Goal: Task Accomplishment & Management: Use online tool/utility

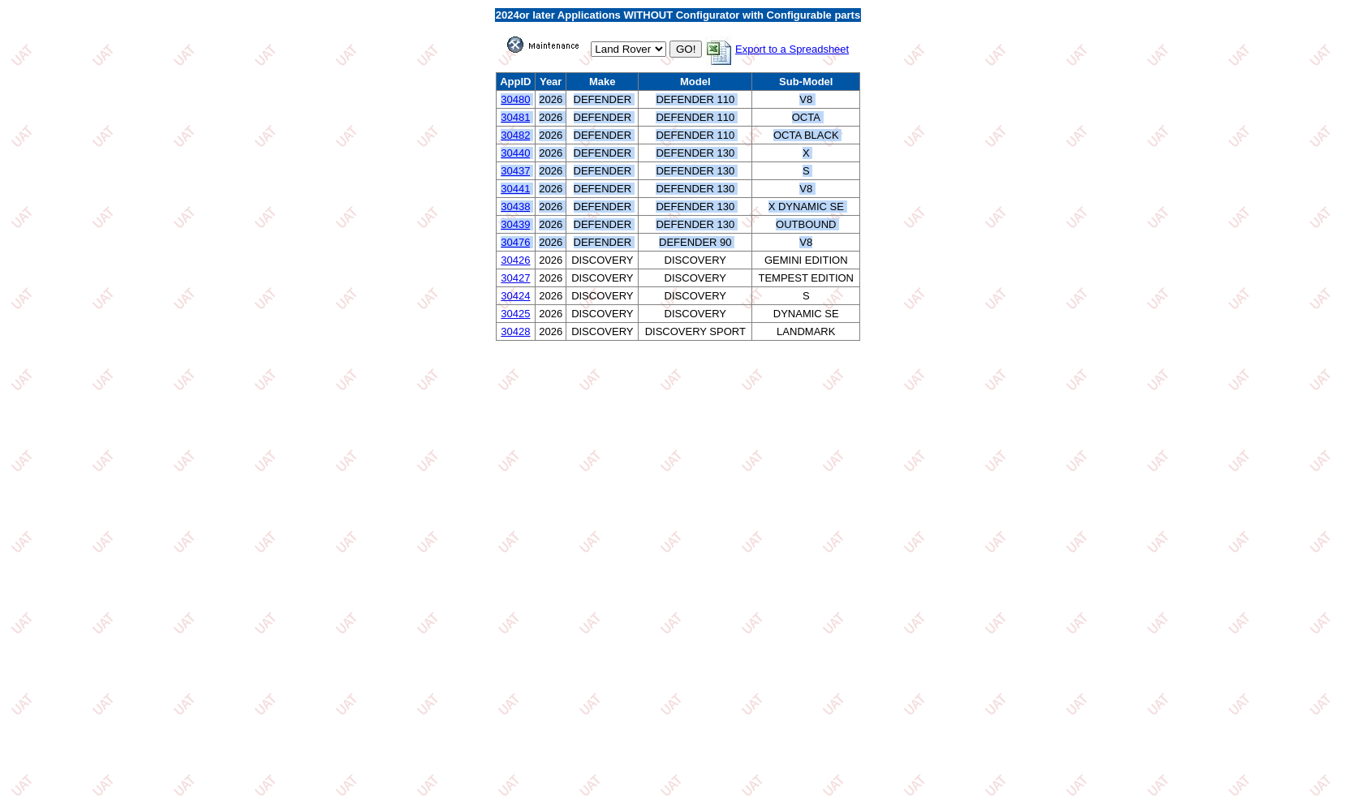
drag, startPoint x: 818, startPoint y: 244, endPoint x: 498, endPoint y: 98, distance: 351.4
click at [498, 98] on tbody "AppID Year Make Model Sub-Model 30480 2026 DEFENDER DEFENDER 110 V8 30481 2026 …" at bounding box center [678, 207] width 364 height 268
copy tbody "30480 2026 DEFENDER DEFENDER 110 V8 30481 2026 DEFENDER DEFENDER 110 OCTA 30482…"
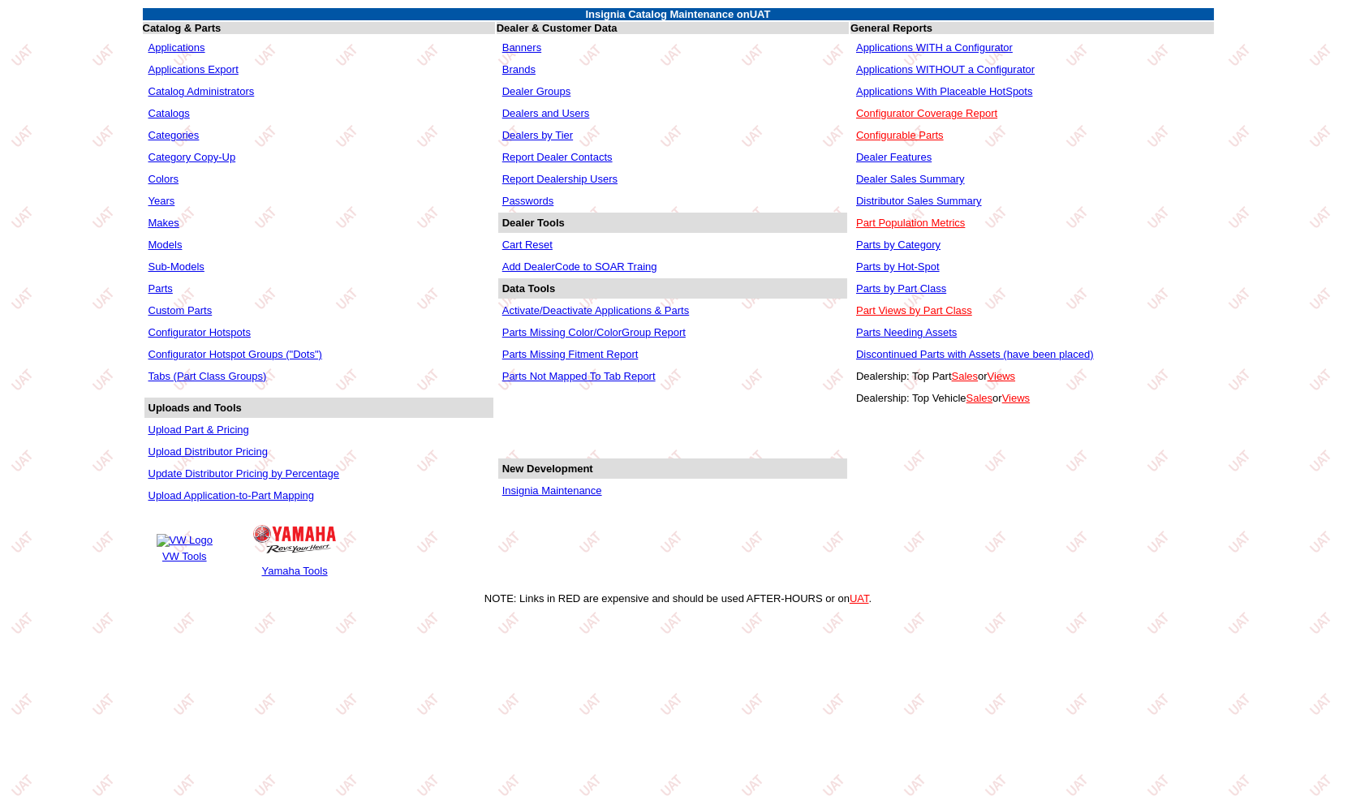
click at [967, 49] on link "Applications WITH a Configurator" at bounding box center [934, 47] width 157 height 12
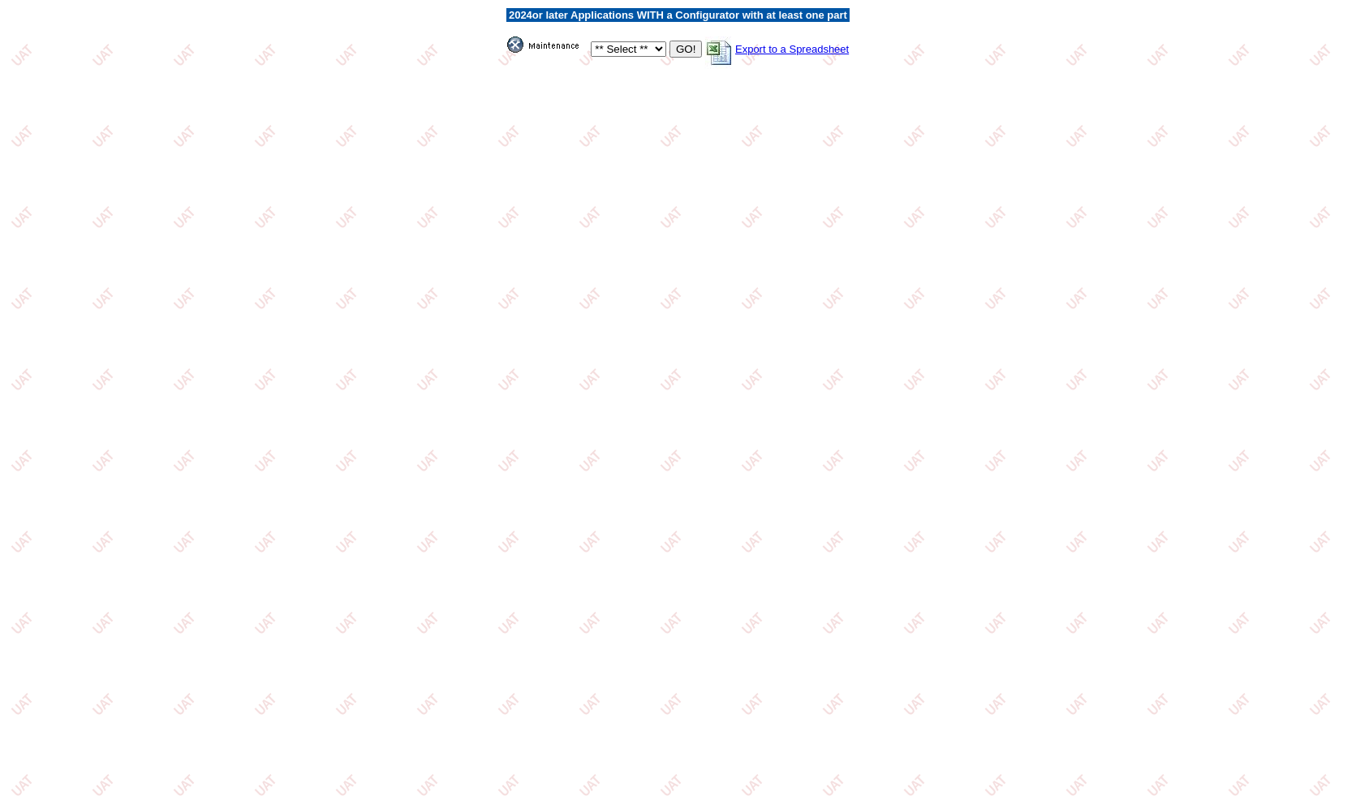
click at [622, 50] on select "** Select ** Acura Alfa Romeo Audi Bentley BMW DoubleTake Ford GM Honda Hyundai…" at bounding box center [628, 48] width 75 height 15
select select "550"
click at [591, 41] on select "** Select ** Acura Alfa Romeo Audi Bentley BMW DoubleTake Ford GM Honda Hyundai…" at bounding box center [628, 48] width 75 height 15
click at [669, 41] on input "GO!" at bounding box center [685, 49] width 32 height 17
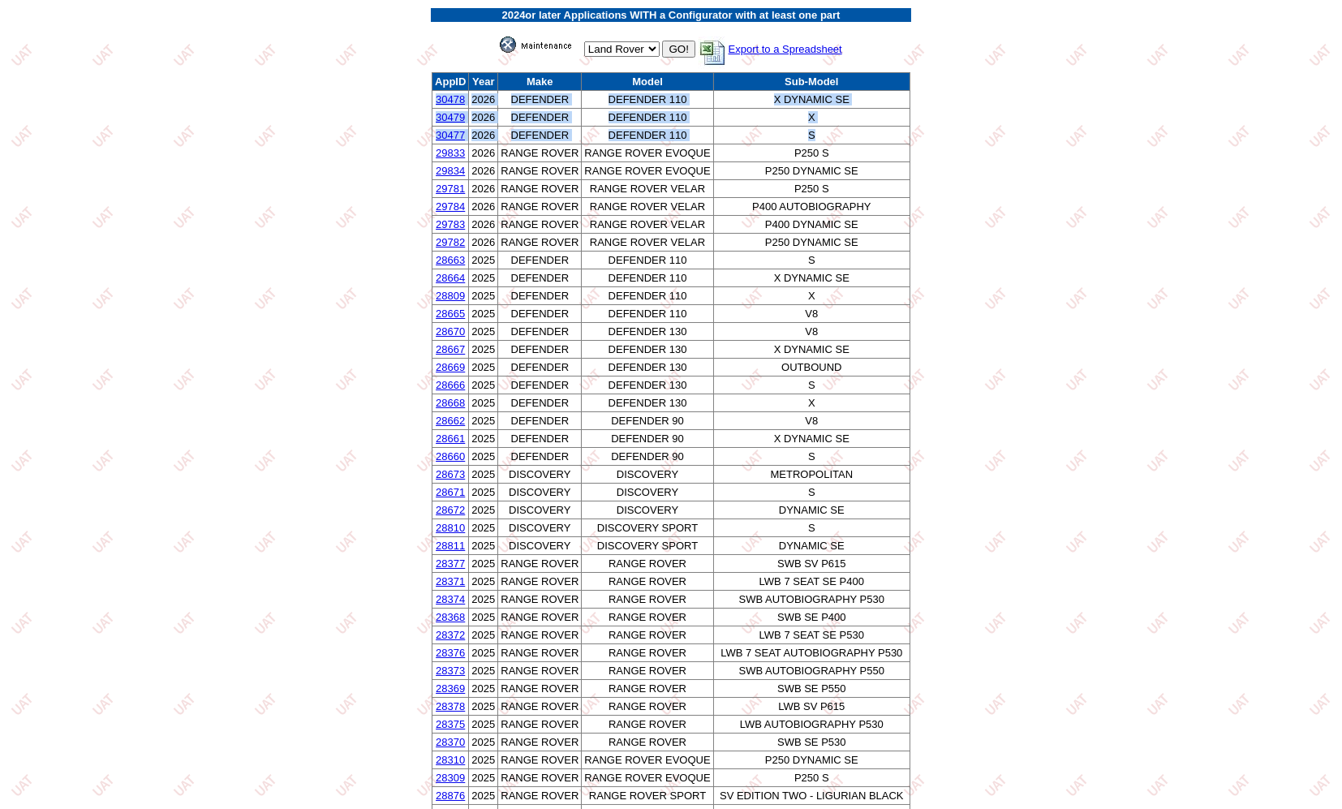
drag, startPoint x: 820, startPoint y: 138, endPoint x: 432, endPoint y: 97, distance: 390.0
copy tbody "30478 2026 DEFENDER DEFENDER 110 X DYNAMIC SE 30479 2026 DEFENDER DEFENDER 110 …"
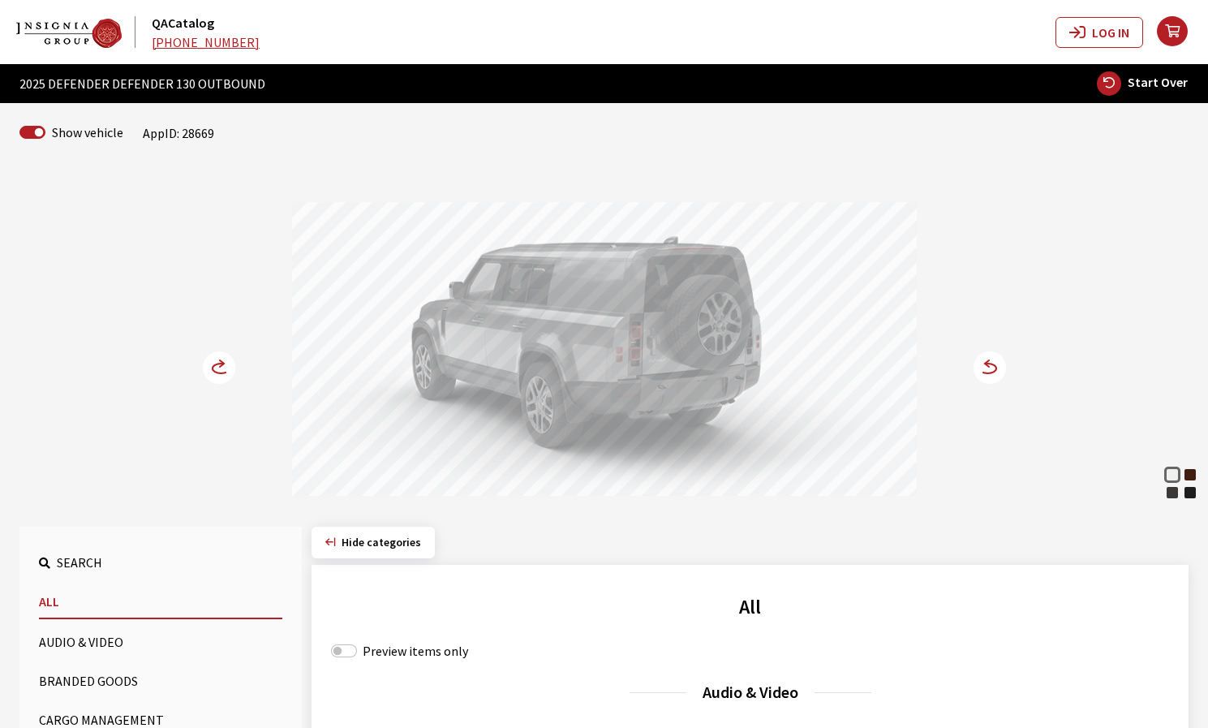
select select "43"
select select "64"
select select "1343"
select select "4530"
select select "3674"
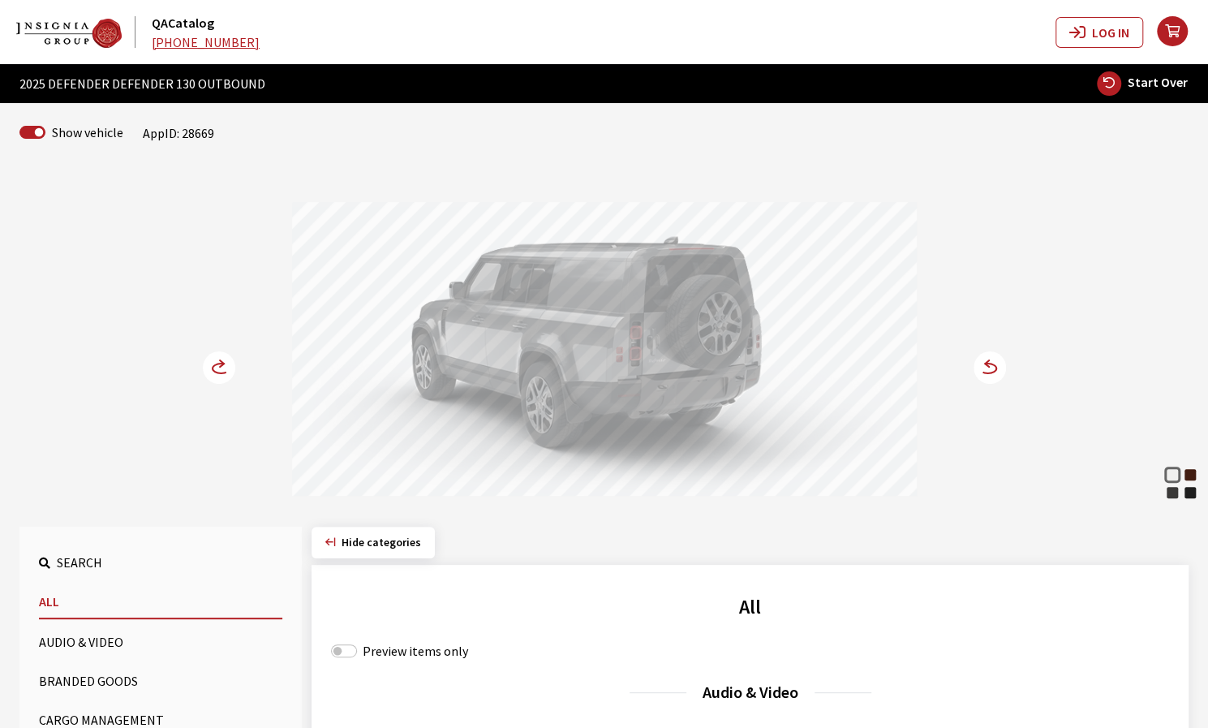
click at [1132, 88] on span "Start Over" at bounding box center [1158, 82] width 60 height 16
select select
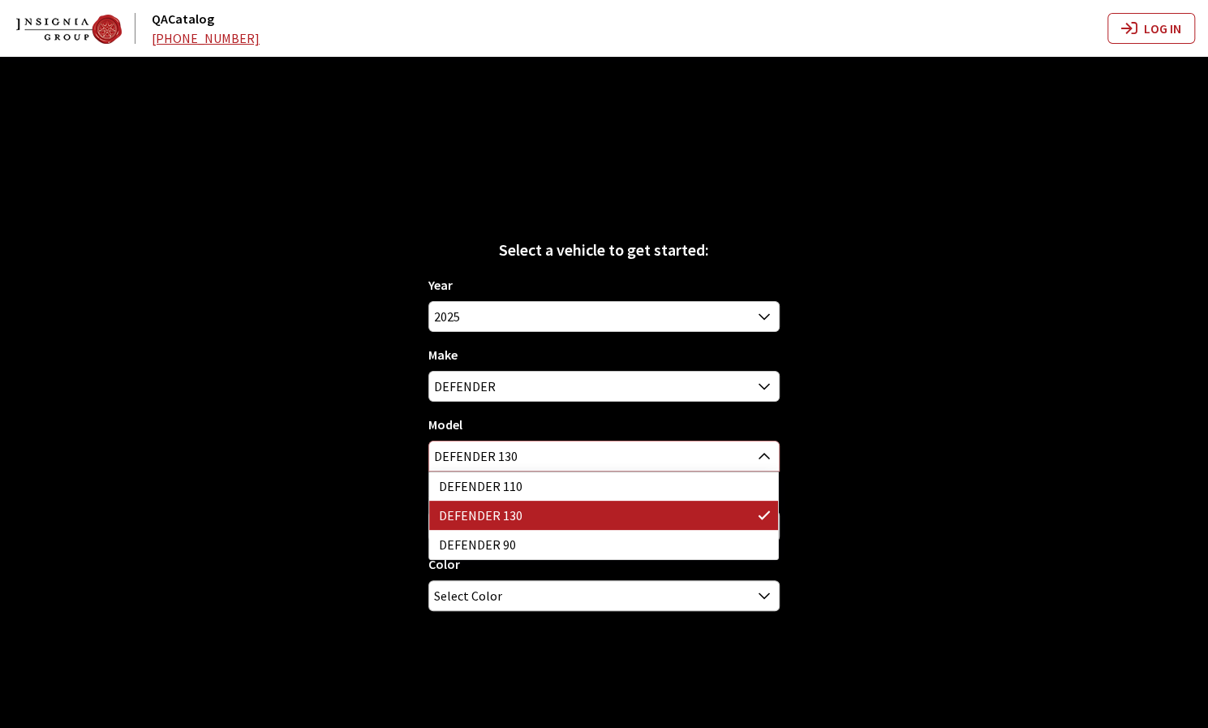
click at [735, 463] on span "DEFENDER 130" at bounding box center [603, 455] width 349 height 29
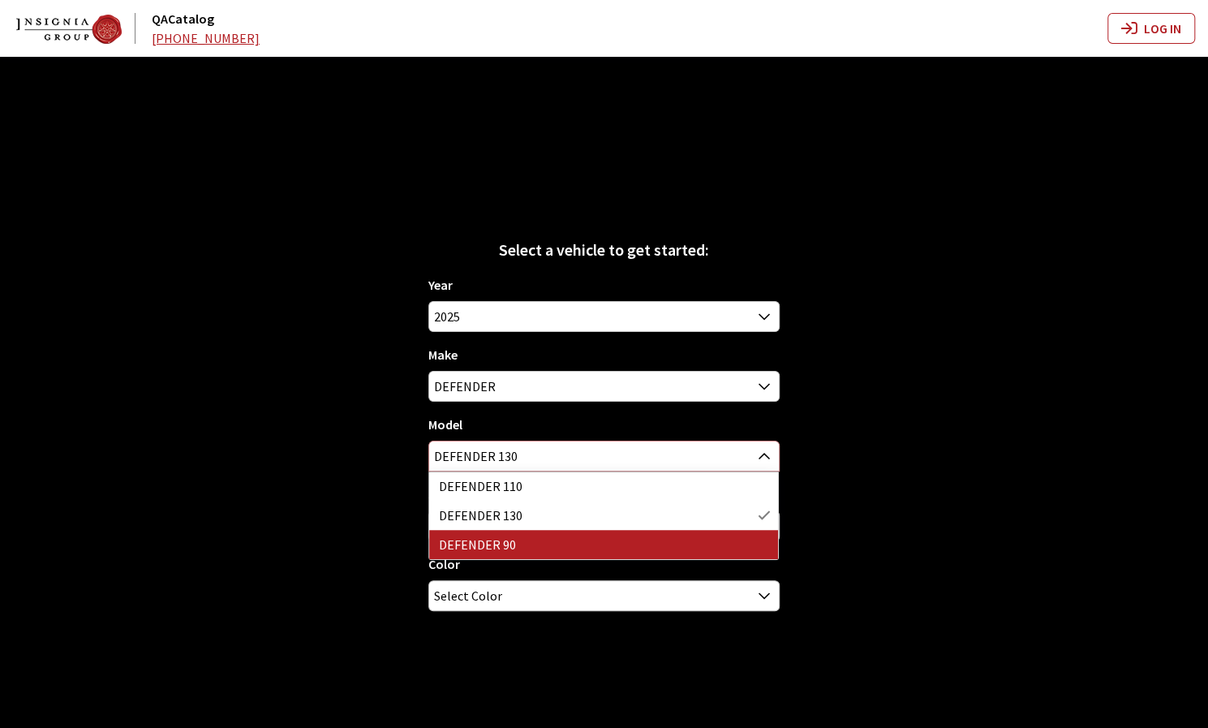
select select "1341"
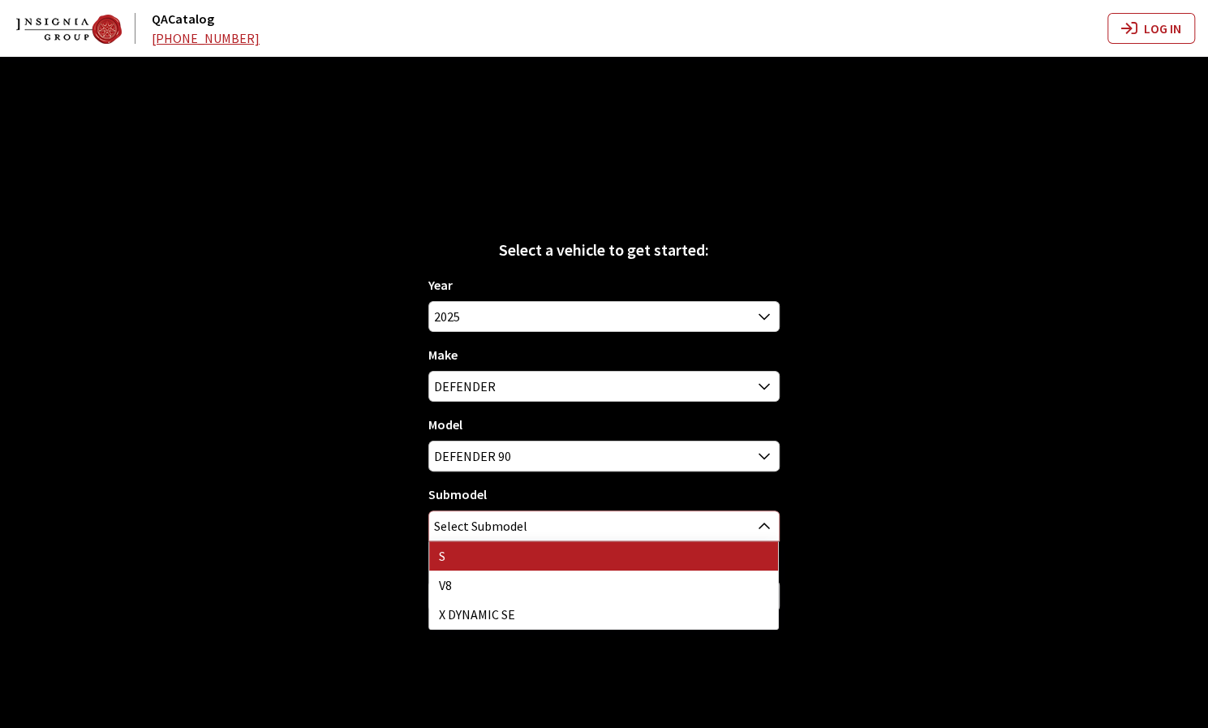
click at [536, 526] on span "Select Submodel" at bounding box center [603, 525] width 349 height 29
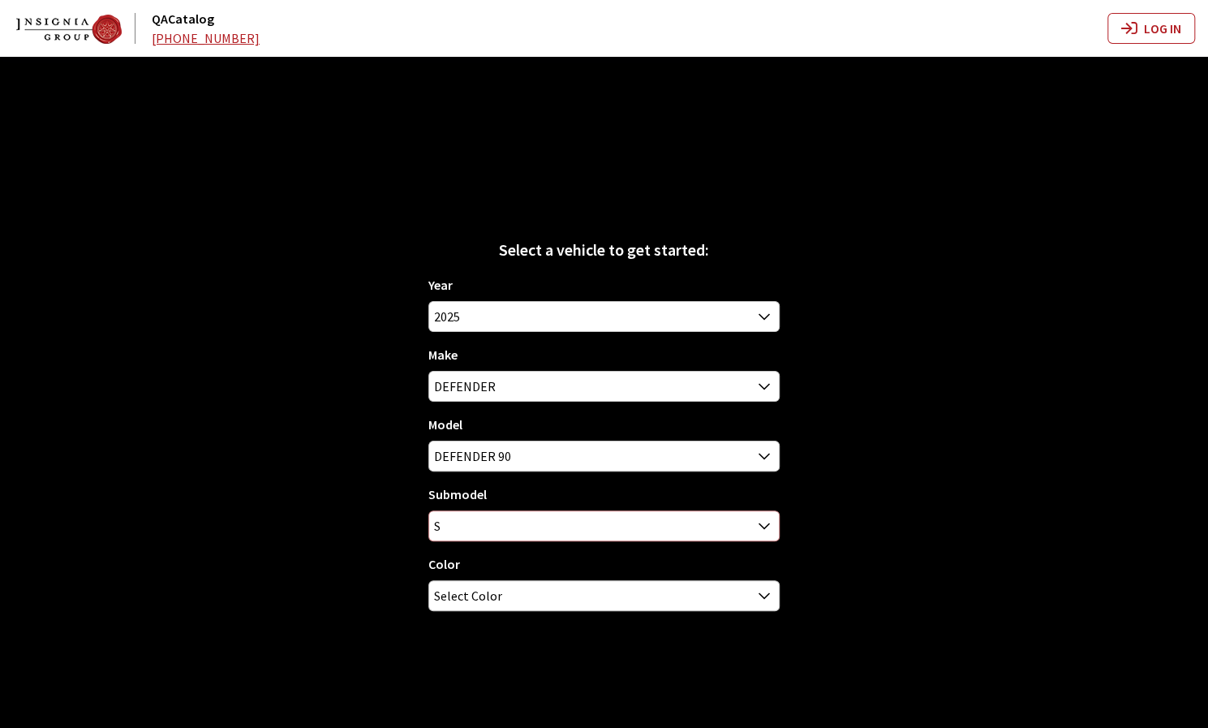
click at [652, 536] on span "S" at bounding box center [603, 525] width 349 height 29
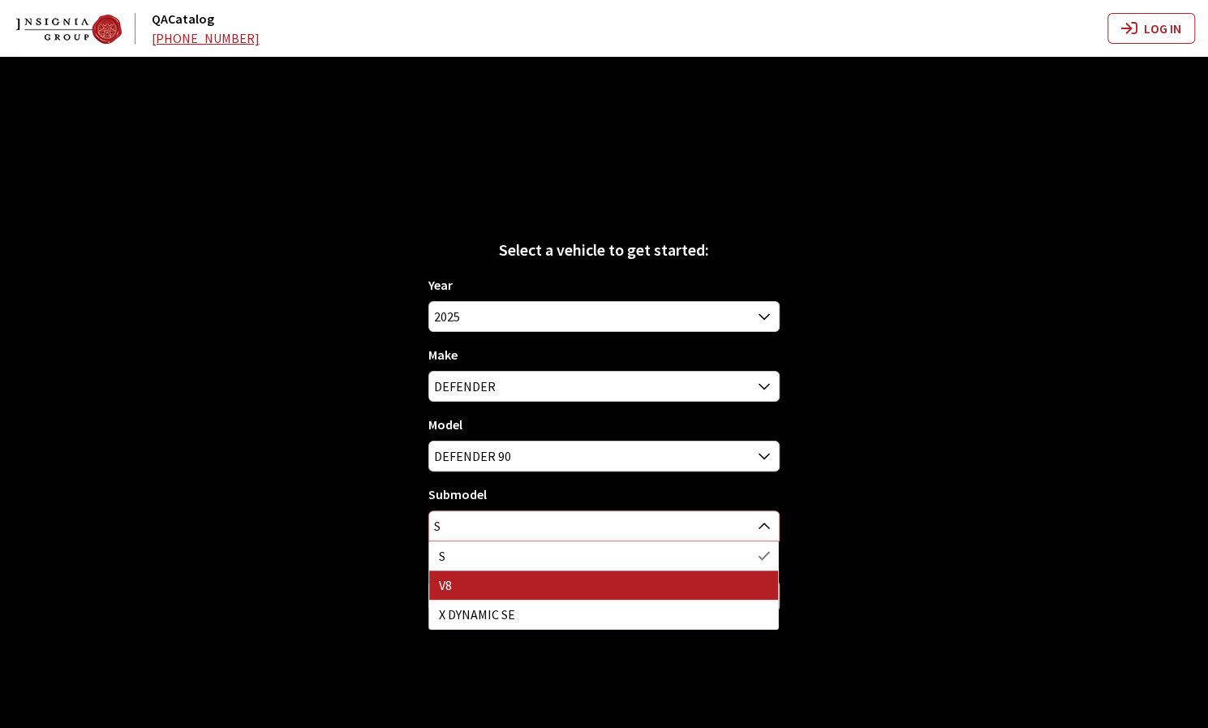
select select "158"
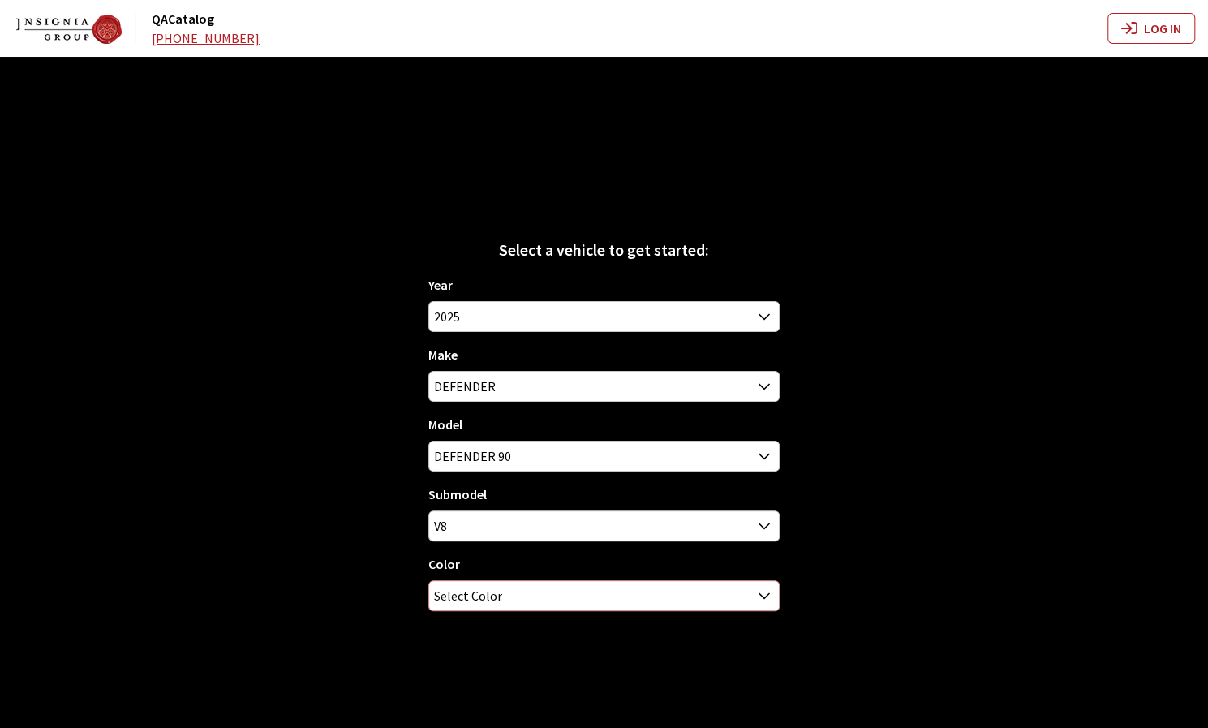
click at [638, 602] on span "Select Color" at bounding box center [603, 595] width 349 height 29
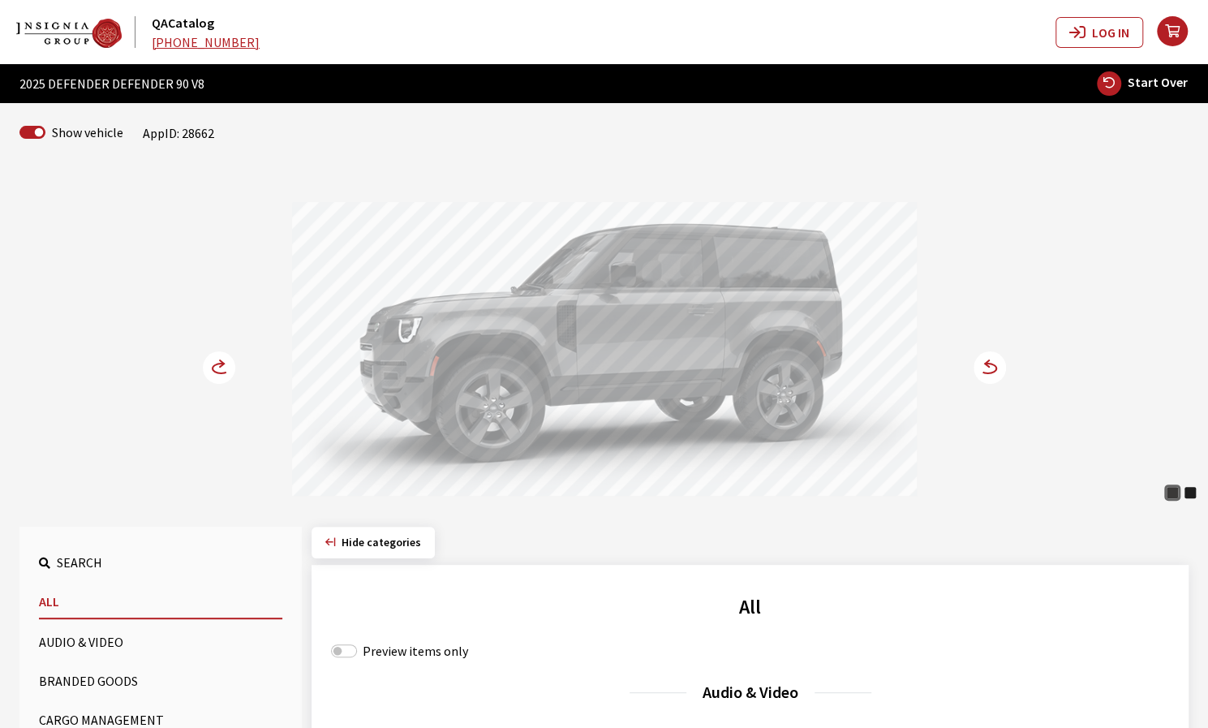
click at [990, 369] on circle at bounding box center [989, 367] width 32 height 32
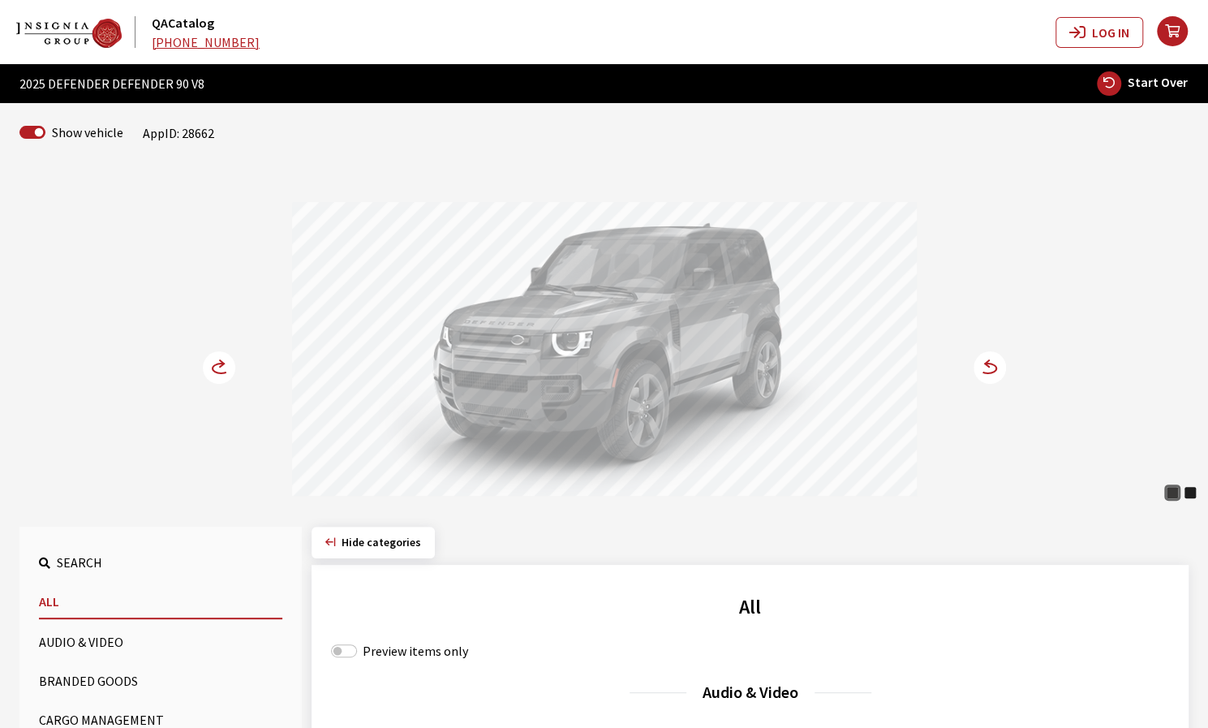
click at [221, 369] on circle at bounding box center [219, 367] width 32 height 32
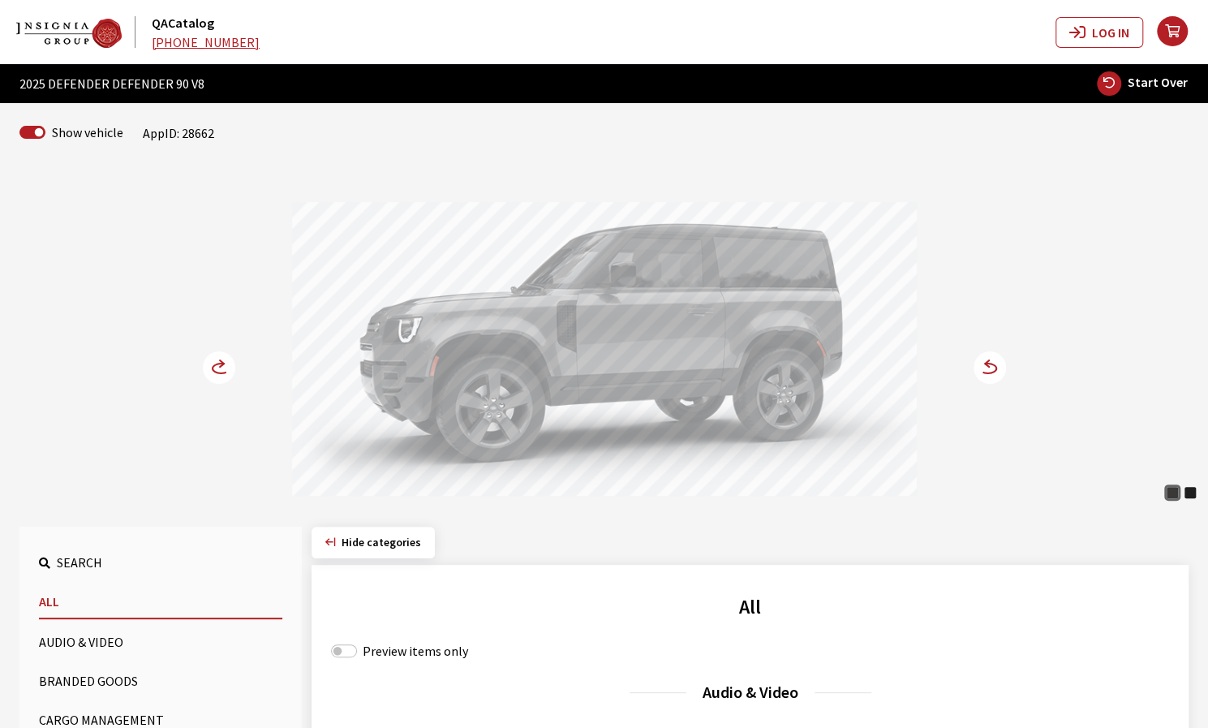
click at [221, 369] on circle at bounding box center [219, 367] width 32 height 32
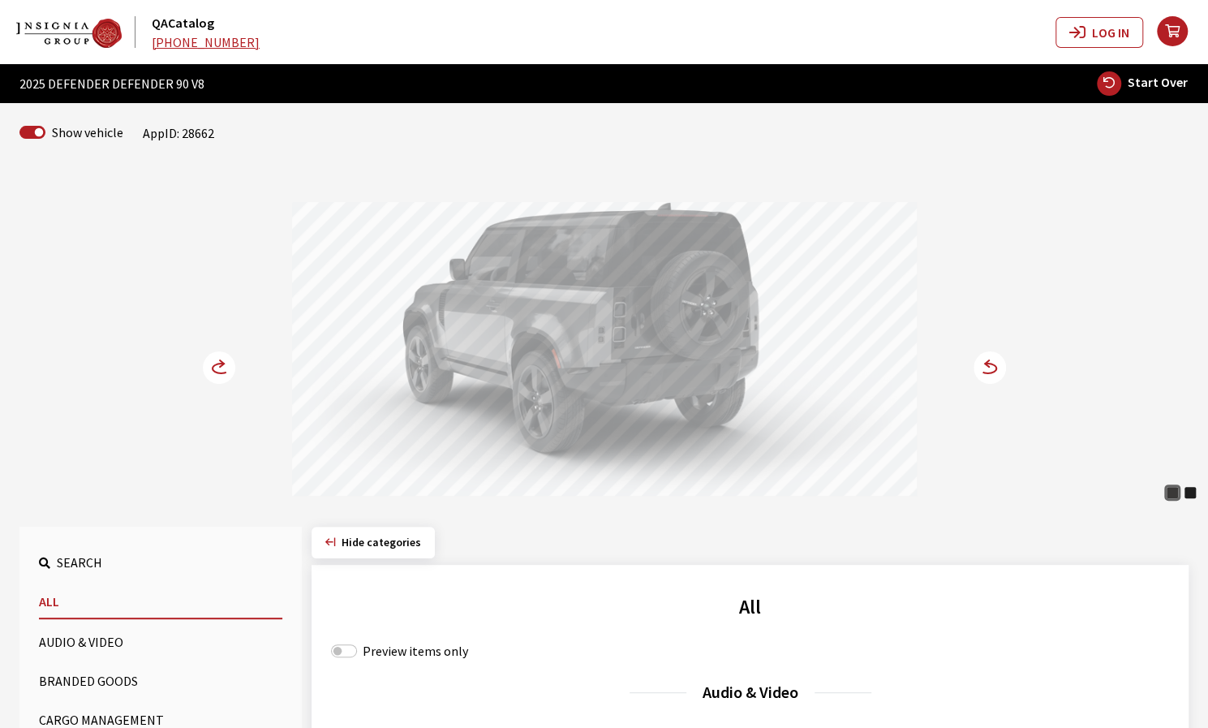
click at [1173, 87] on span "Start Over" at bounding box center [1158, 82] width 60 height 16
select select
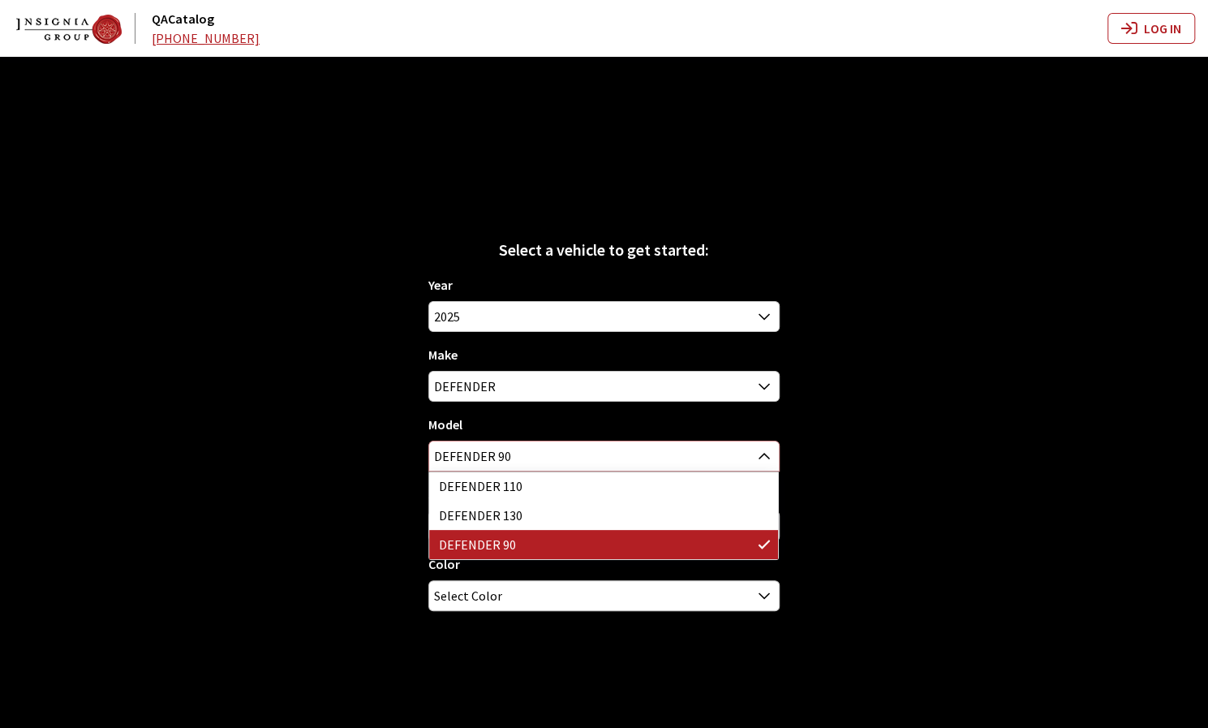
click at [686, 452] on span "DEFENDER 90" at bounding box center [603, 455] width 349 height 29
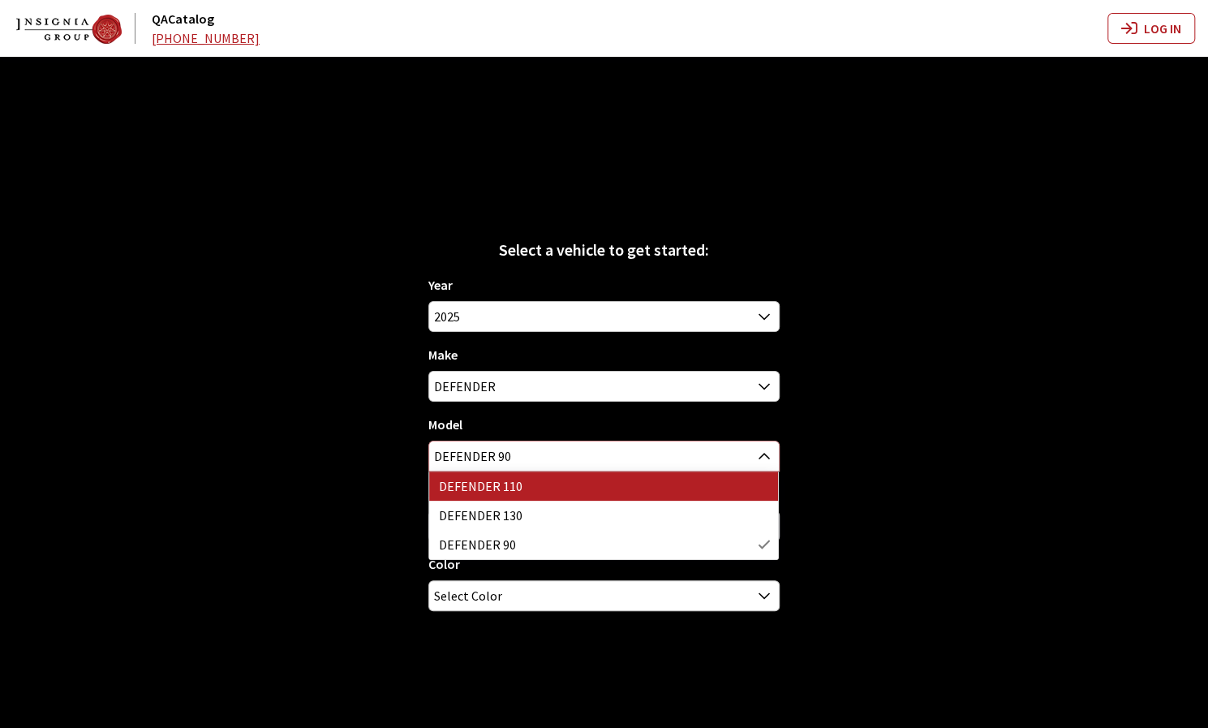
select select "1342"
select select "158"
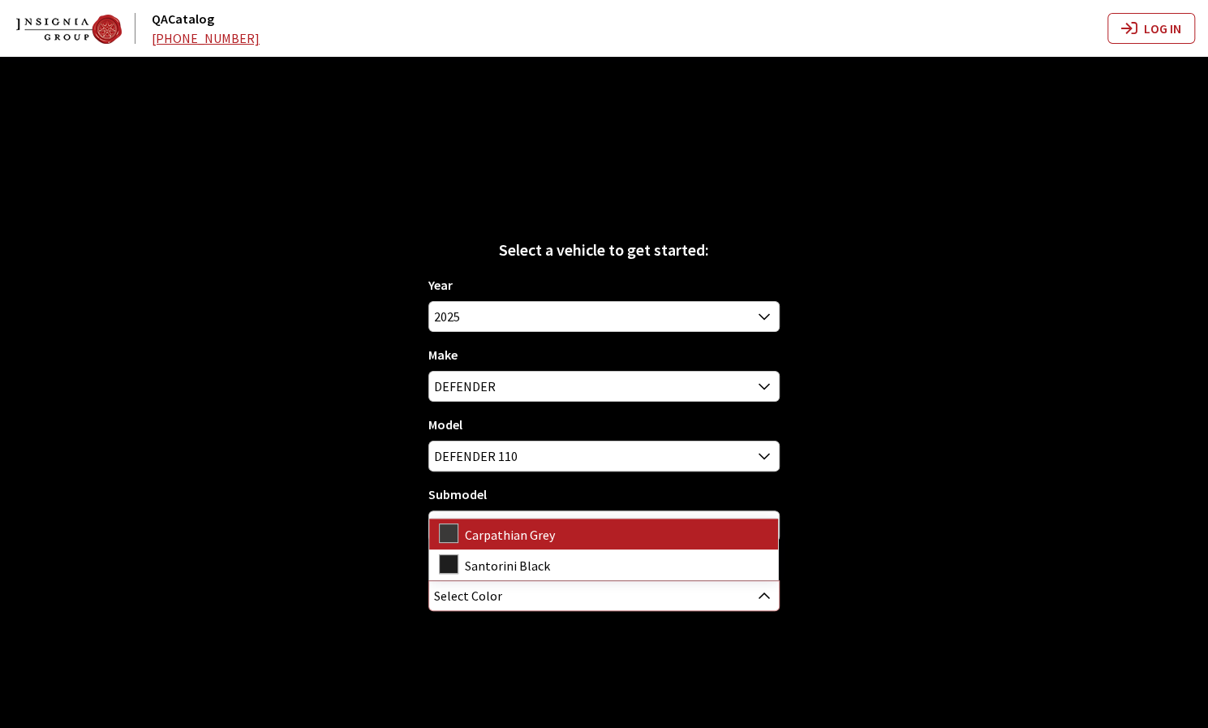
click at [629, 596] on span "Select Color" at bounding box center [603, 595] width 349 height 29
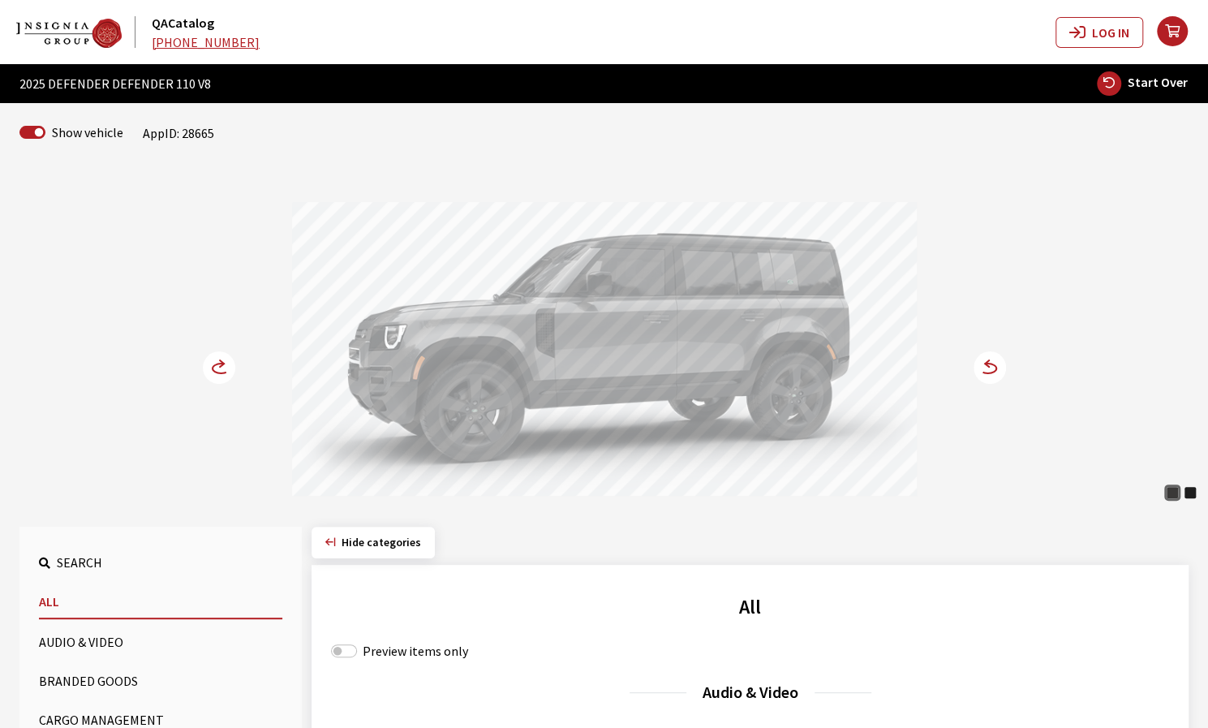
drag, startPoint x: 702, startPoint y: 341, endPoint x: 753, endPoint y: 342, distance: 51.1
click at [716, 341] on div at bounding box center [604, 351] width 625 height 299
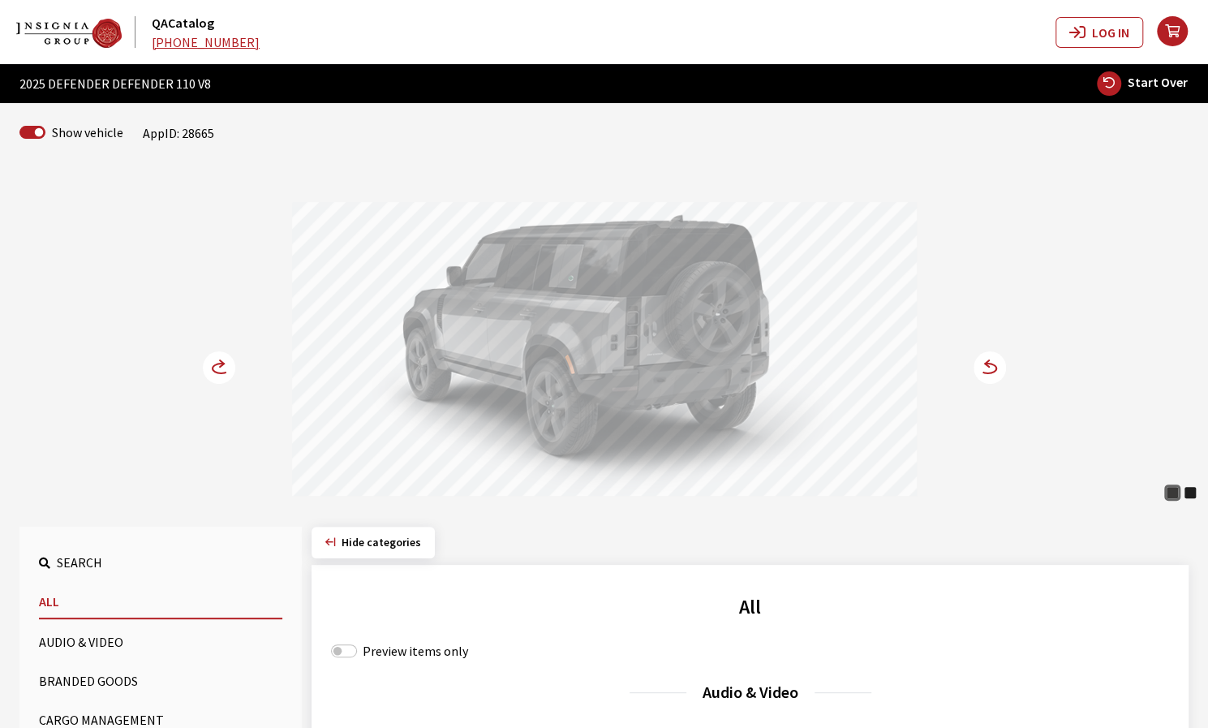
click at [1132, 87] on span "Start Over" at bounding box center [1158, 82] width 60 height 16
select select
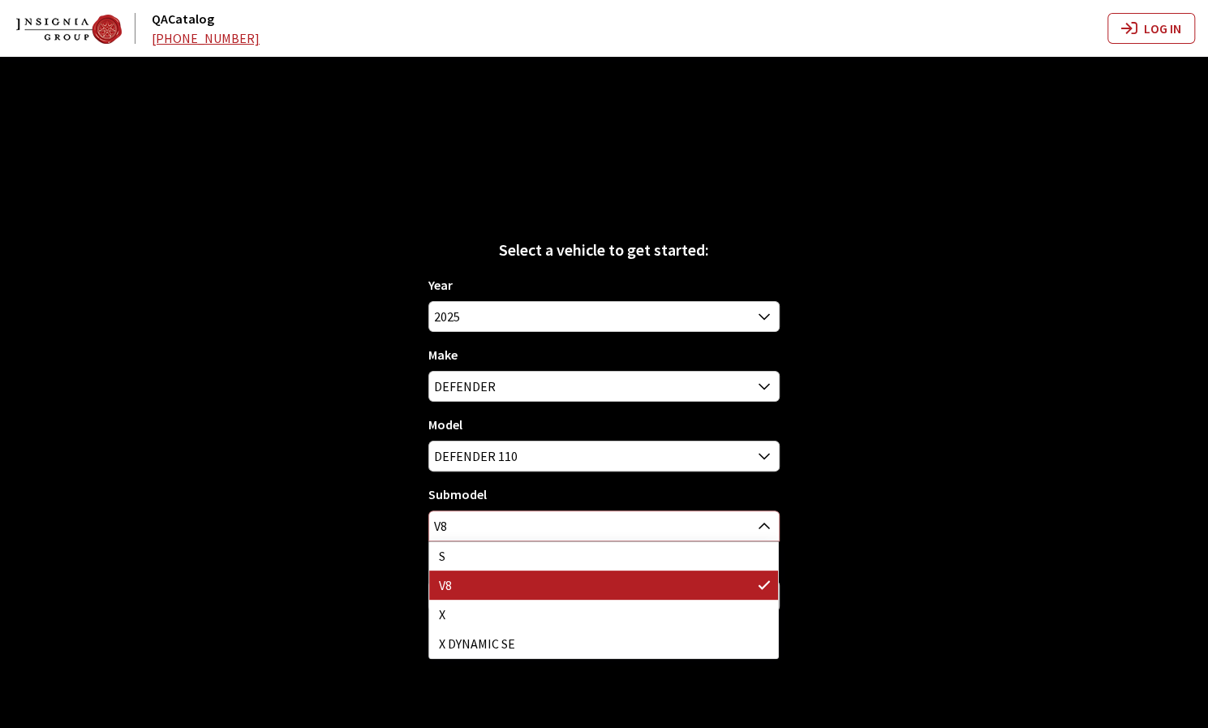
click at [592, 530] on span "V8" at bounding box center [603, 525] width 349 height 29
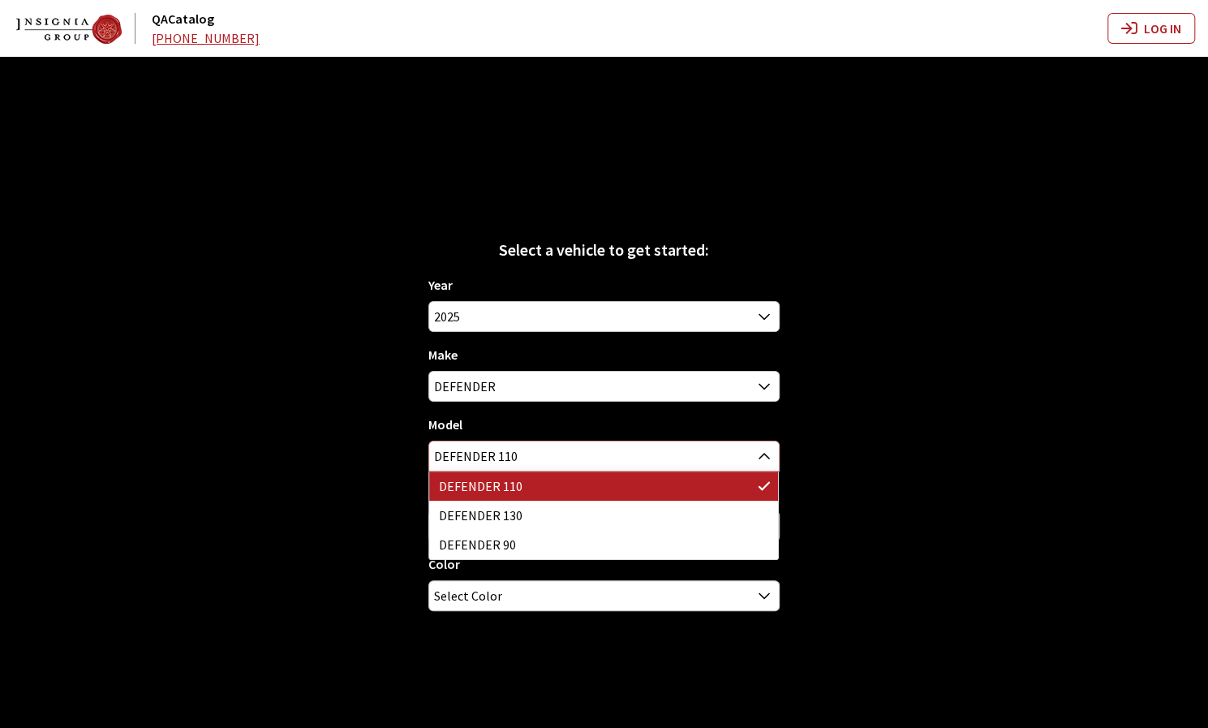
click at [558, 456] on span "DEFENDER 110" at bounding box center [603, 455] width 349 height 29
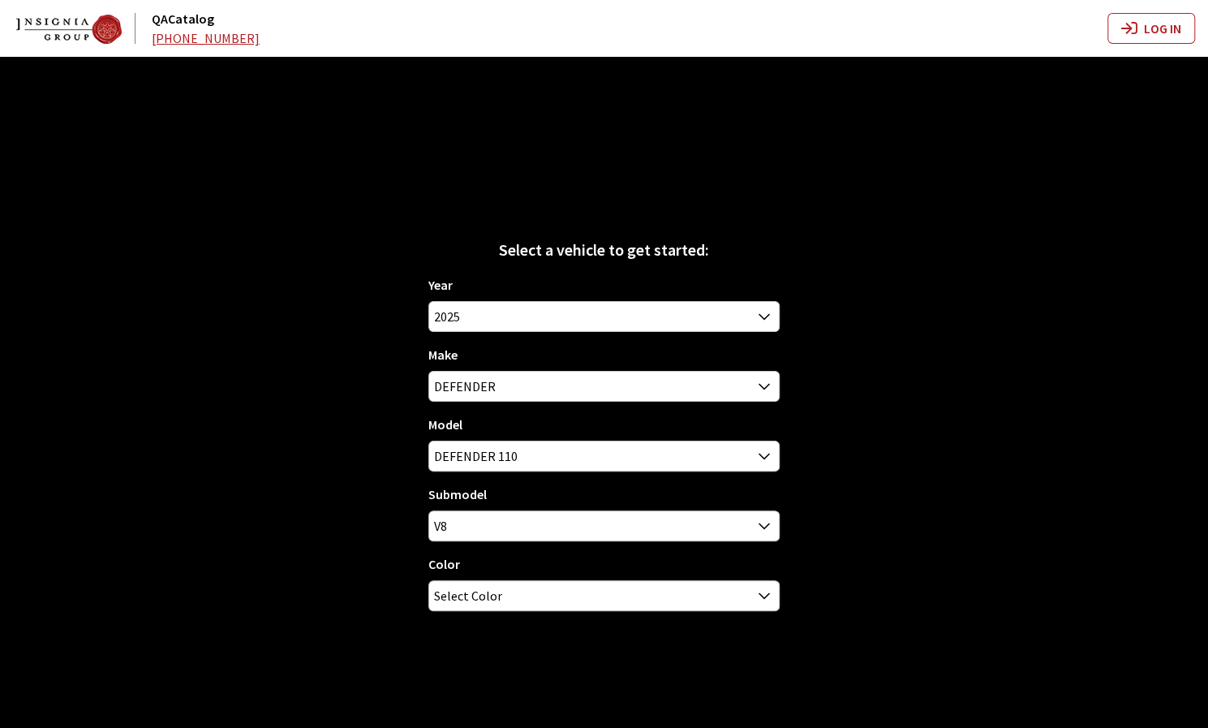
click at [860, 447] on div "Select a vehicle to get started: Year 2026 2025 2024 2023 2022 2021 2020 2019 2…" at bounding box center [604, 421] width 1208 height 728
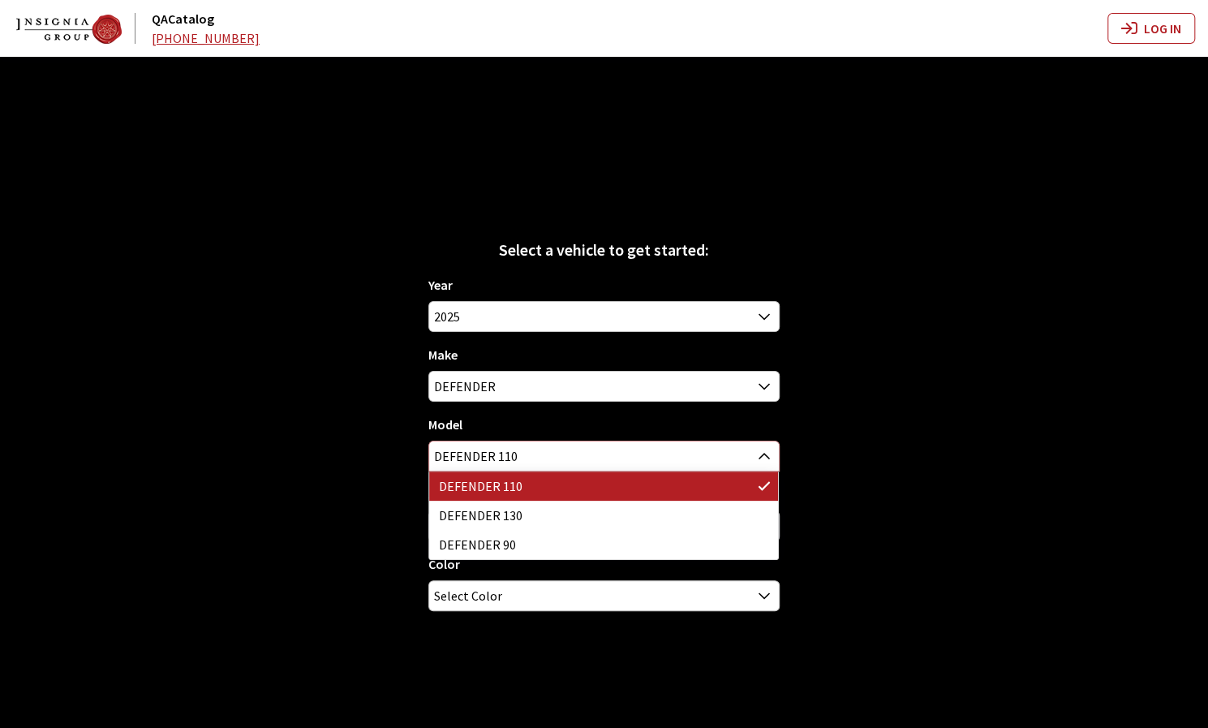
click at [584, 460] on span "DEFENDER 110" at bounding box center [603, 455] width 349 height 29
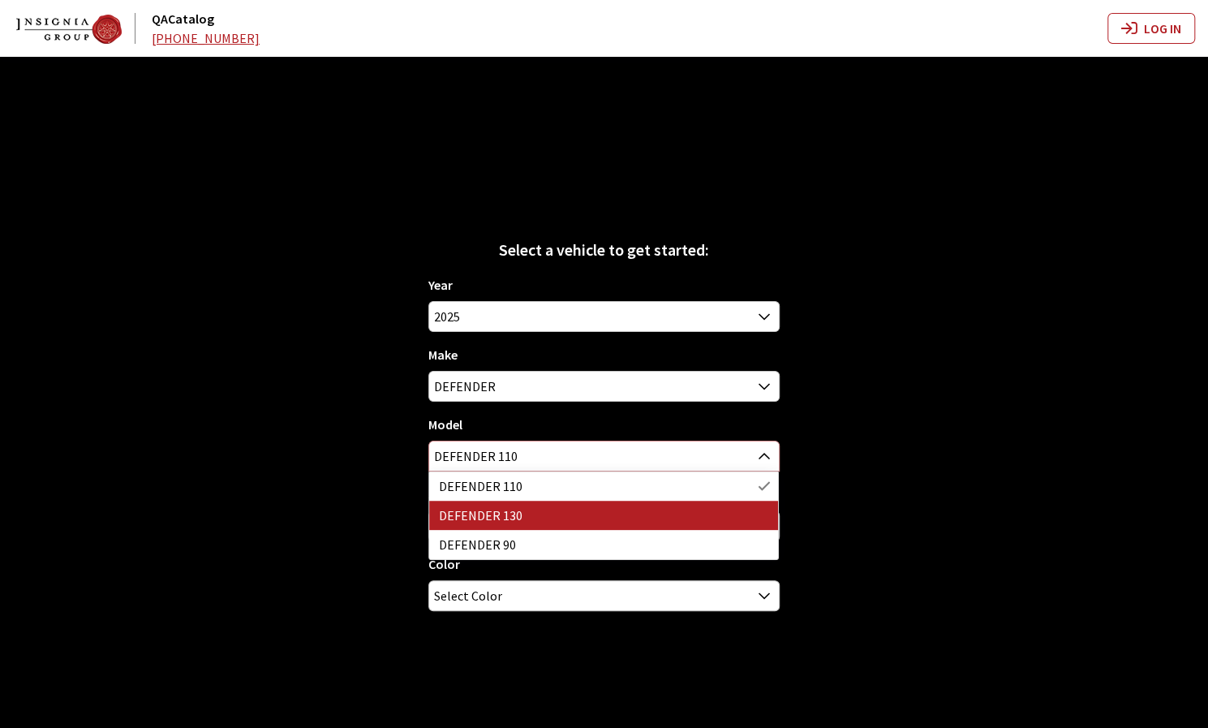
select select "1343"
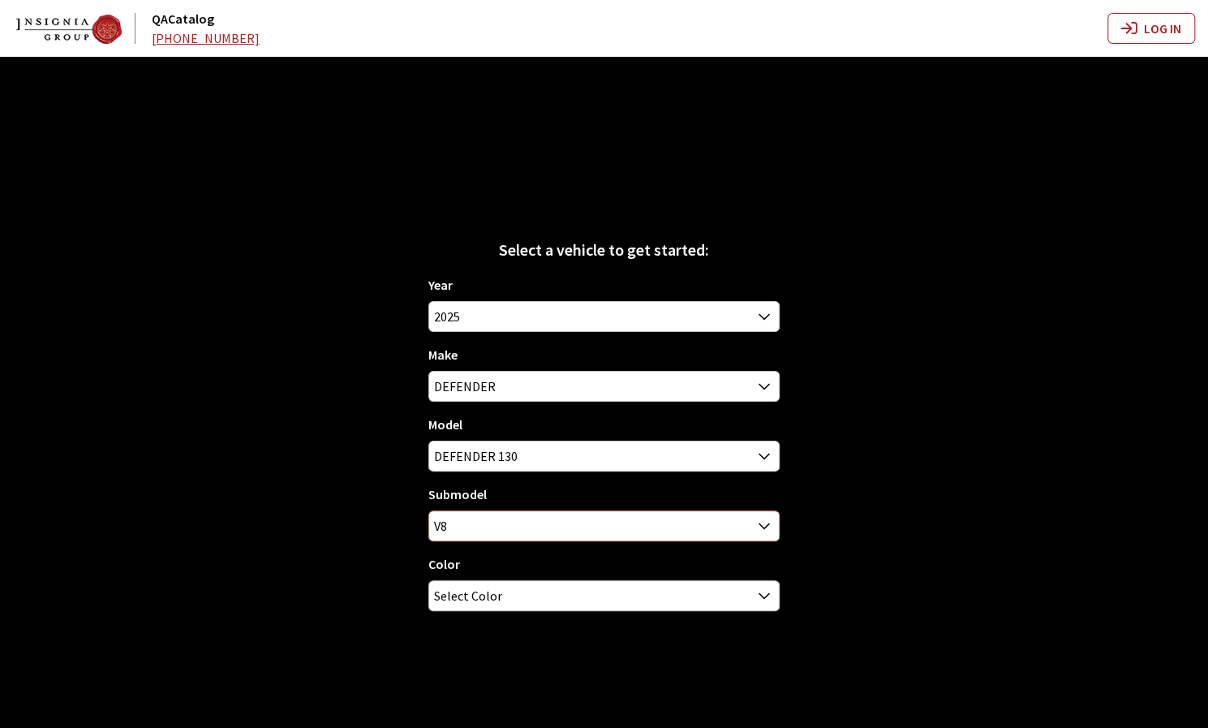
click at [630, 529] on span "V8" at bounding box center [603, 525] width 349 height 29
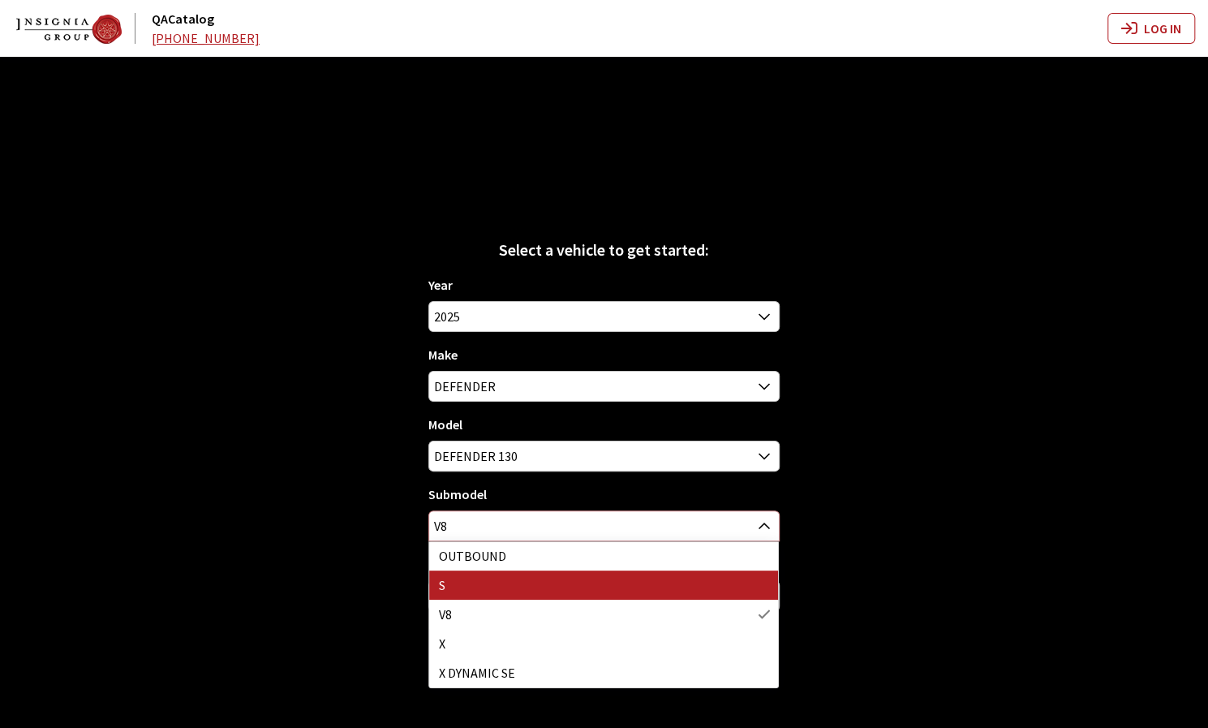
select select "129"
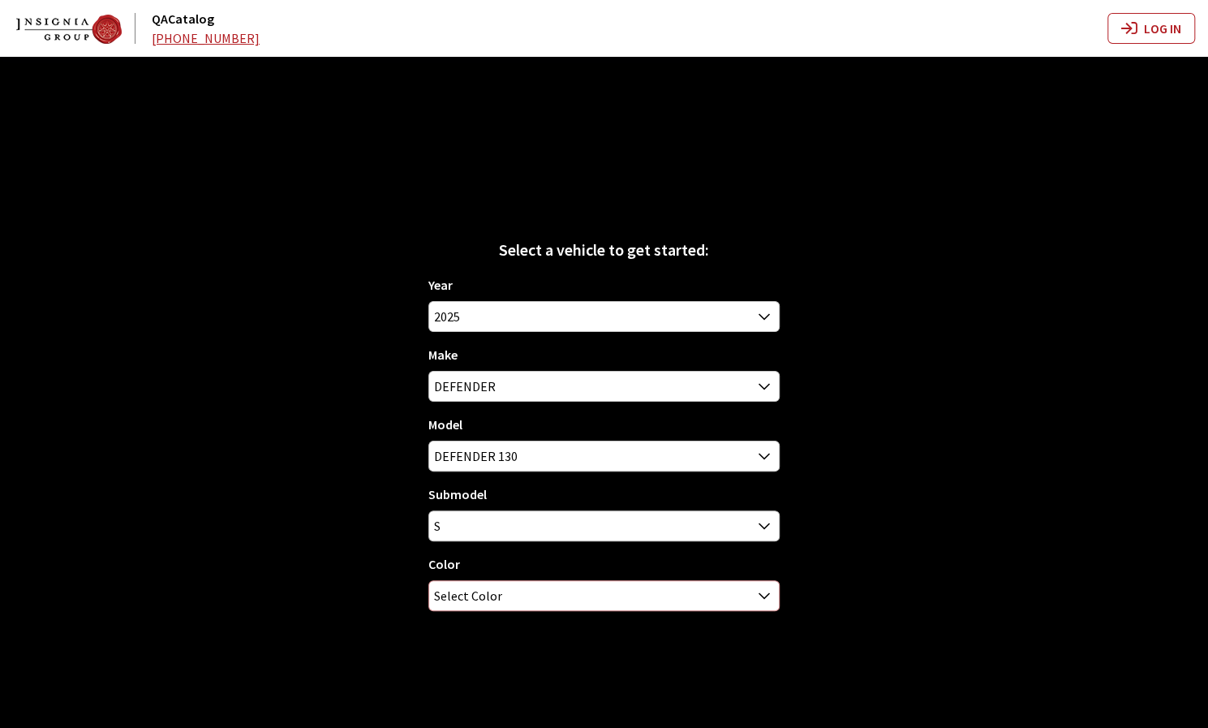
click at [691, 600] on span "Select Color" at bounding box center [603, 595] width 349 height 29
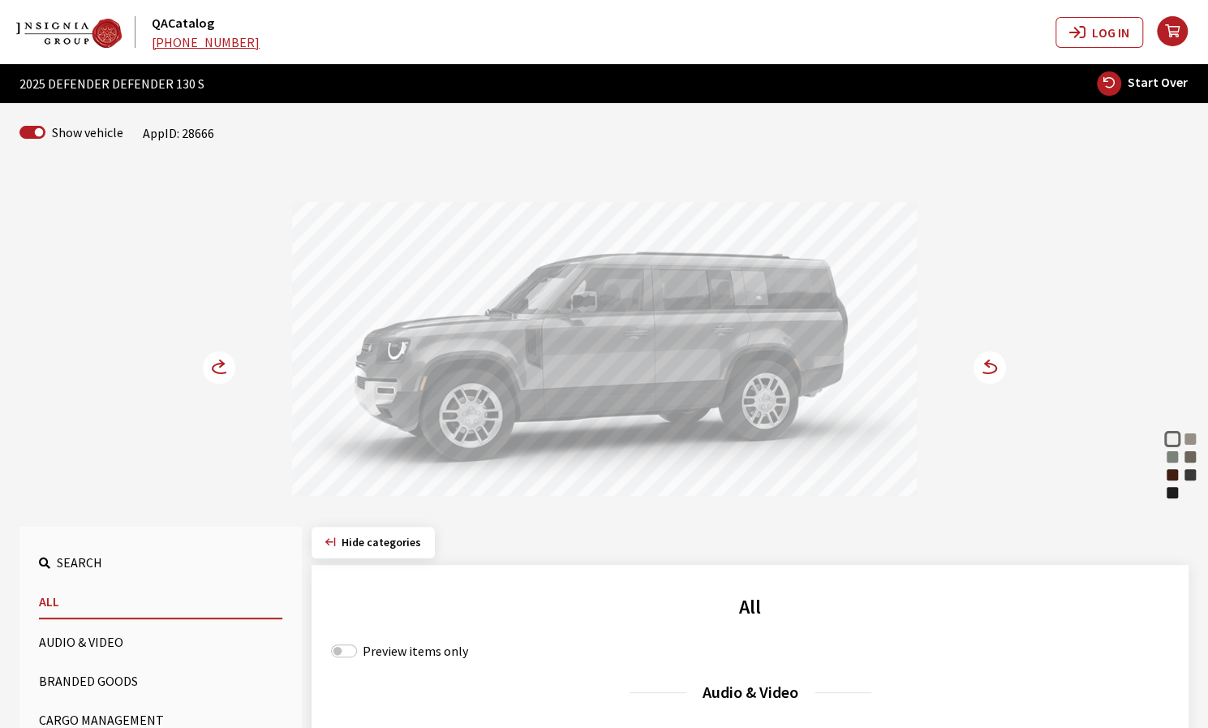
click at [992, 367] on circle at bounding box center [989, 367] width 32 height 32
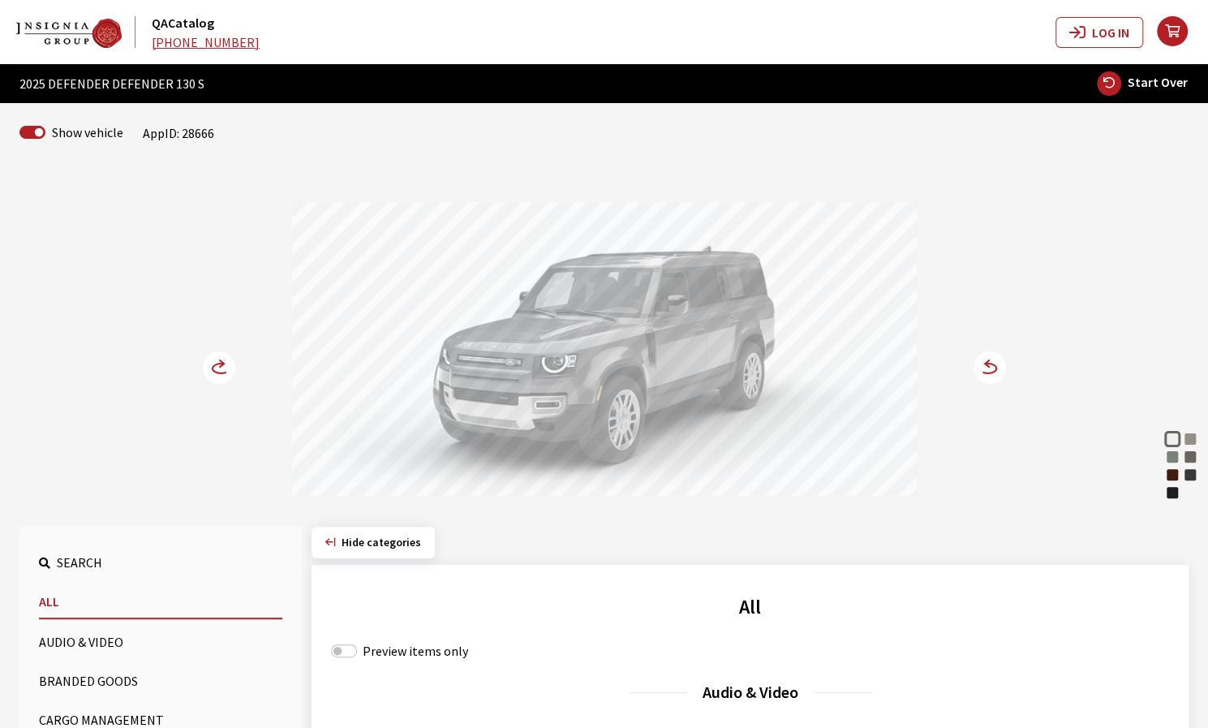
click at [994, 372] on circle at bounding box center [989, 367] width 32 height 32
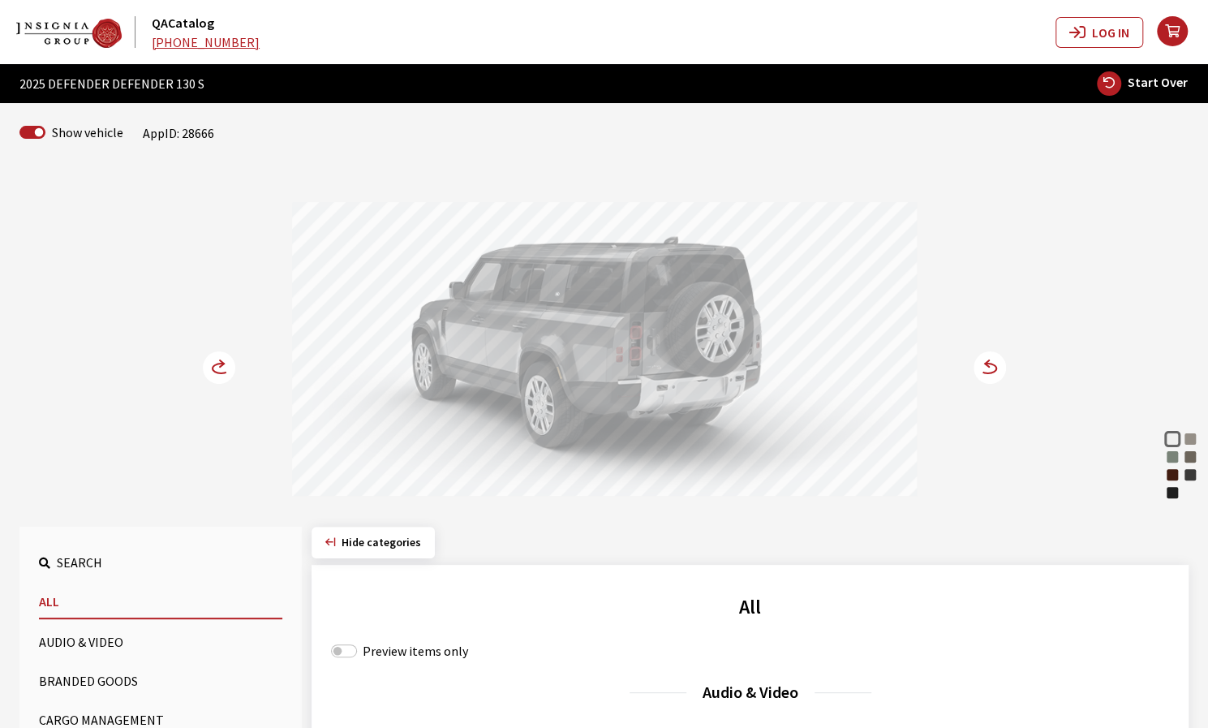
click at [995, 367] on icon at bounding box center [987, 368] width 17 height 10
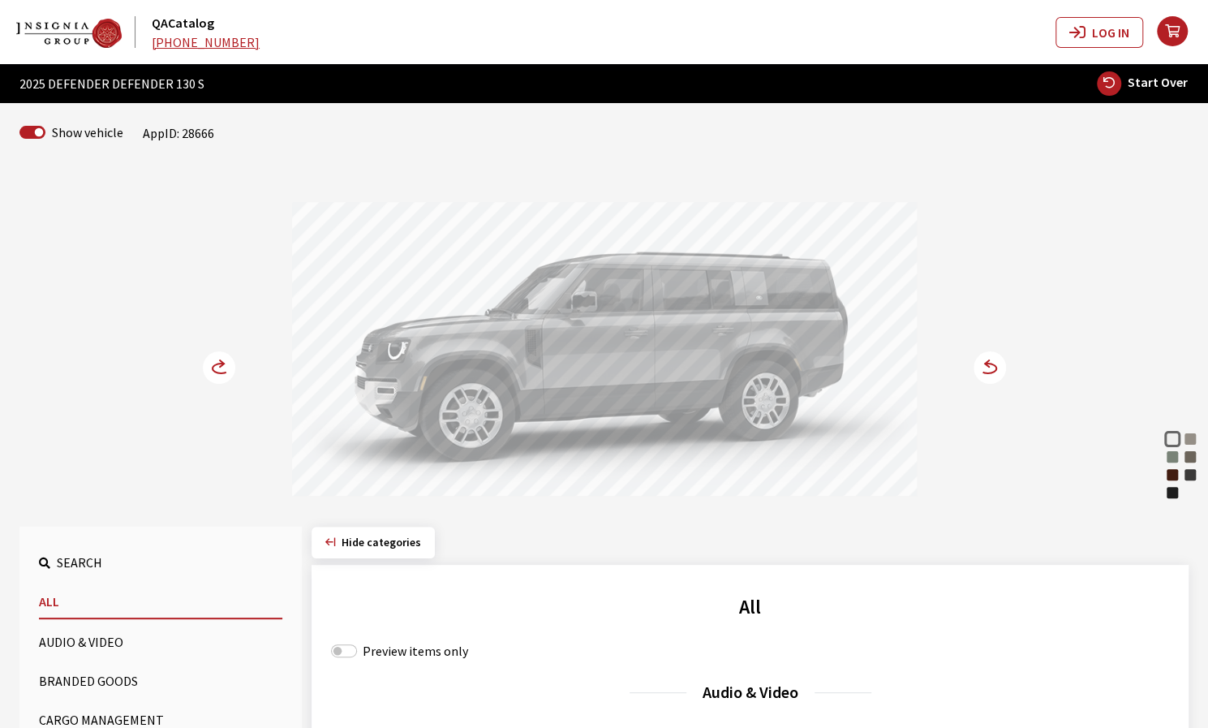
click at [988, 372] on icon at bounding box center [987, 368] width 17 height 10
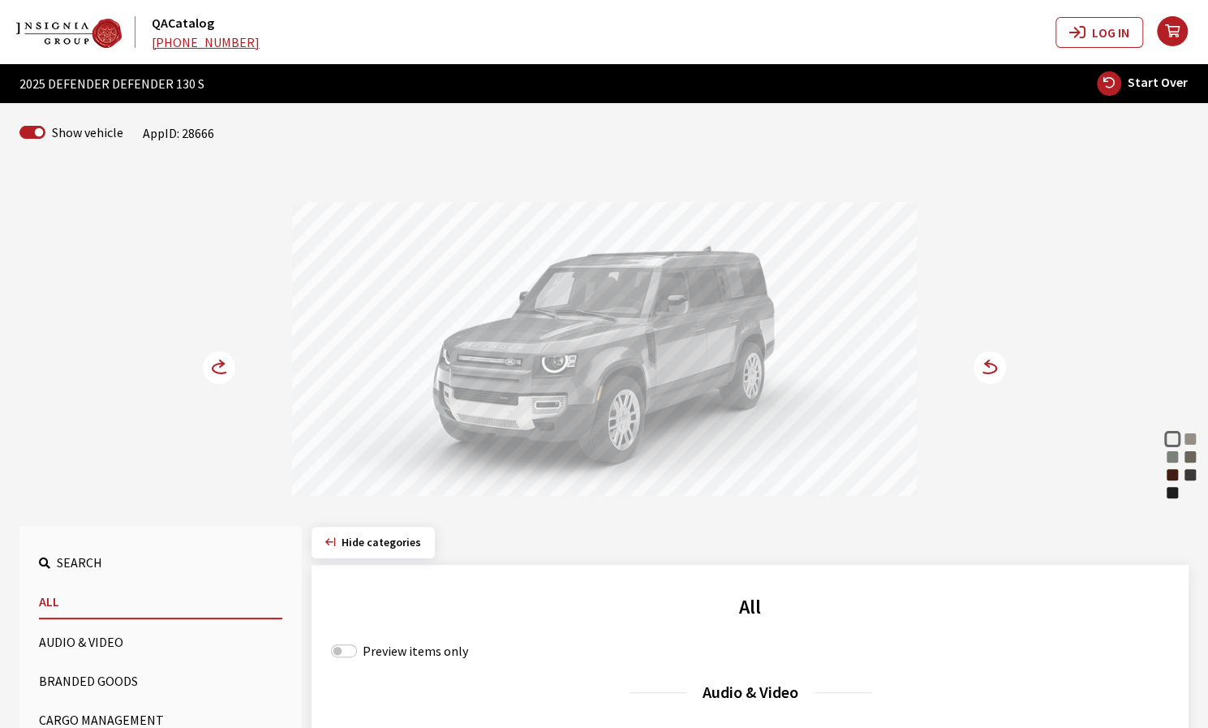
click at [1167, 81] on span "Start Over" at bounding box center [1158, 82] width 60 height 16
select select
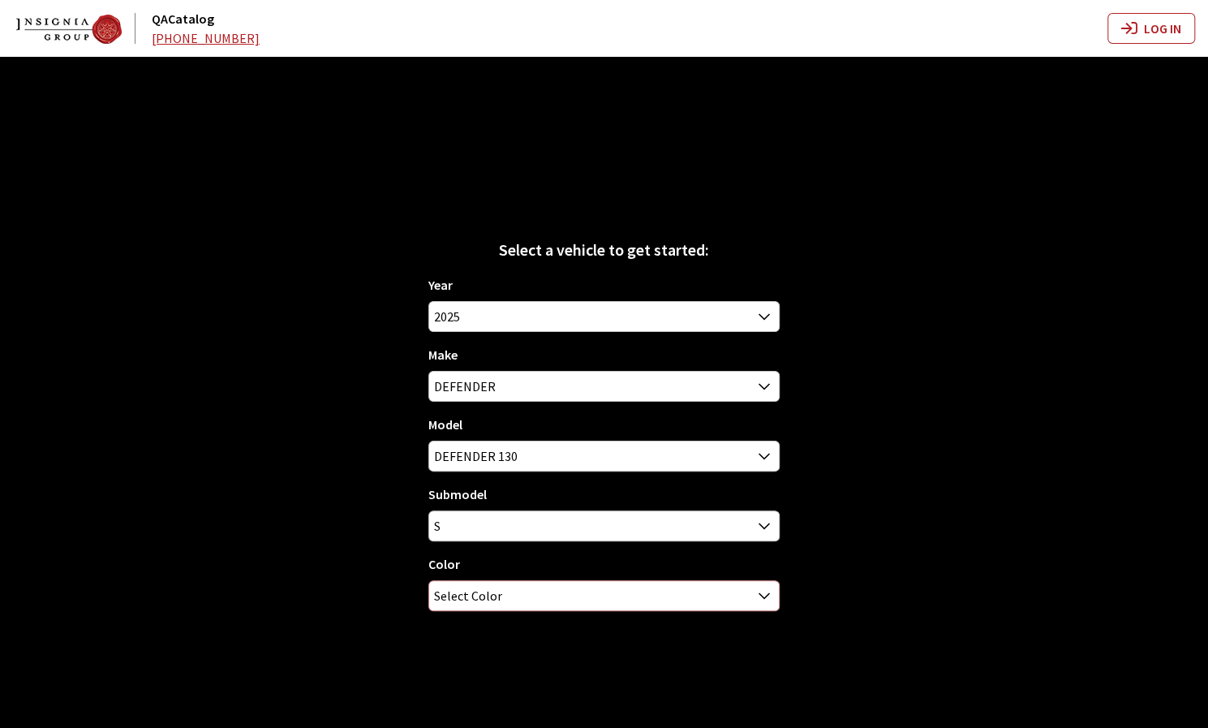
click at [584, 600] on span "Select Color" at bounding box center [603, 595] width 349 height 29
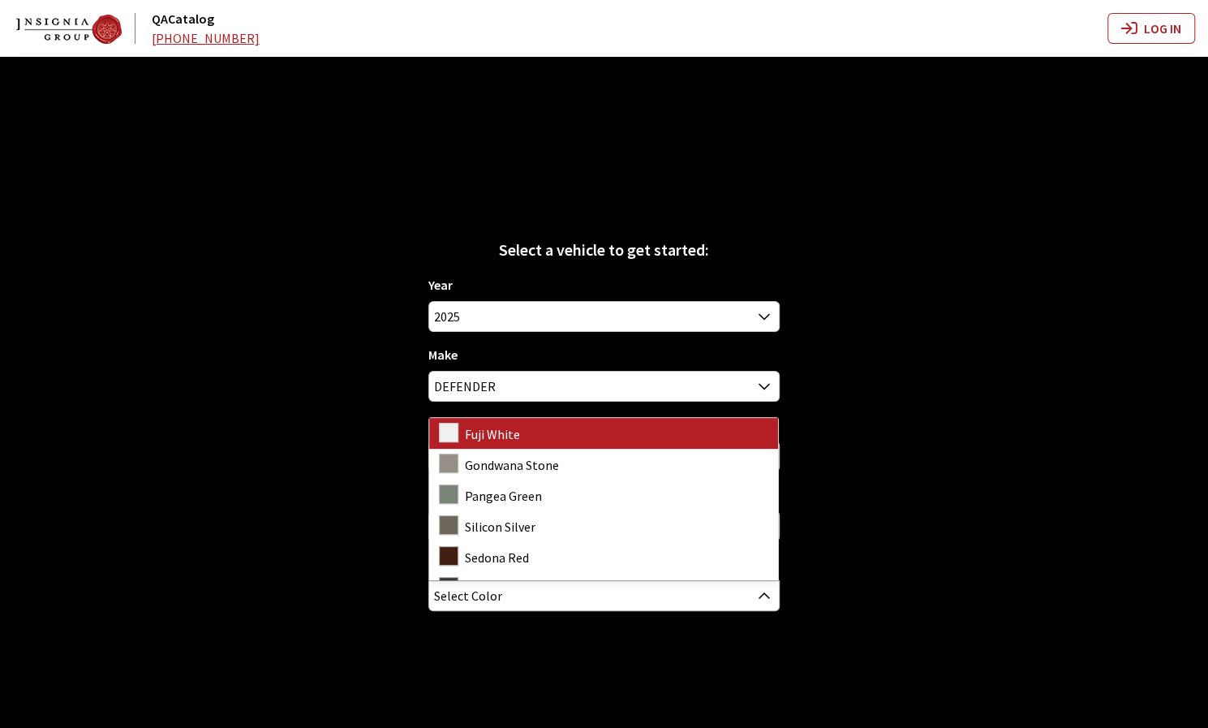
click at [640, 648] on div "Select a vehicle to get started: Year 2026 2025 2024 2023 2022 2021 2020 2019 2…" at bounding box center [604, 421] width 1208 height 728
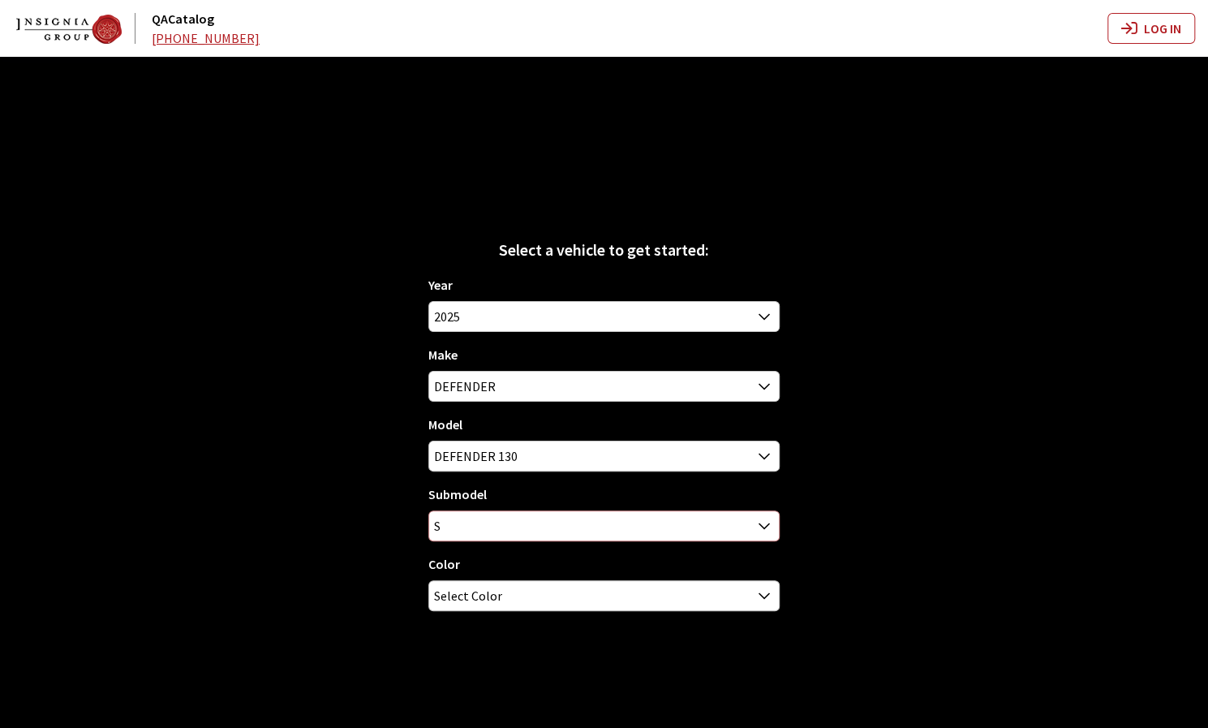
click at [565, 520] on span "S" at bounding box center [603, 525] width 349 height 29
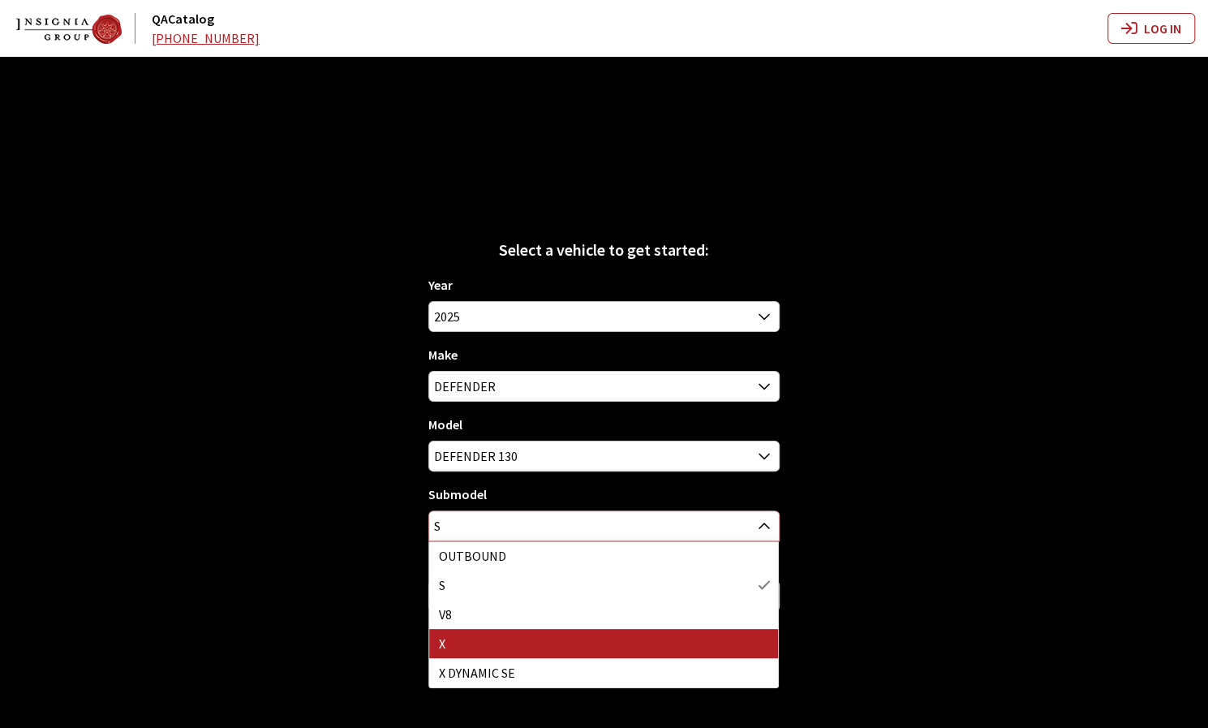
select select "592"
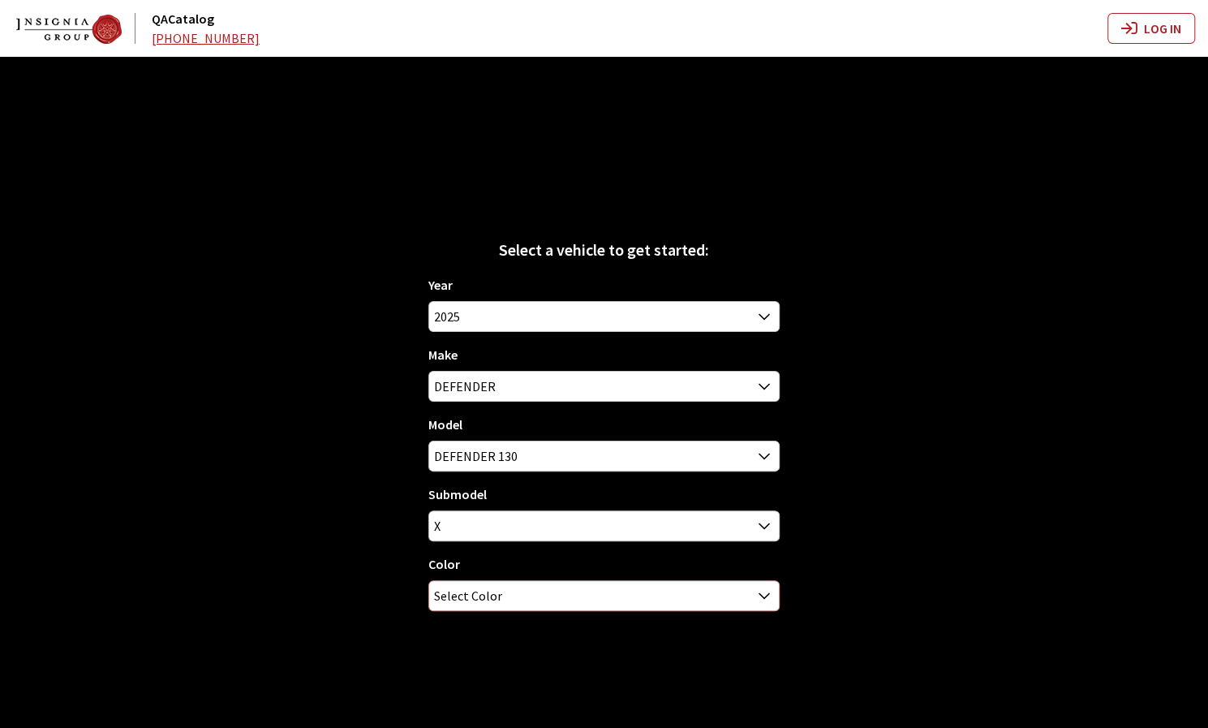
click at [563, 590] on span "Select Color" at bounding box center [603, 595] width 349 height 29
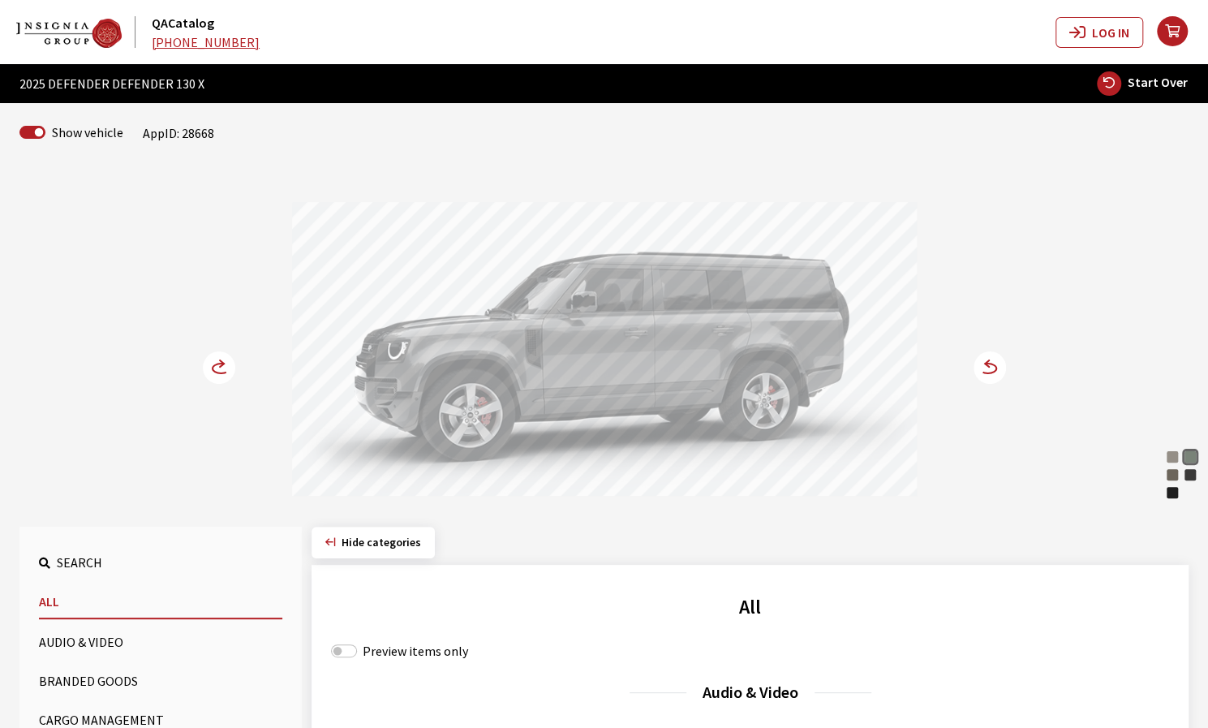
drag, startPoint x: 764, startPoint y: 320, endPoint x: 922, endPoint y: 324, distance: 158.2
click at [869, 324] on div at bounding box center [604, 351] width 625 height 299
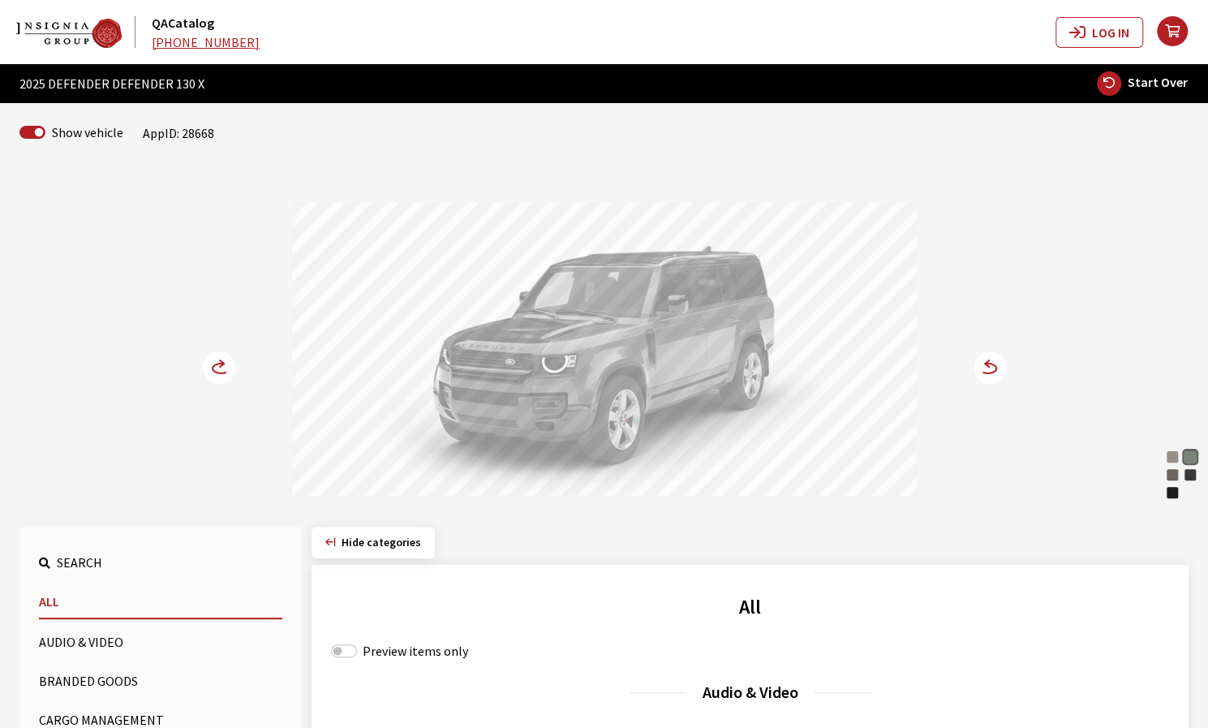
click at [986, 366] on circle at bounding box center [989, 367] width 32 height 32
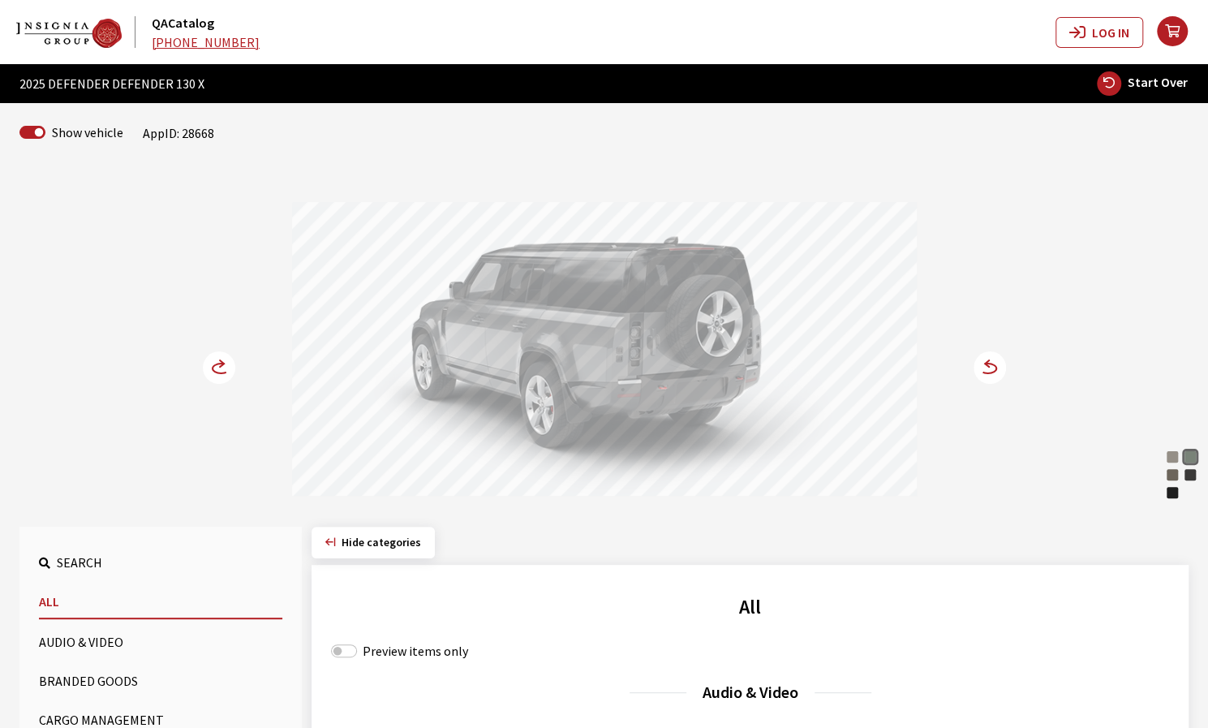
click at [986, 366] on circle at bounding box center [989, 367] width 32 height 32
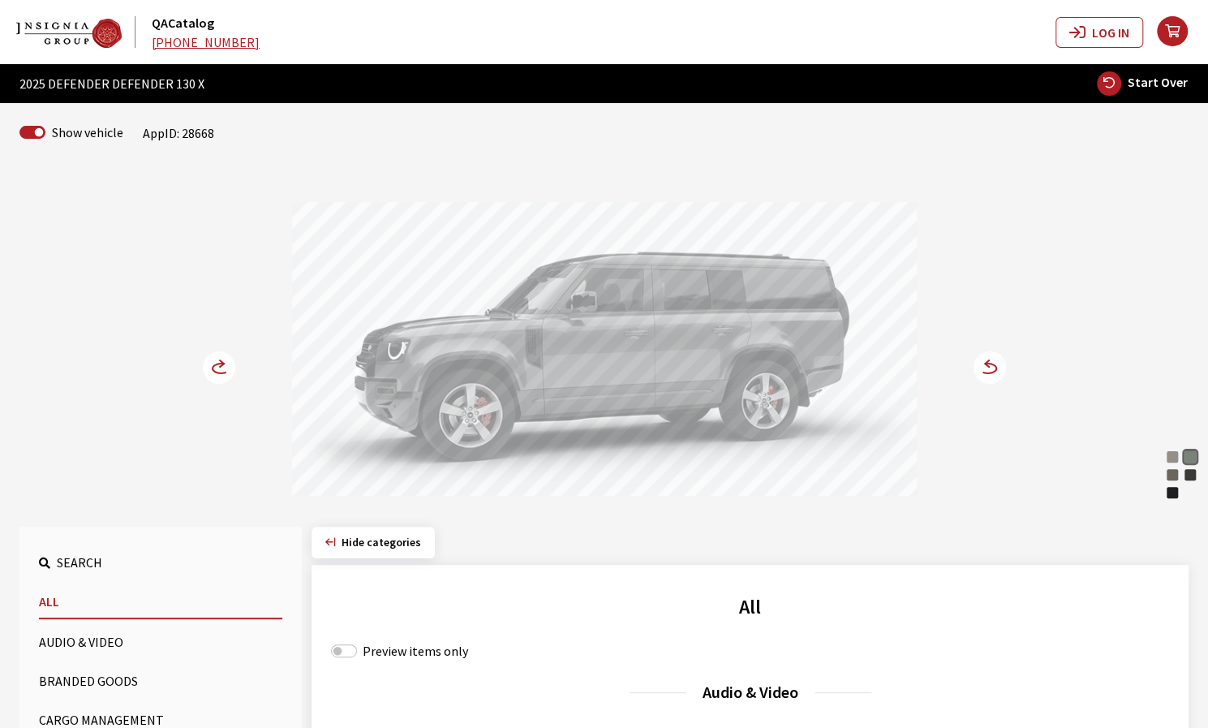
click at [989, 372] on icon at bounding box center [987, 368] width 17 height 10
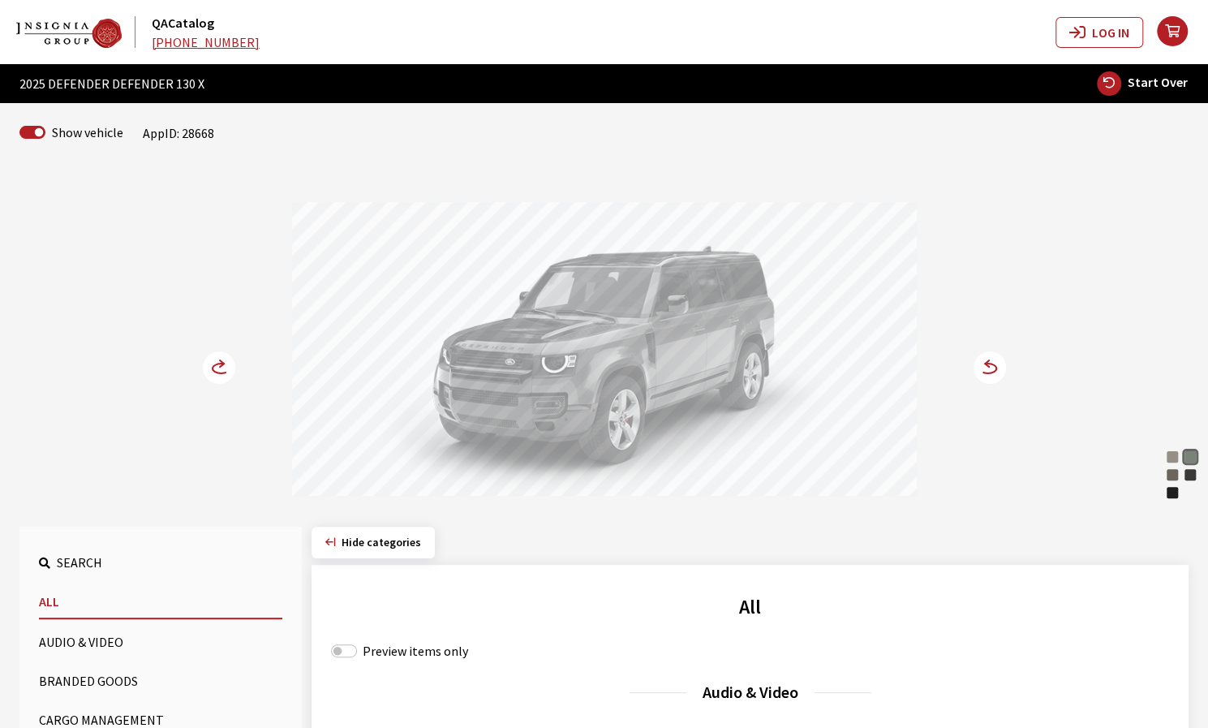
drag, startPoint x: 750, startPoint y: 348, endPoint x: 582, endPoint y: 371, distance: 170.3
click at [574, 370] on div at bounding box center [604, 351] width 625 height 299
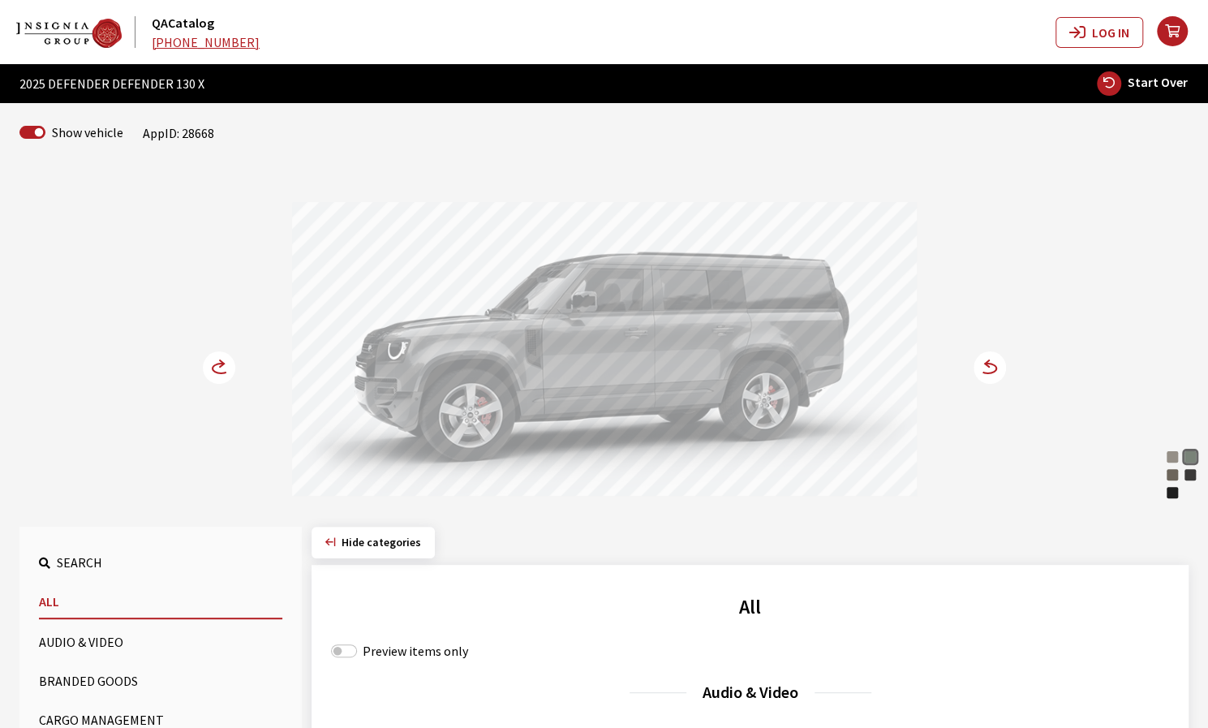
drag, startPoint x: 513, startPoint y: 377, endPoint x: 474, endPoint y: 390, distance: 41.0
click at [466, 388] on div at bounding box center [604, 351] width 625 height 299
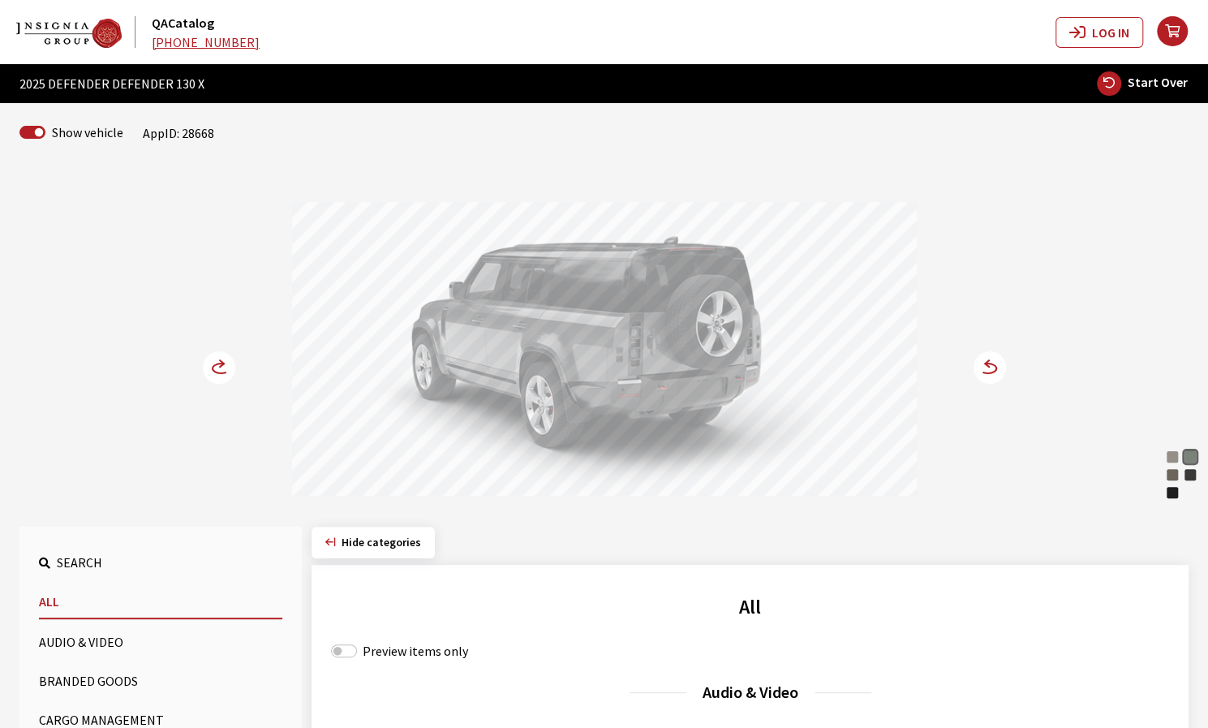
click at [1137, 88] on span "Start Over" at bounding box center [1158, 82] width 60 height 16
select select
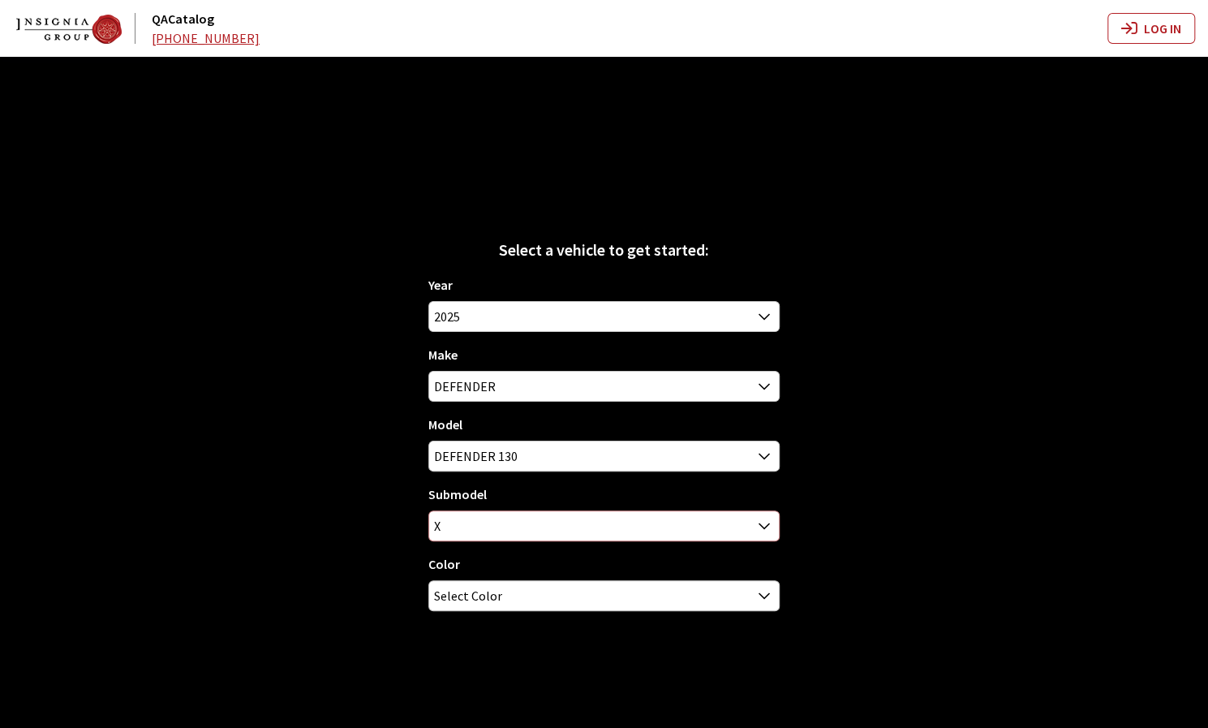
click at [578, 522] on span "X" at bounding box center [603, 525] width 349 height 29
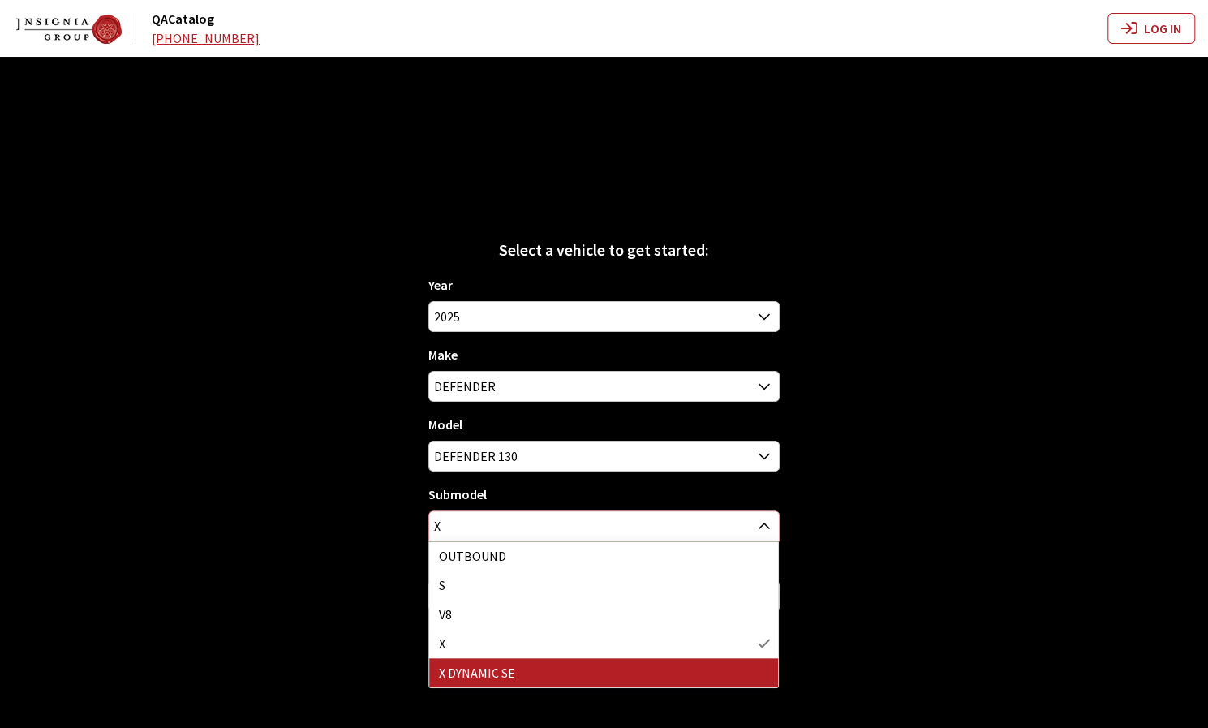
select select "4529"
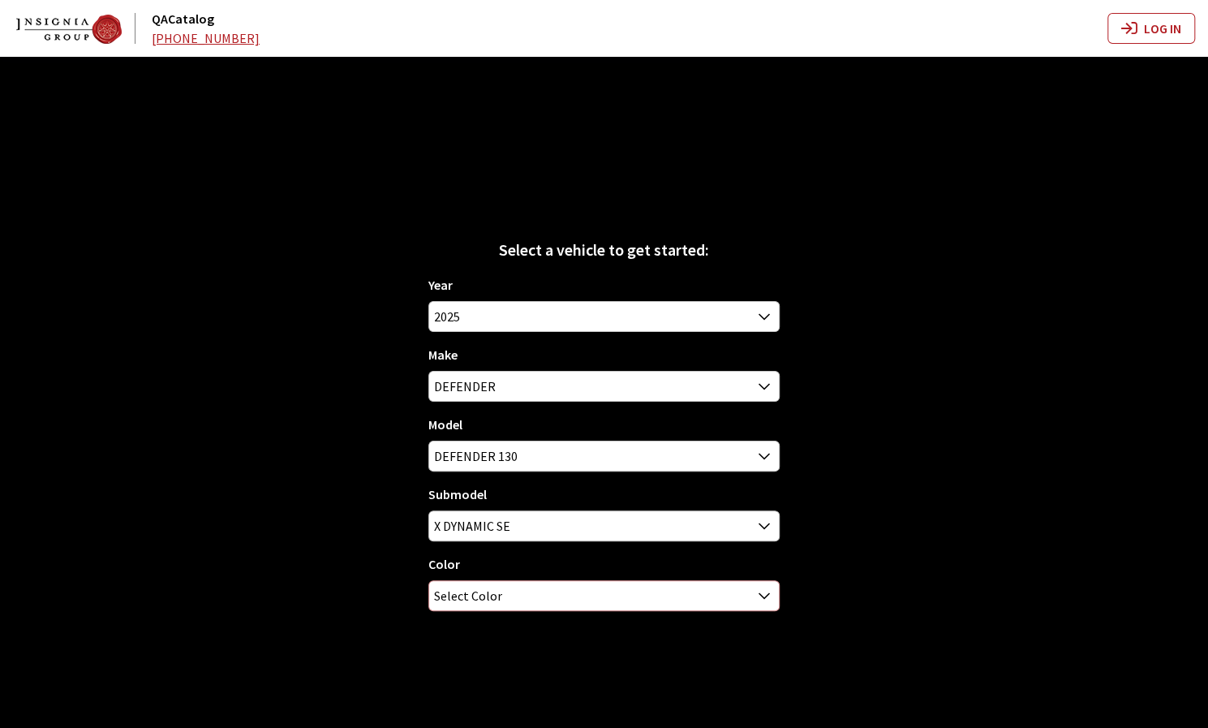
click at [514, 608] on span "Select Color" at bounding box center [603, 595] width 349 height 29
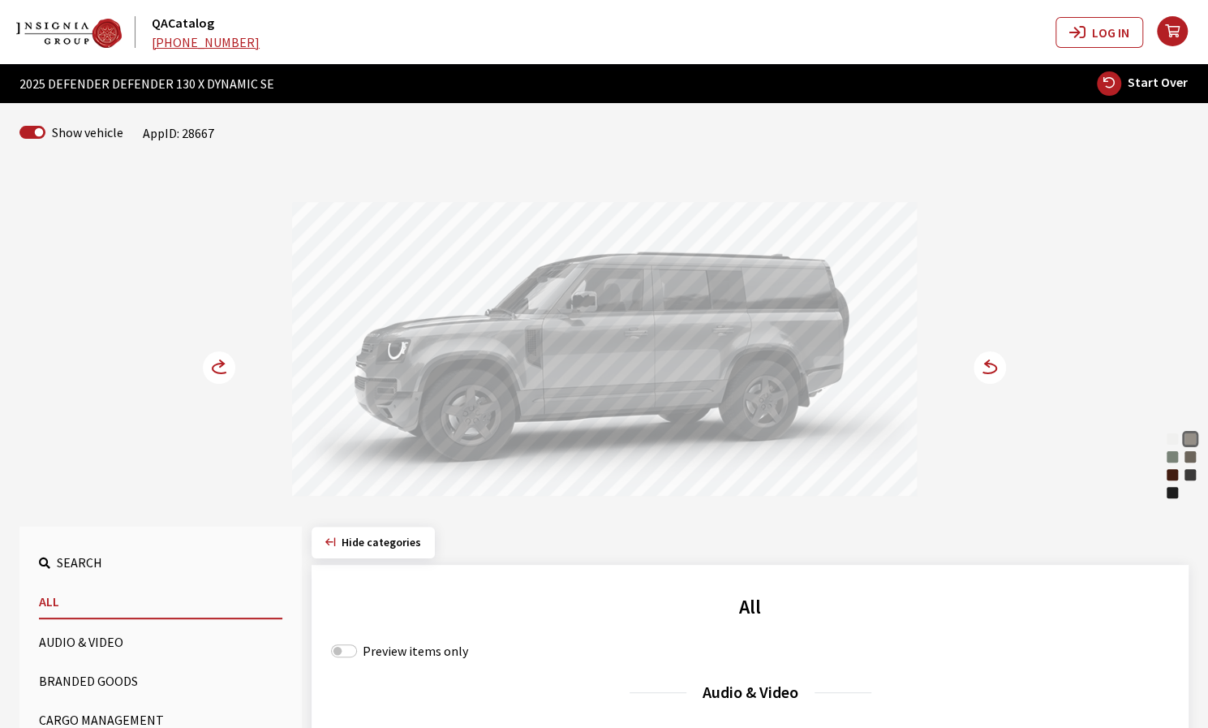
click at [602, 393] on div at bounding box center [604, 351] width 625 height 299
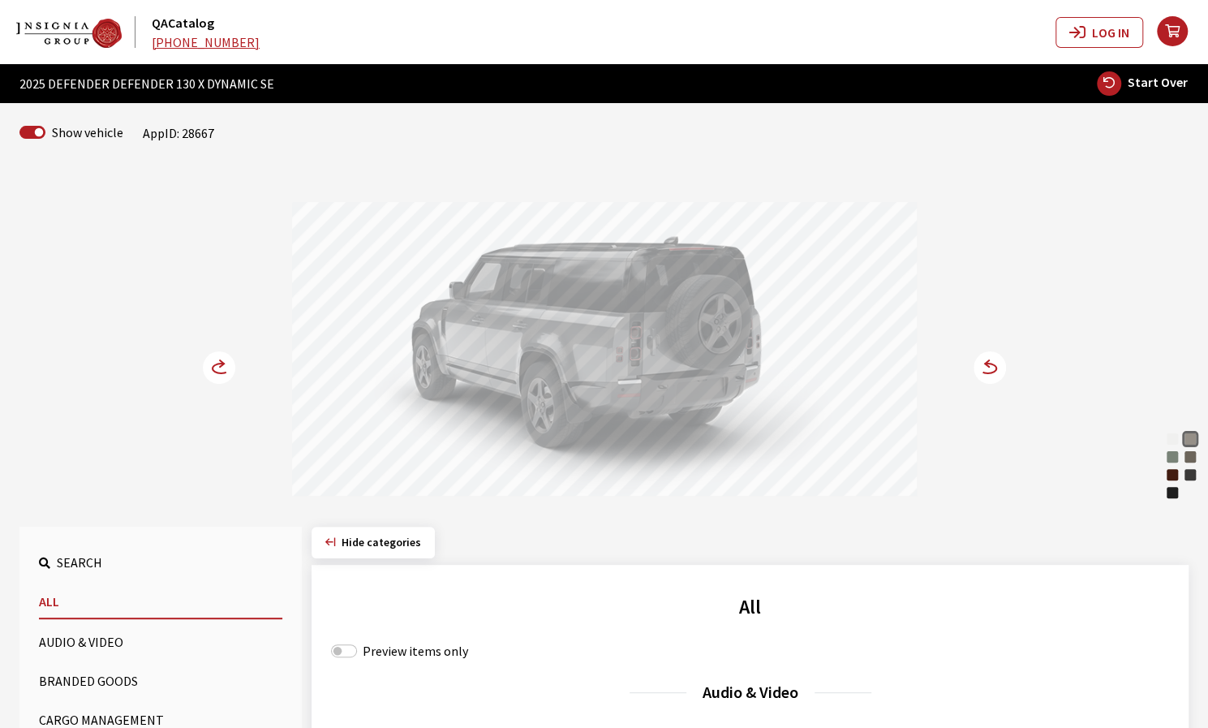
click at [988, 369] on circle at bounding box center [989, 367] width 32 height 32
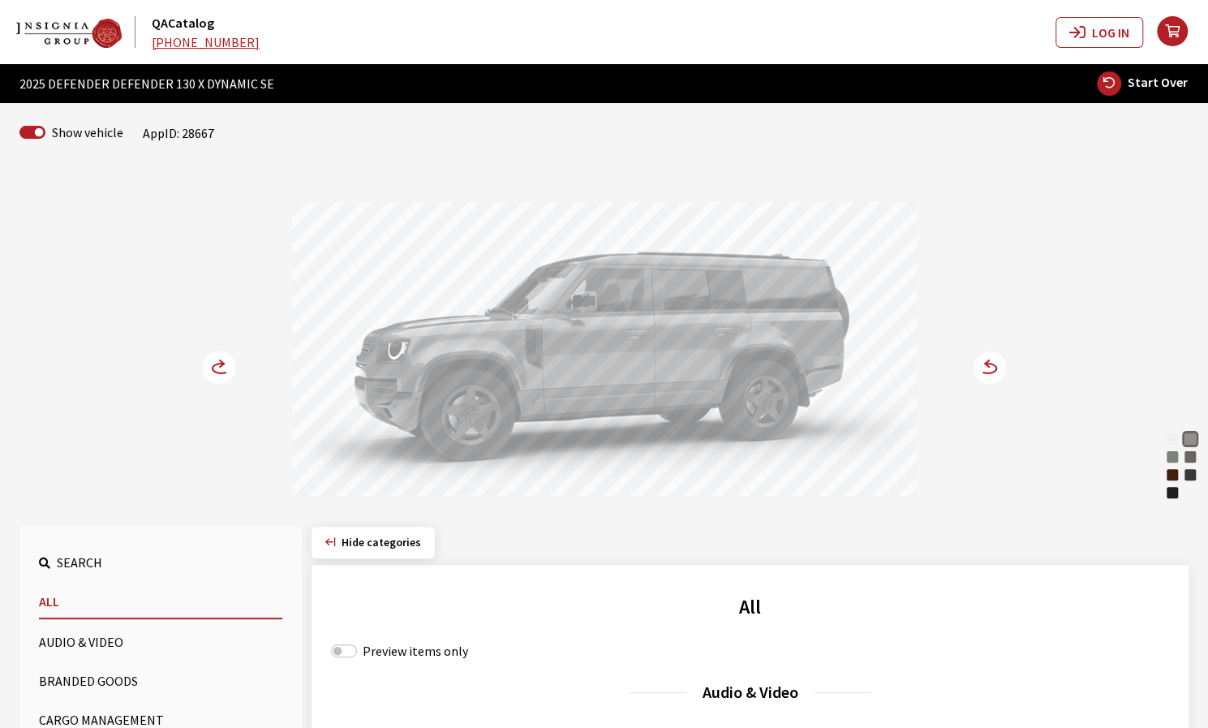
drag, startPoint x: 581, startPoint y: 346, endPoint x: 781, endPoint y: 346, distance: 200.4
click at [754, 346] on div at bounding box center [604, 351] width 625 height 299
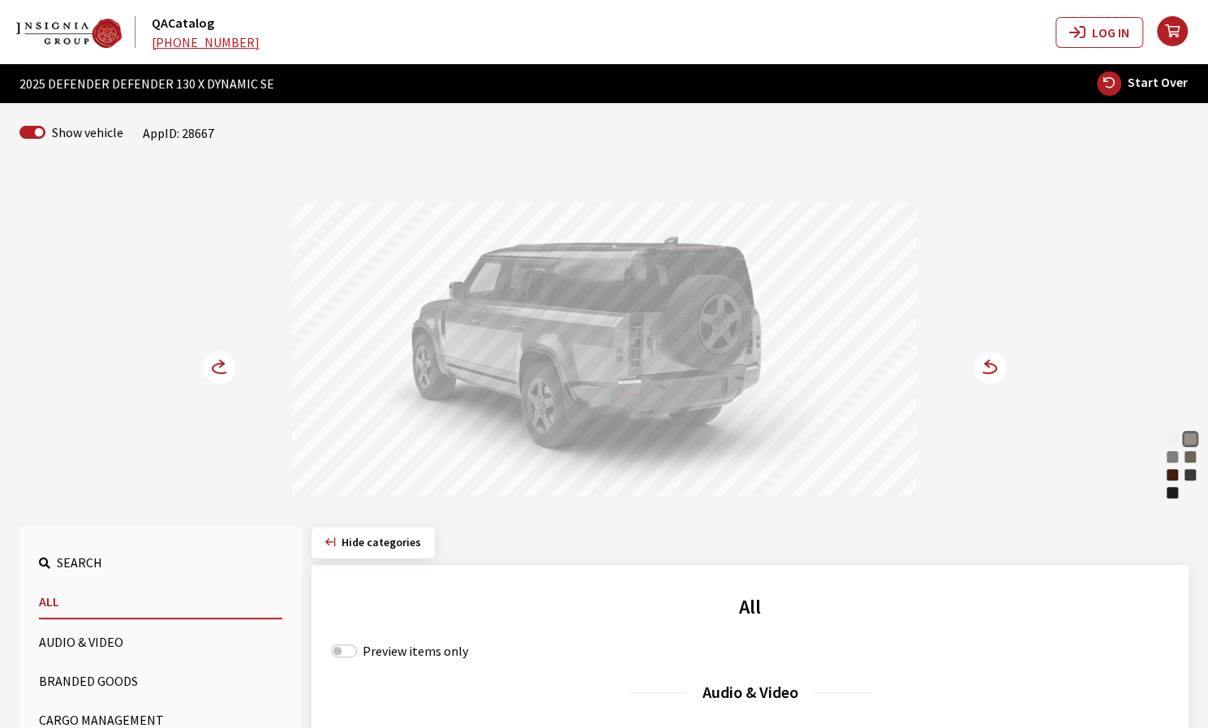
click at [989, 372] on icon at bounding box center [987, 368] width 17 height 10
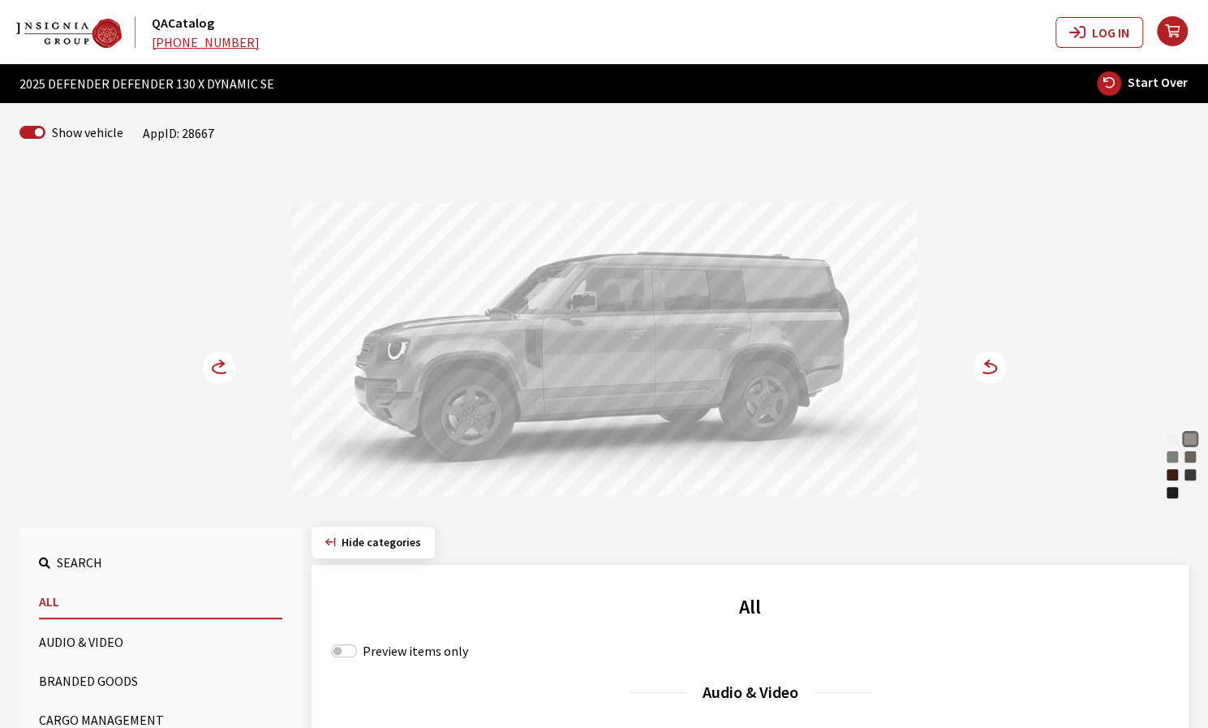
click at [989, 372] on icon at bounding box center [987, 368] width 17 height 10
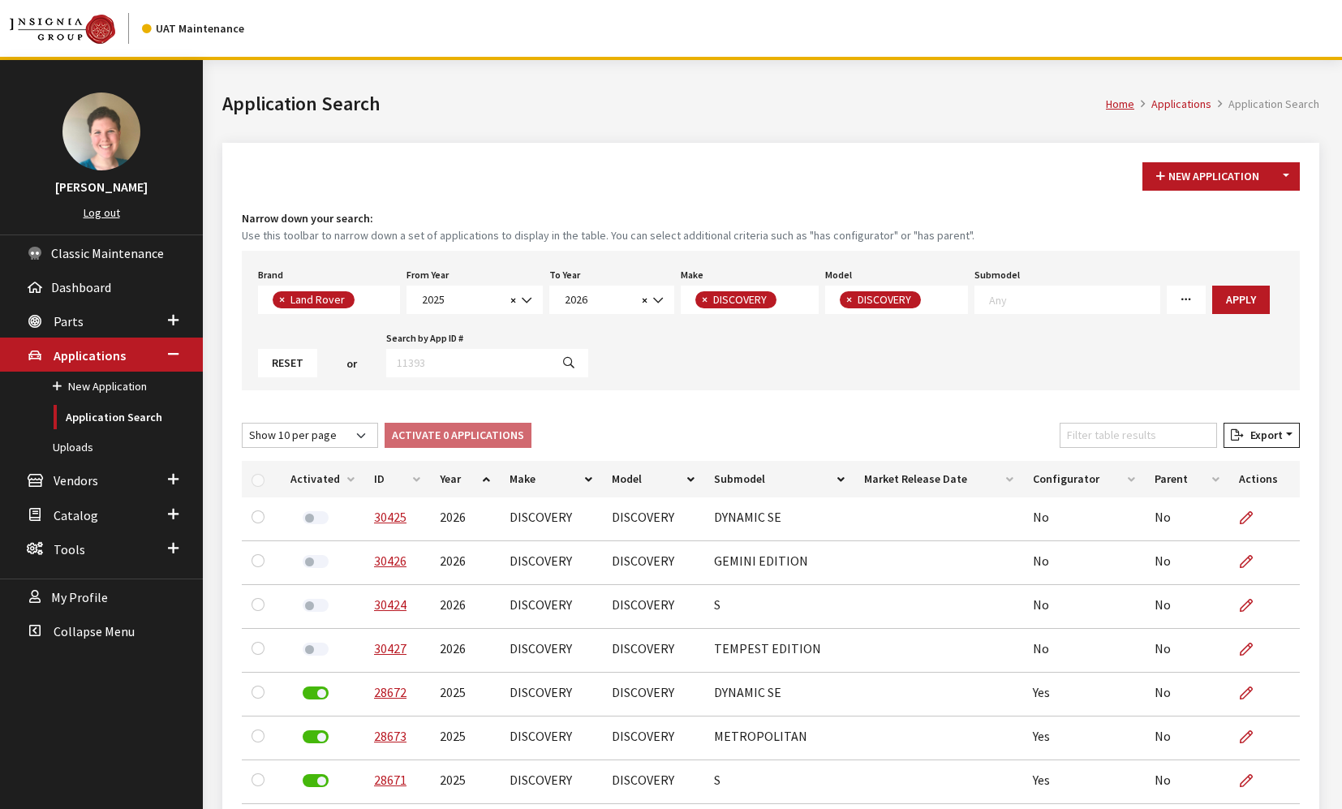
select select "550"
select select "2025"
select select "2026"
select select "65"
select select "1346"
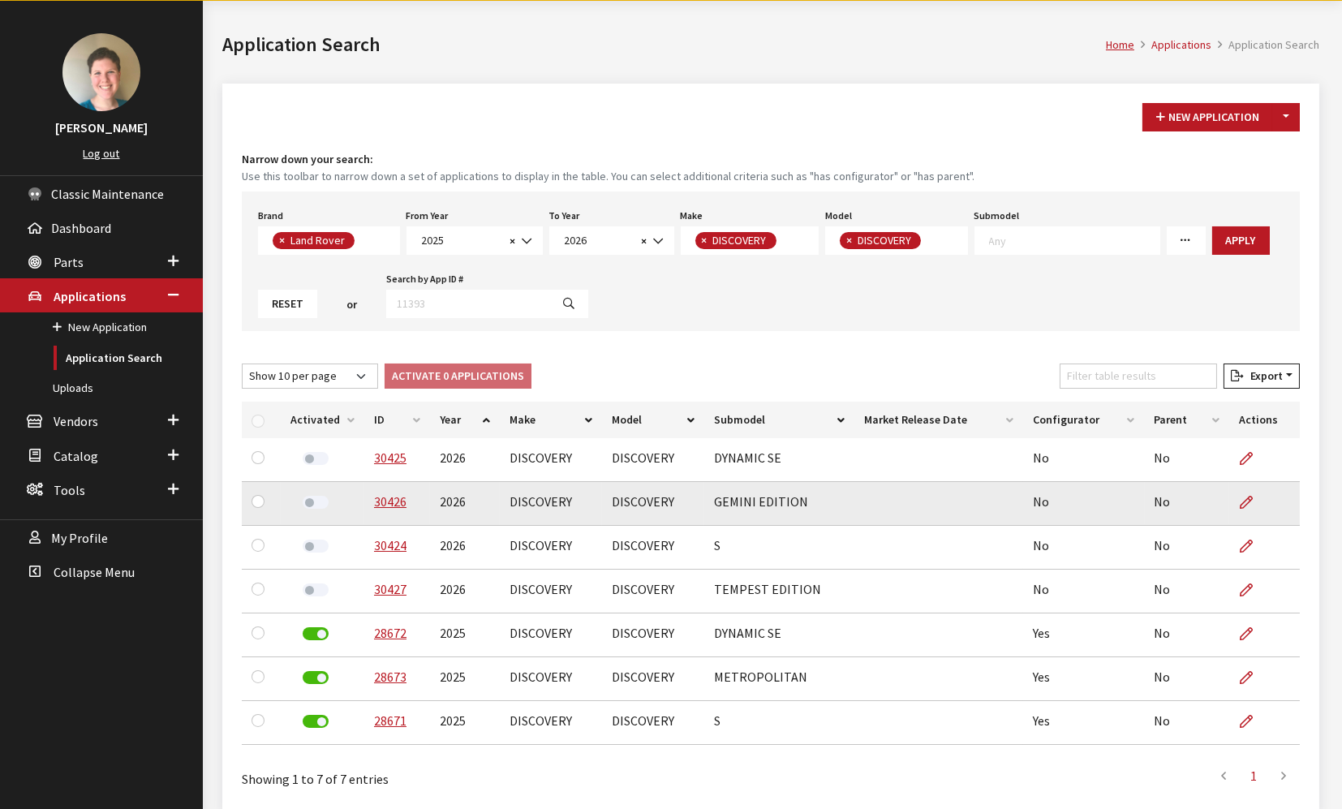
scroll to position [122, 0]
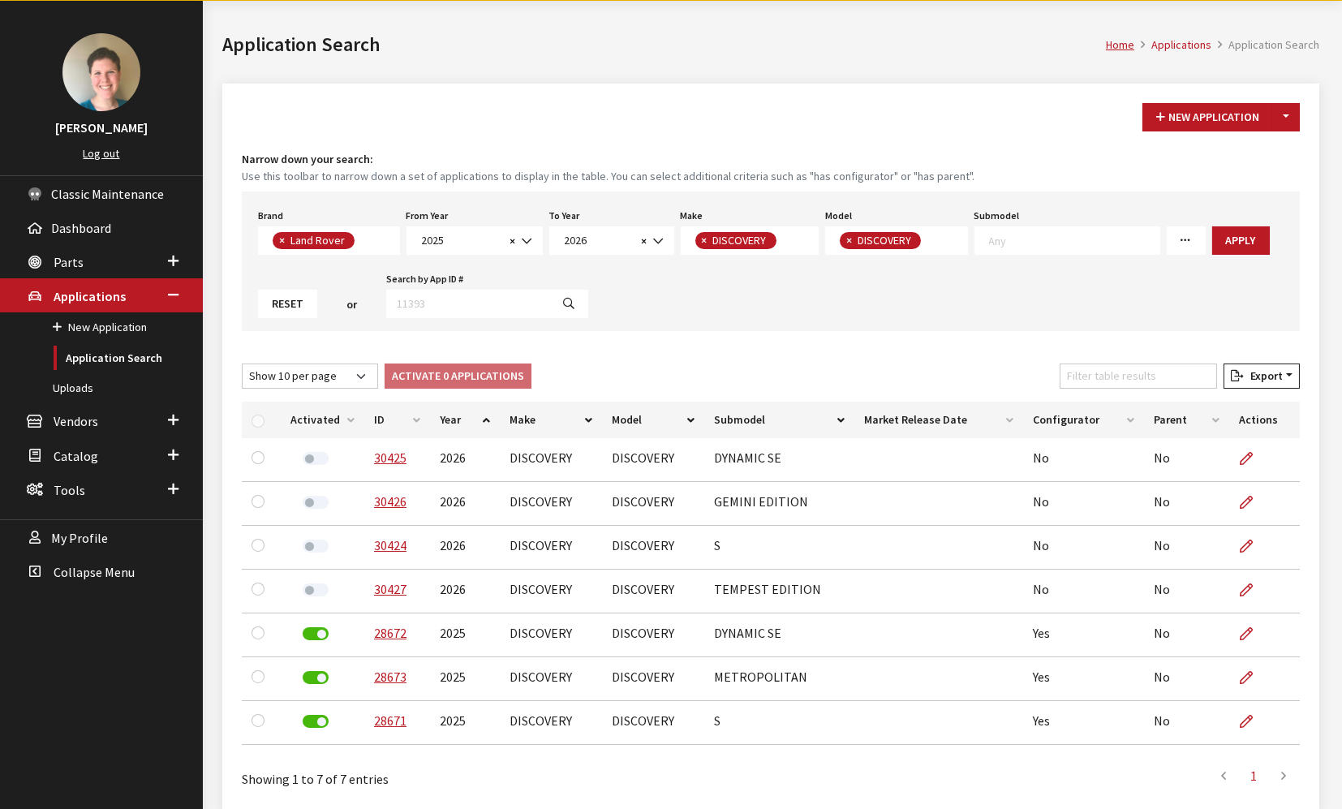
click at [926, 242] on textarea "Search" at bounding box center [929, 241] width 9 height 15
click at [760, 234] on span "DISCOVERY" at bounding box center [740, 240] width 59 height 15
select select "64"
select select
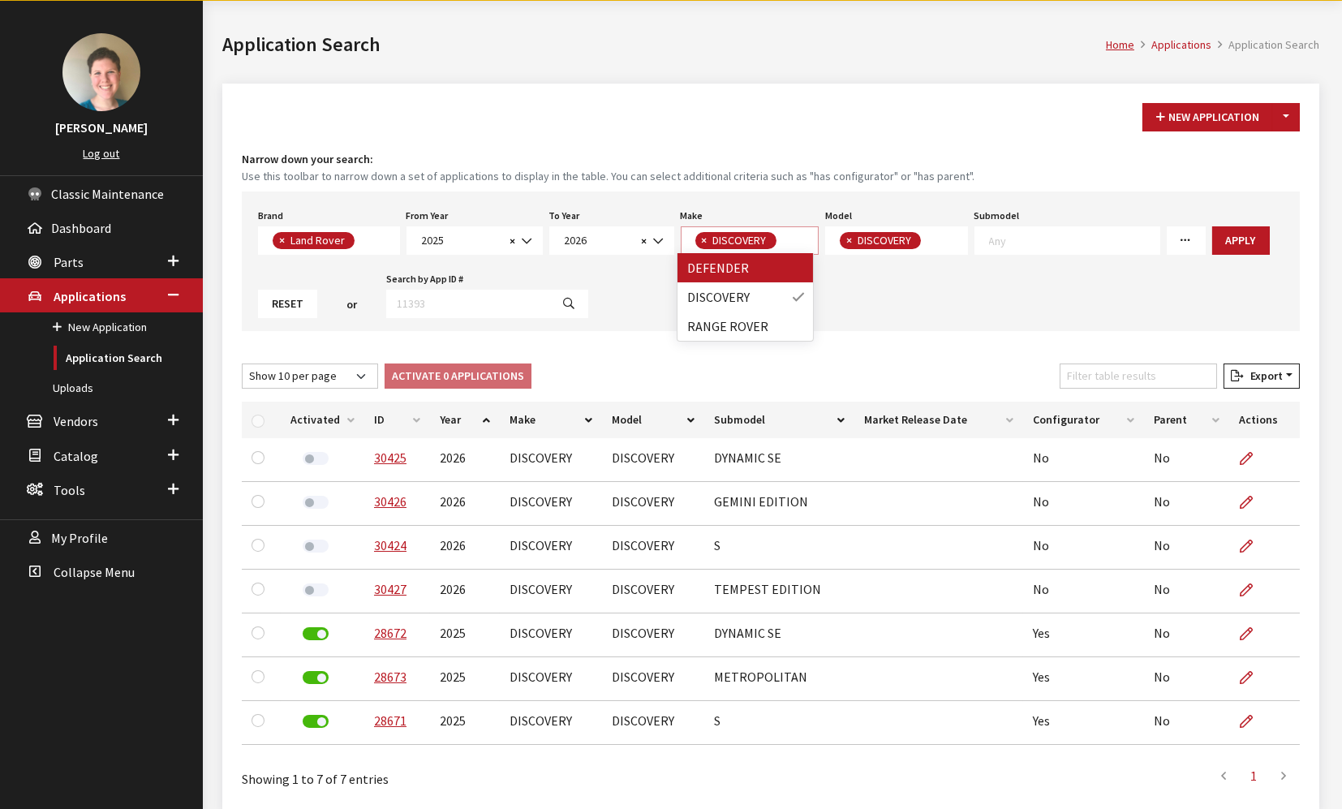
select select
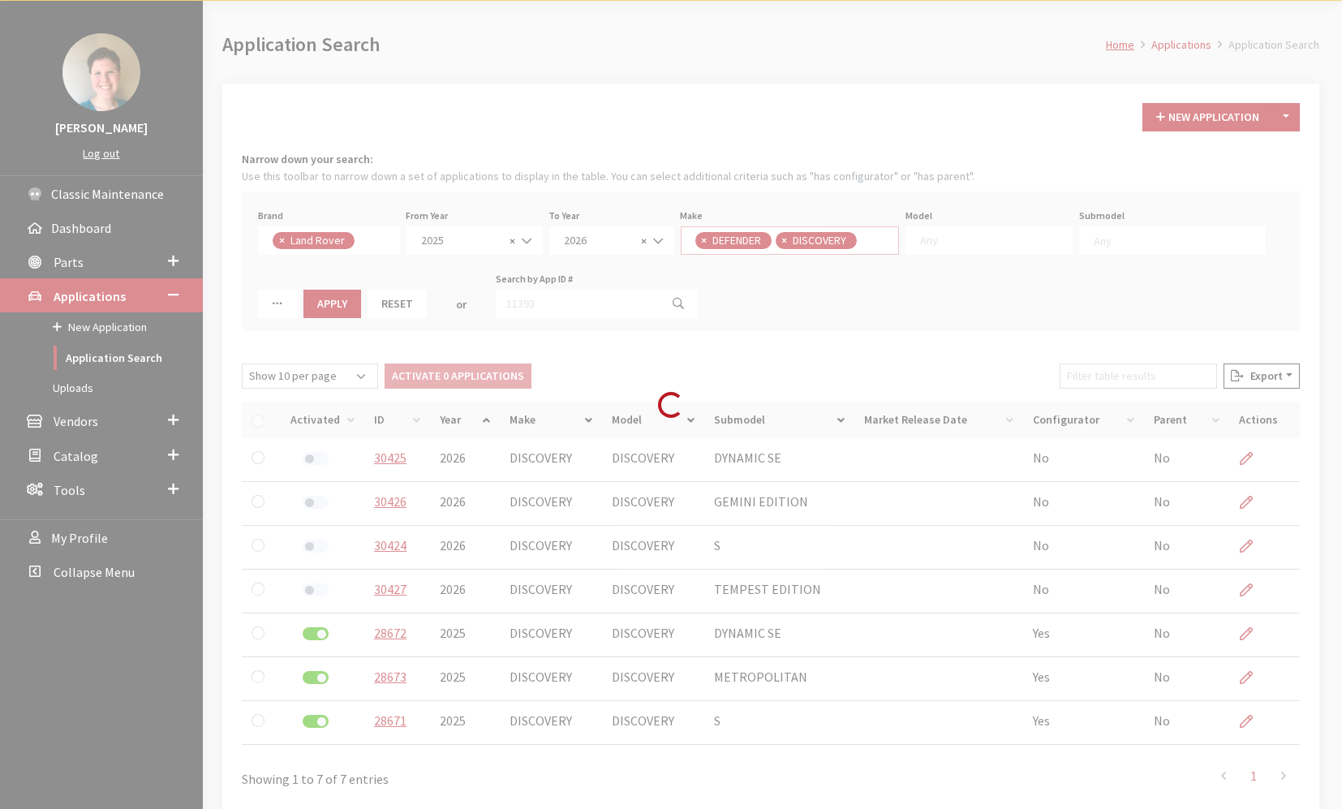
scroll to position [0, 0]
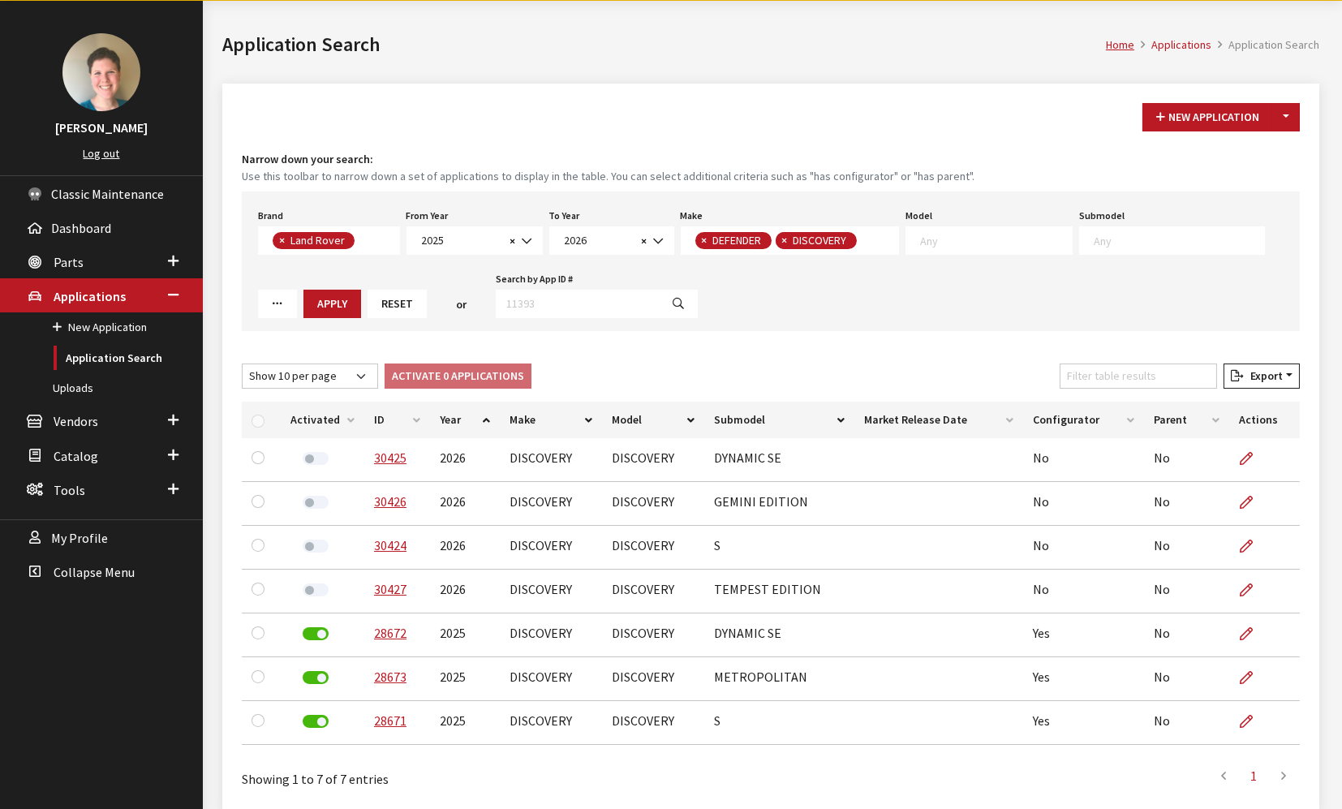
click at [786, 239] on button "×" at bounding box center [784, 240] width 16 height 17
select select
click at [890, 241] on textarea "Search" at bounding box center [911, 240] width 152 height 15
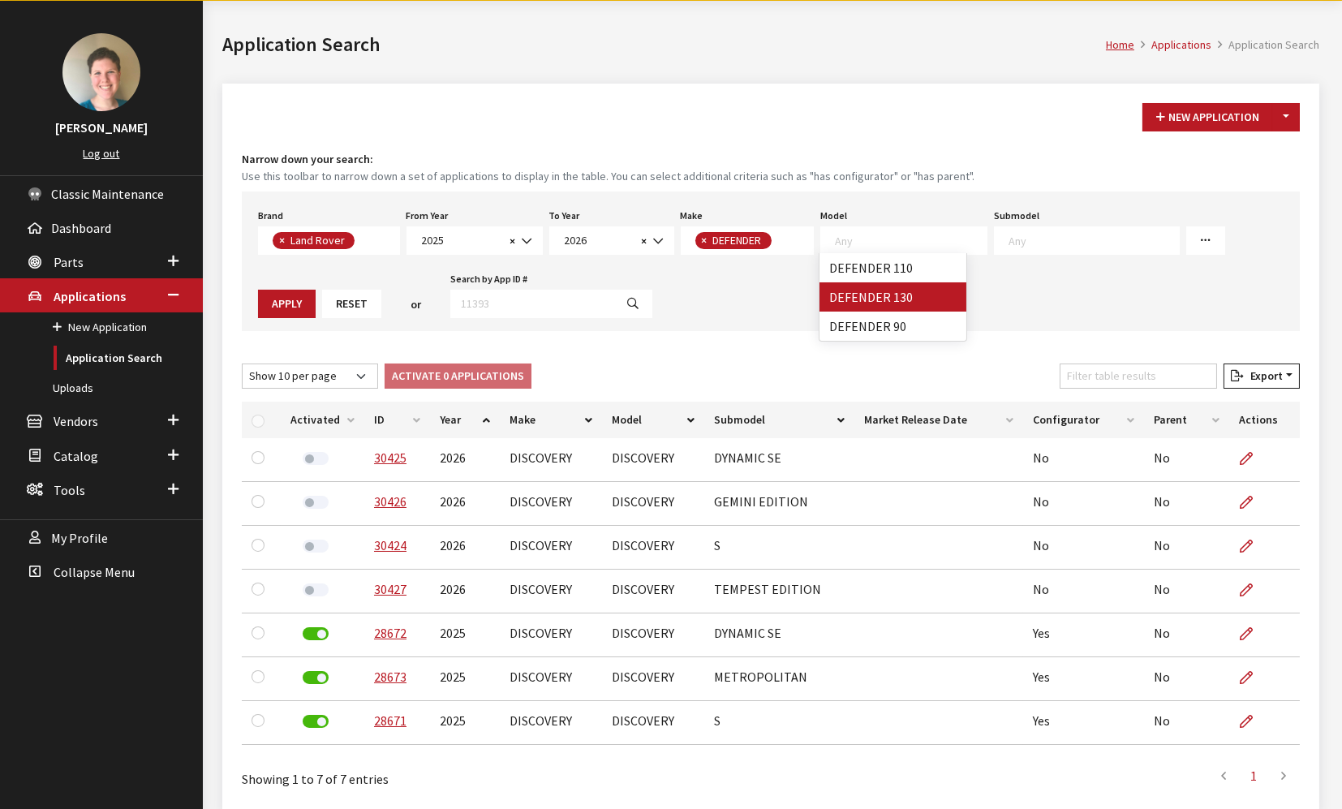
select select "1343"
select select
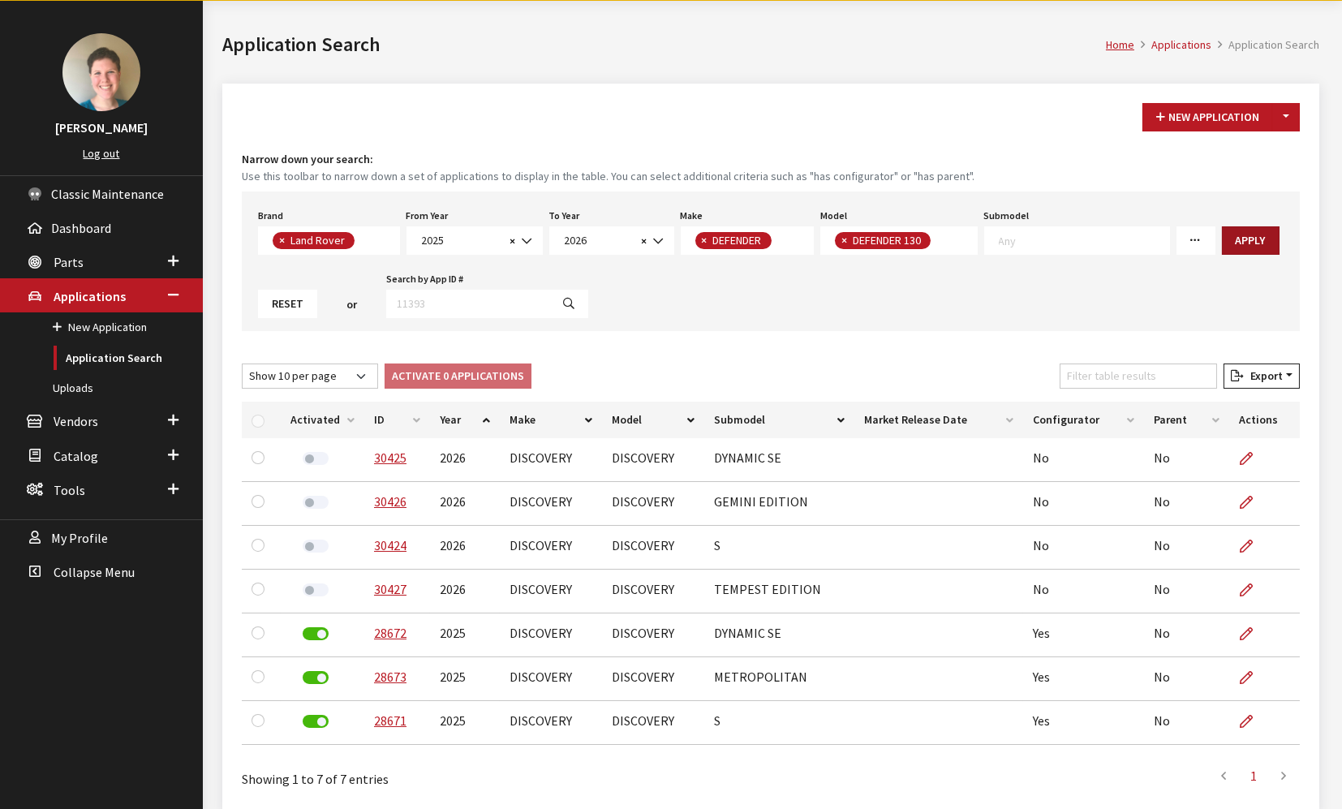
click at [1226, 243] on button "Apply" at bounding box center [1251, 240] width 58 height 28
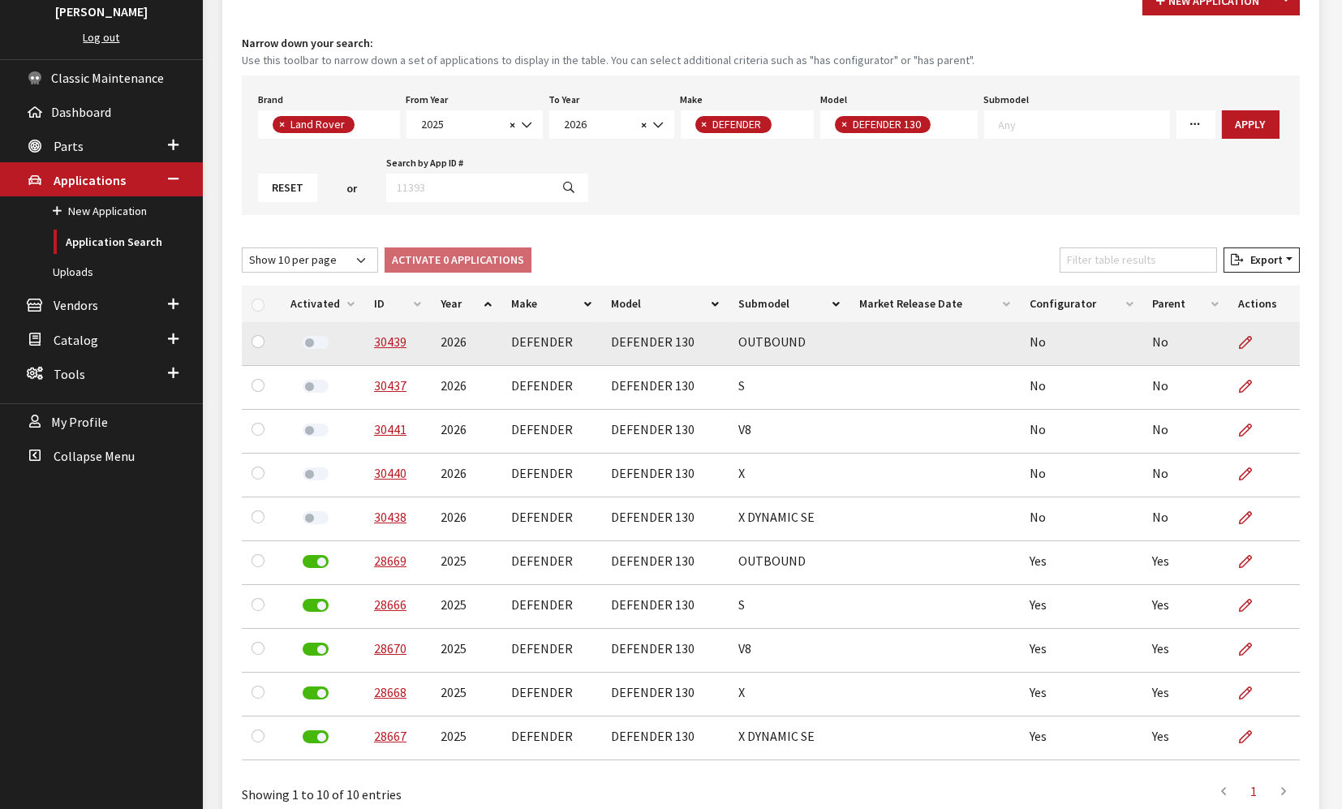
scroll to position [239, 0]
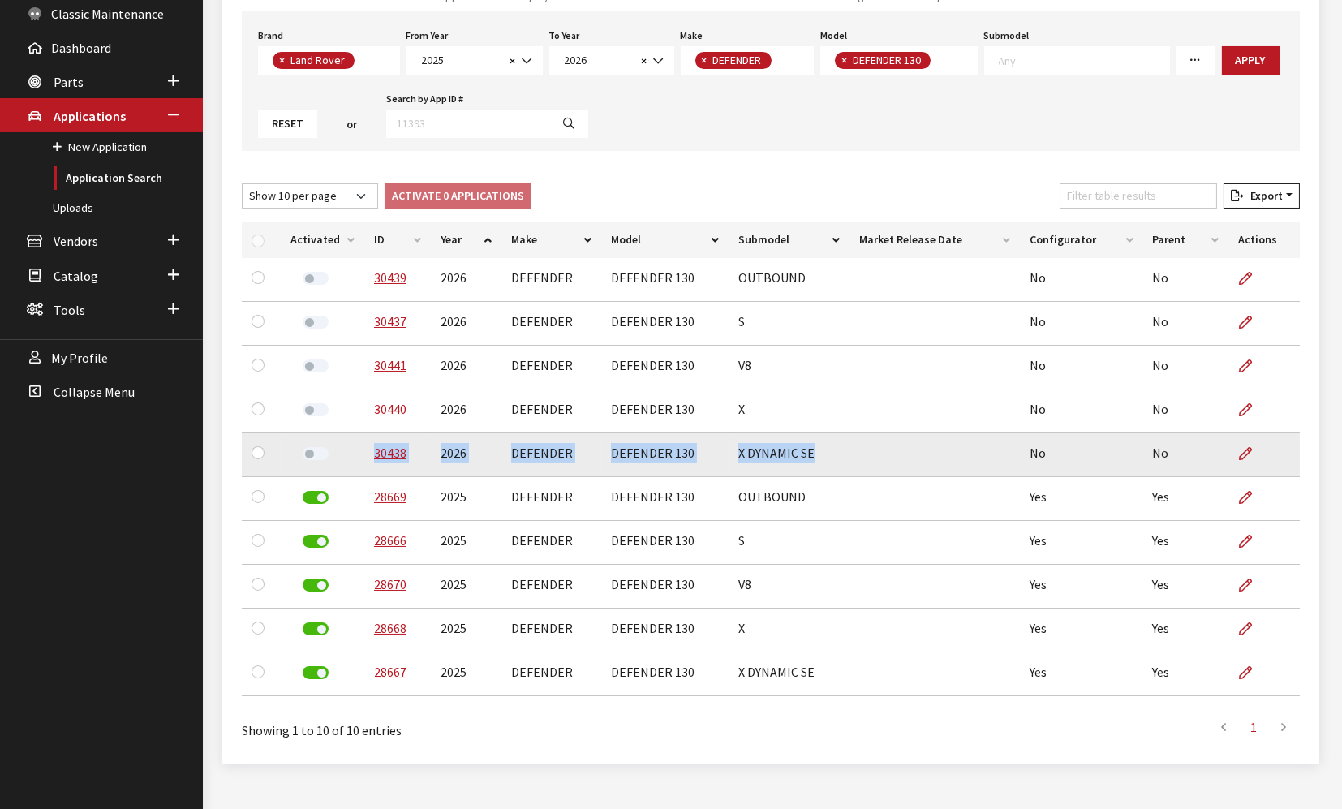
drag, startPoint x: 819, startPoint y: 453, endPoint x: 360, endPoint y: 459, distance: 459.2
click at [360, 459] on tr "30438 2026 DEFENDER DEFENDER 130 X DYNAMIC SE No No" at bounding box center [771, 455] width 1058 height 44
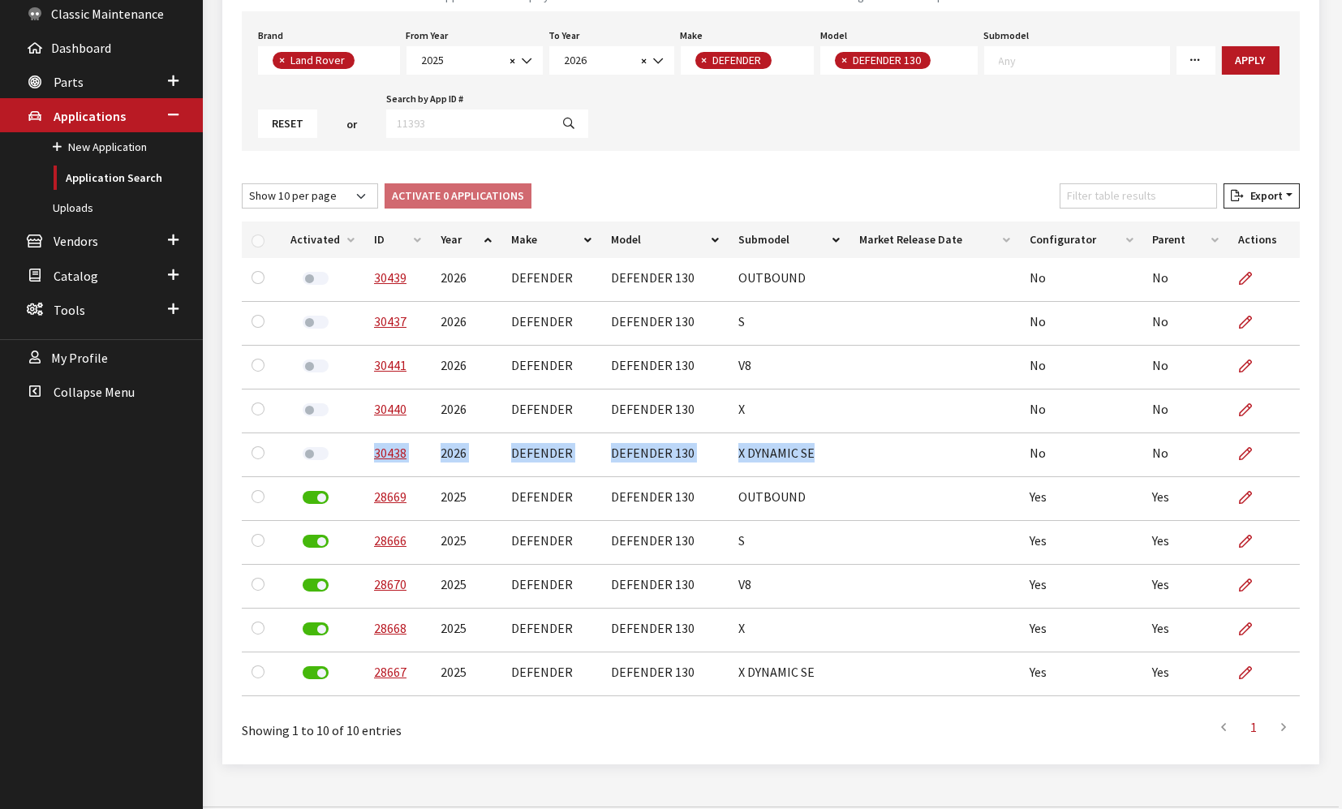
copy tr "30438 2026 DEFENDER DEFENDER 130 X DYNAMIC SE"
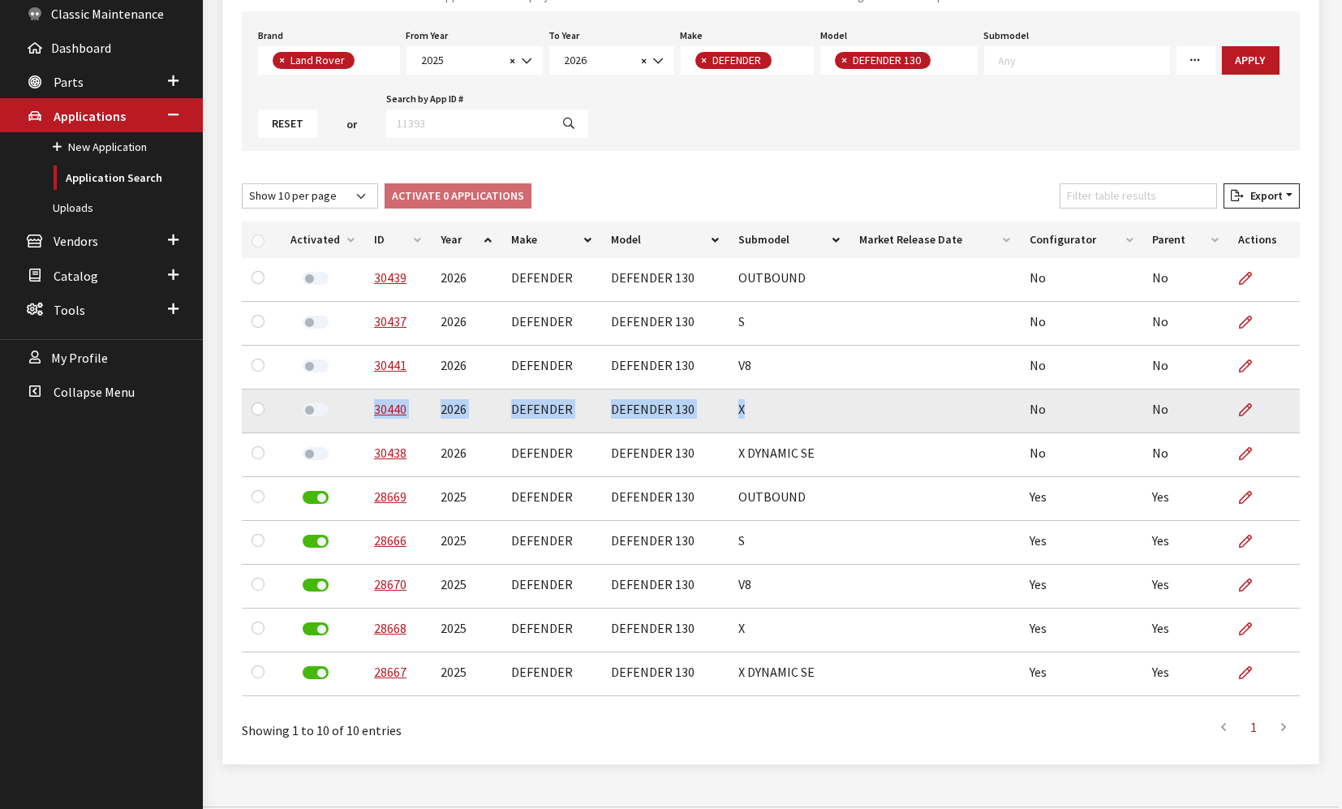
drag, startPoint x: 747, startPoint y: 410, endPoint x: 368, endPoint y: 415, distance: 378.9
click at [368, 415] on tr "30440 2026 DEFENDER DEFENDER 130 X No No" at bounding box center [771, 411] width 1058 height 44
copy tr "30440 2026 DEFENDER DEFENDER 130 X"
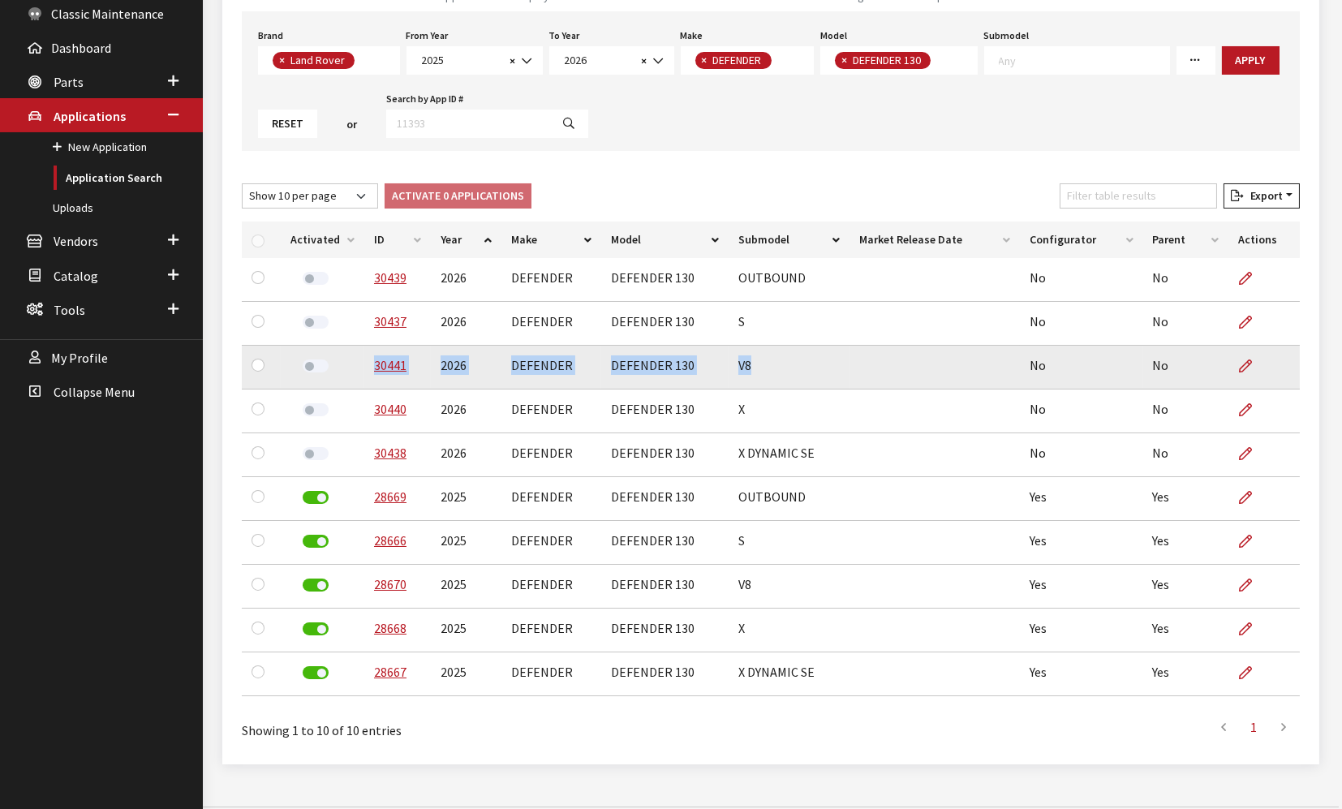
drag, startPoint x: 758, startPoint y: 364, endPoint x: 367, endPoint y: 368, distance: 390.2
click at [367, 368] on tr "30441 2026 DEFENDER DEFENDER 130 V8 No No" at bounding box center [771, 368] width 1058 height 44
copy tr "30441 2026 DEFENDER DEFENDER 130 V8"
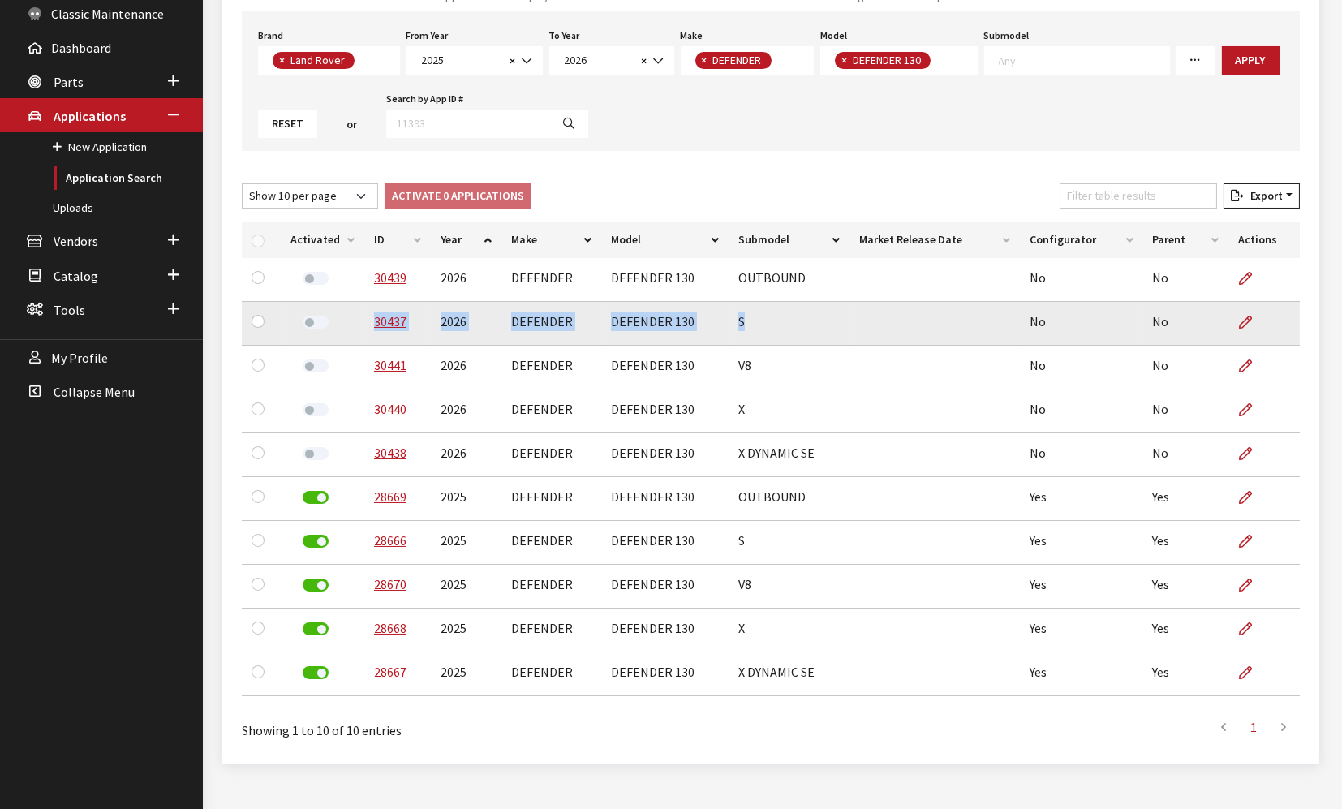
drag, startPoint x: 750, startPoint y: 319, endPoint x: 368, endPoint y: 337, distance: 382.5
click at [368, 337] on tr "30437 2026 DEFENDER DEFENDER 130 S No No" at bounding box center [771, 324] width 1058 height 44
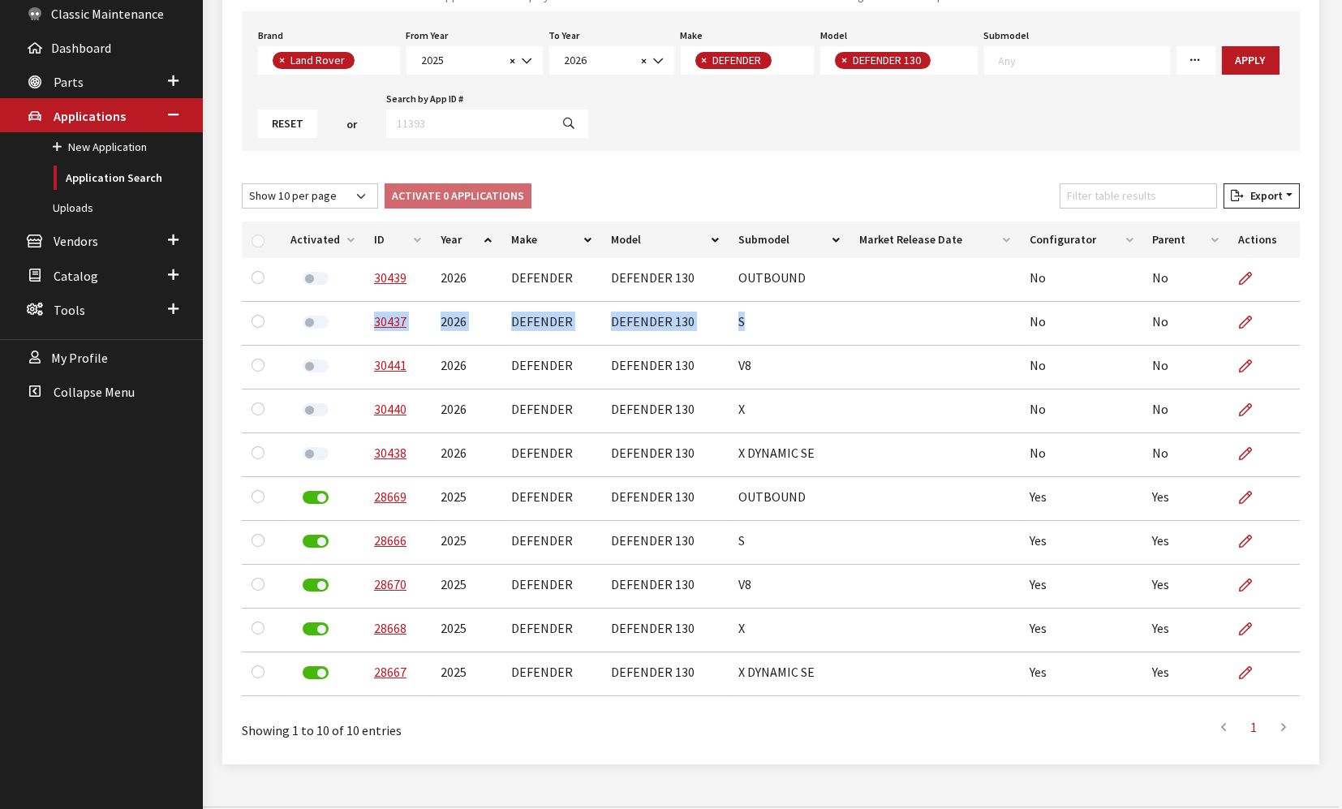
copy tr "30437 2026 DEFENDER DEFENDER 130 S"
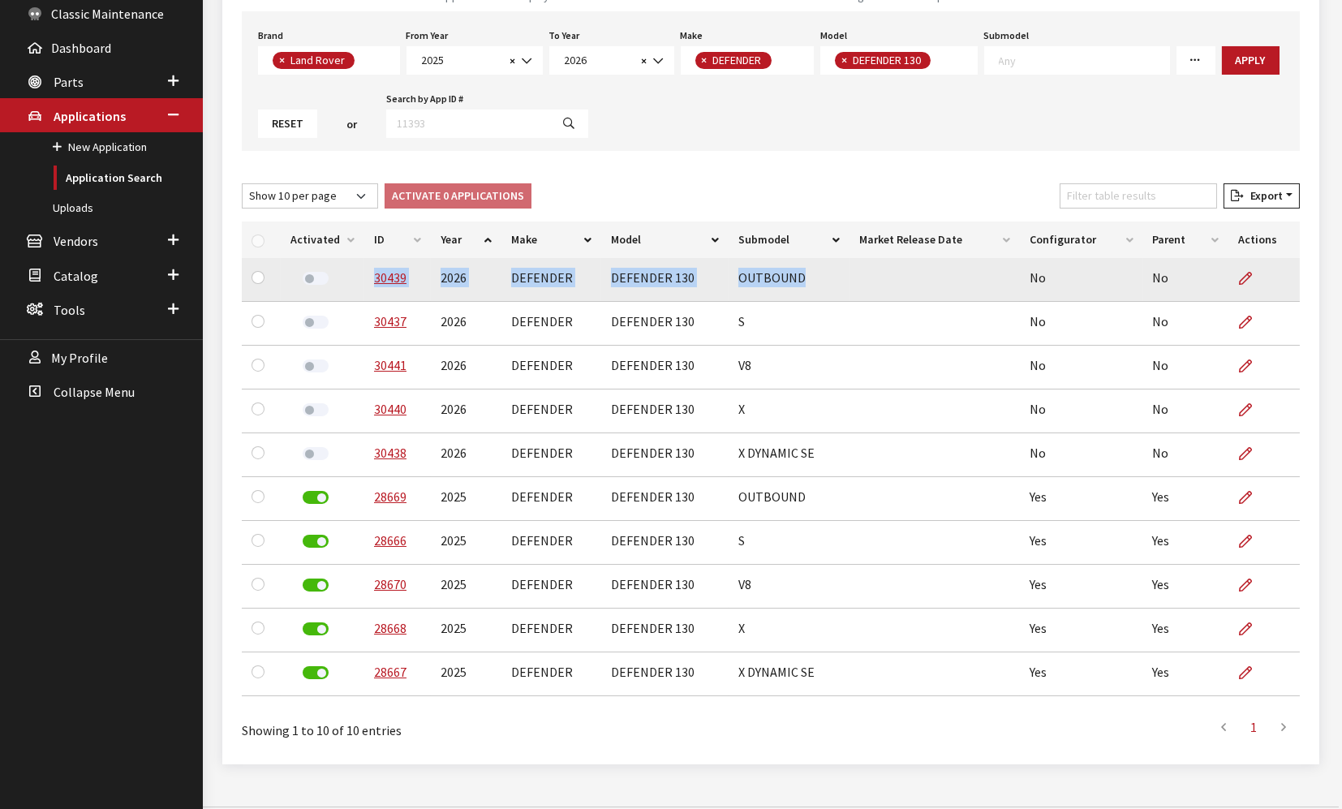
drag, startPoint x: 805, startPoint y: 281, endPoint x: 371, endPoint y: 290, distance: 434.1
click at [371, 290] on tr "30439 2026 DEFENDER DEFENDER 130 OUTBOUND No No" at bounding box center [771, 280] width 1058 height 44
copy tr "30439 2026 DEFENDER DEFENDER 130 OUTBOUND"
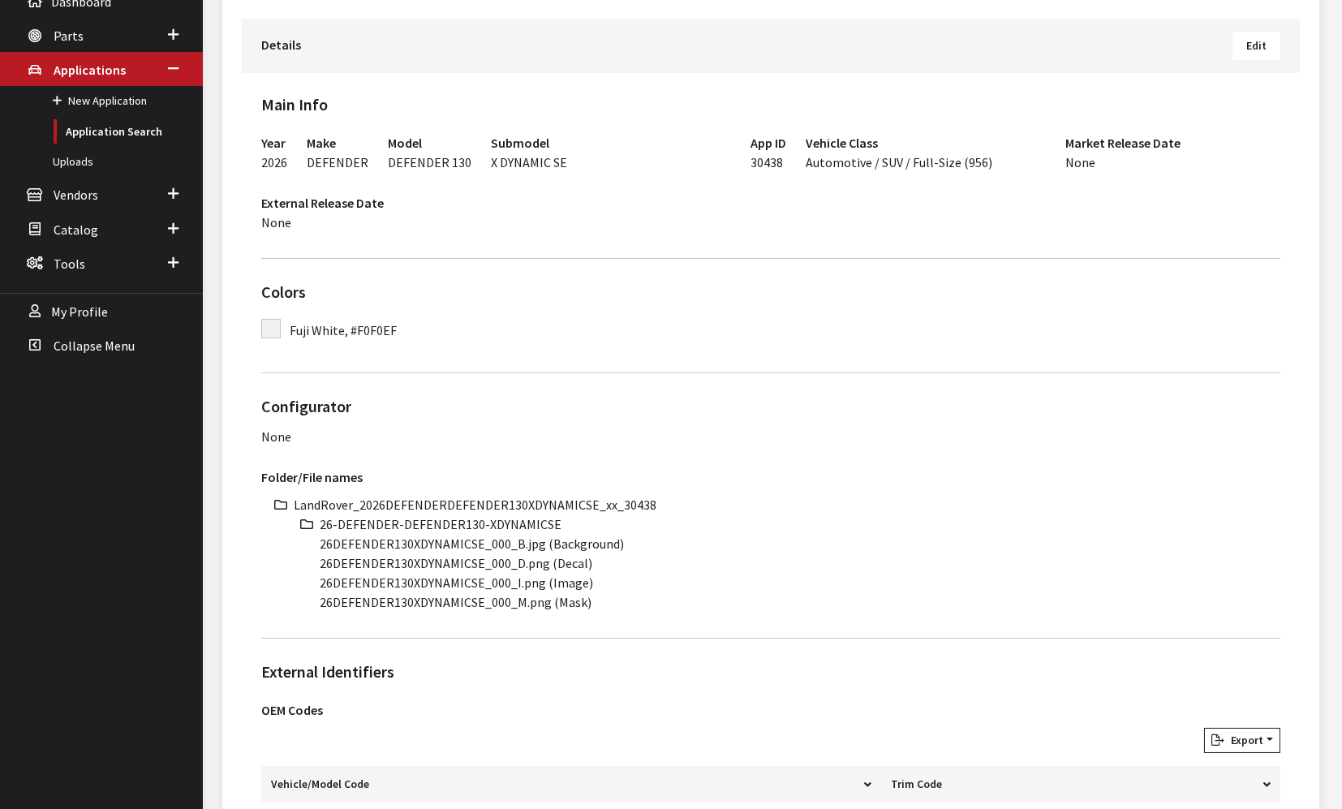
scroll to position [360, 0]
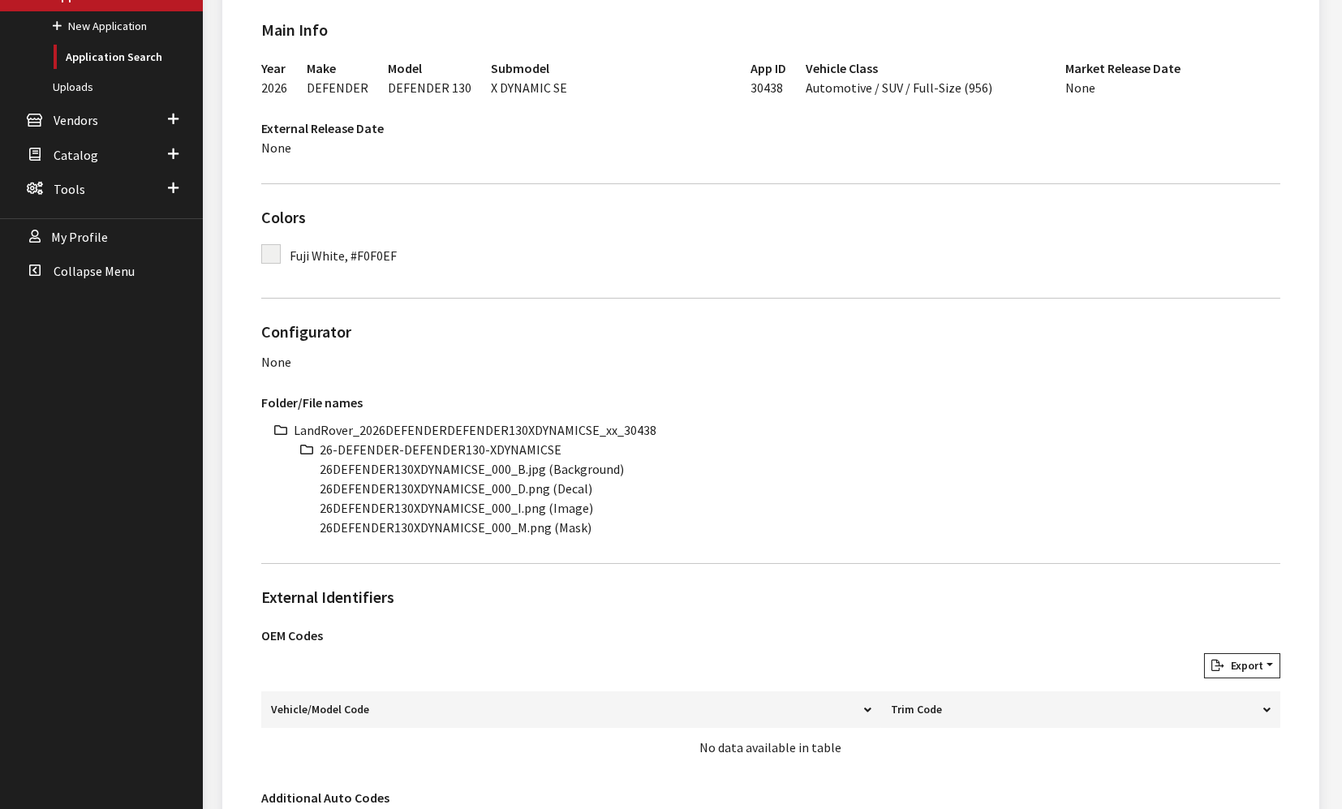
click at [537, 424] on li "LandRover_2026DEFENDERDEFENDER130XDYNAMICSE_xx_30438" at bounding box center [787, 429] width 986 height 19
copy li "LandRover_2026DEFENDERDEFENDER130XDYNAMICSE_xx_30438"
click at [511, 452] on li "26-DEFENDER-DEFENDER130-XDYNAMICSE" at bounding box center [800, 449] width 961 height 19
click at [510, 452] on li "26-DEFENDER-DEFENDER130-XDYNAMICSE" at bounding box center [800, 449] width 961 height 19
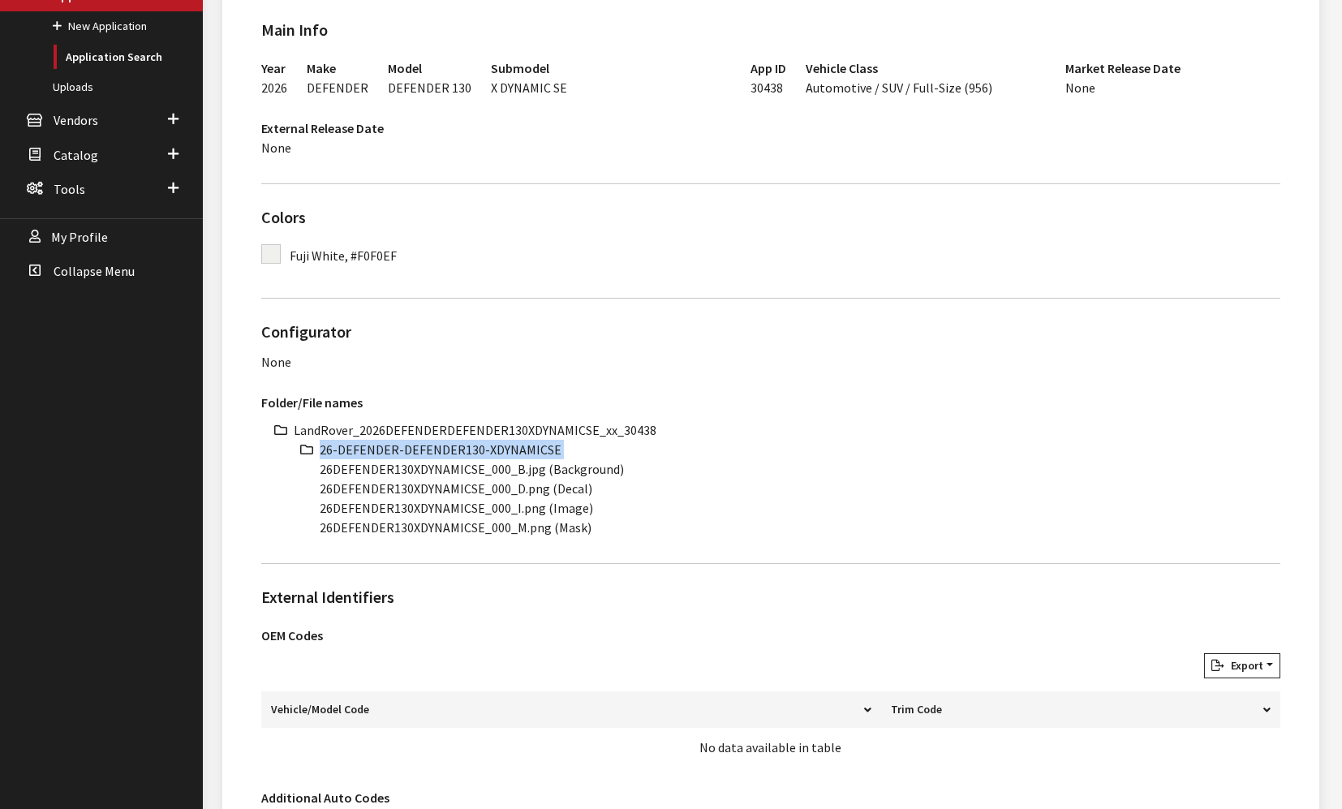
click at [510, 452] on li "26-DEFENDER-DEFENDER130-XDYNAMICSE" at bounding box center [800, 449] width 961 height 19
copy ul "26-DEFENDER-DEFENDER130-XDYNAMICSE"
drag, startPoint x: 480, startPoint y: 470, endPoint x: 307, endPoint y: 469, distance: 172.8
click at [307, 469] on ul "LandRover_2026DEFENDERDEFENDER130XDYNAMICSE_xx_30438 26-DEFENDER-DEFENDER130-XD…" at bounding box center [787, 478] width 986 height 117
copy li "26DEFENDER130XDYNAMICSE"
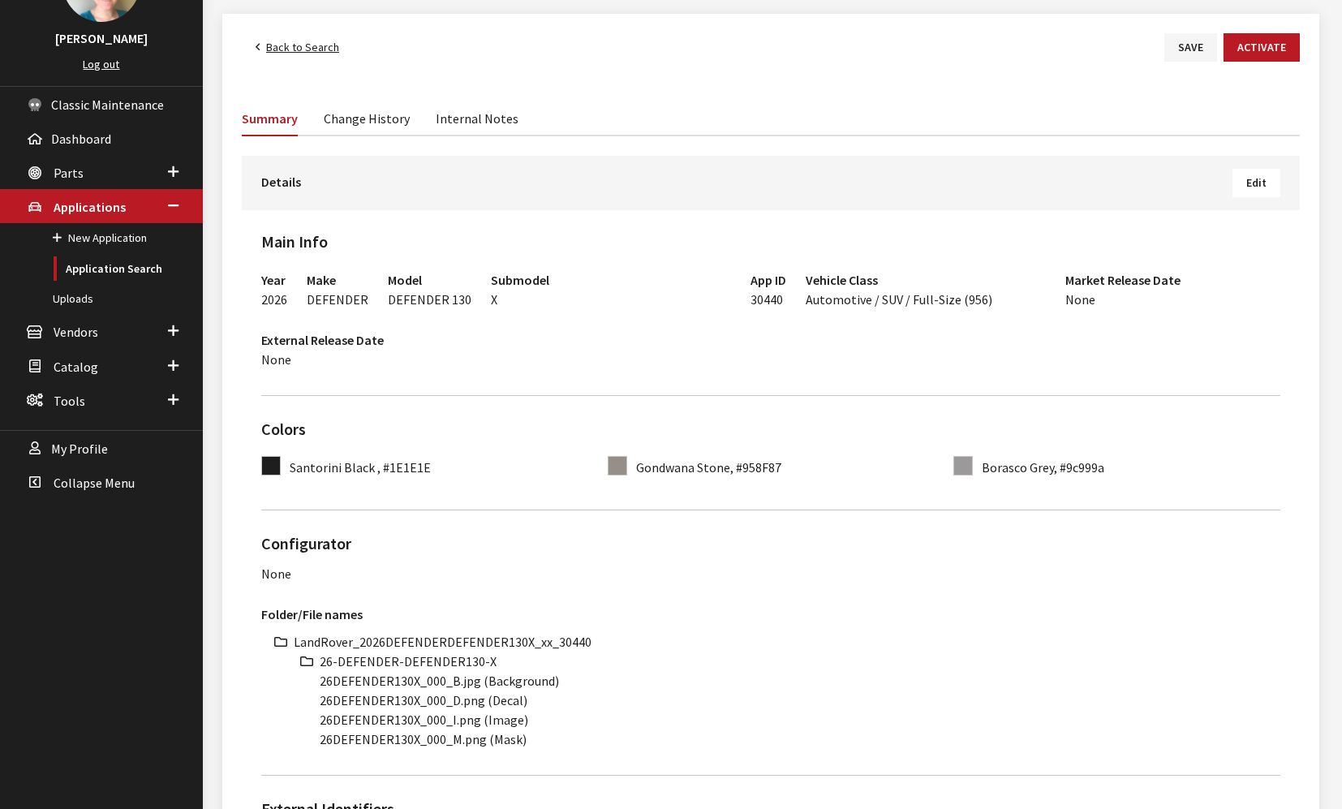
scroll to position [270, 0]
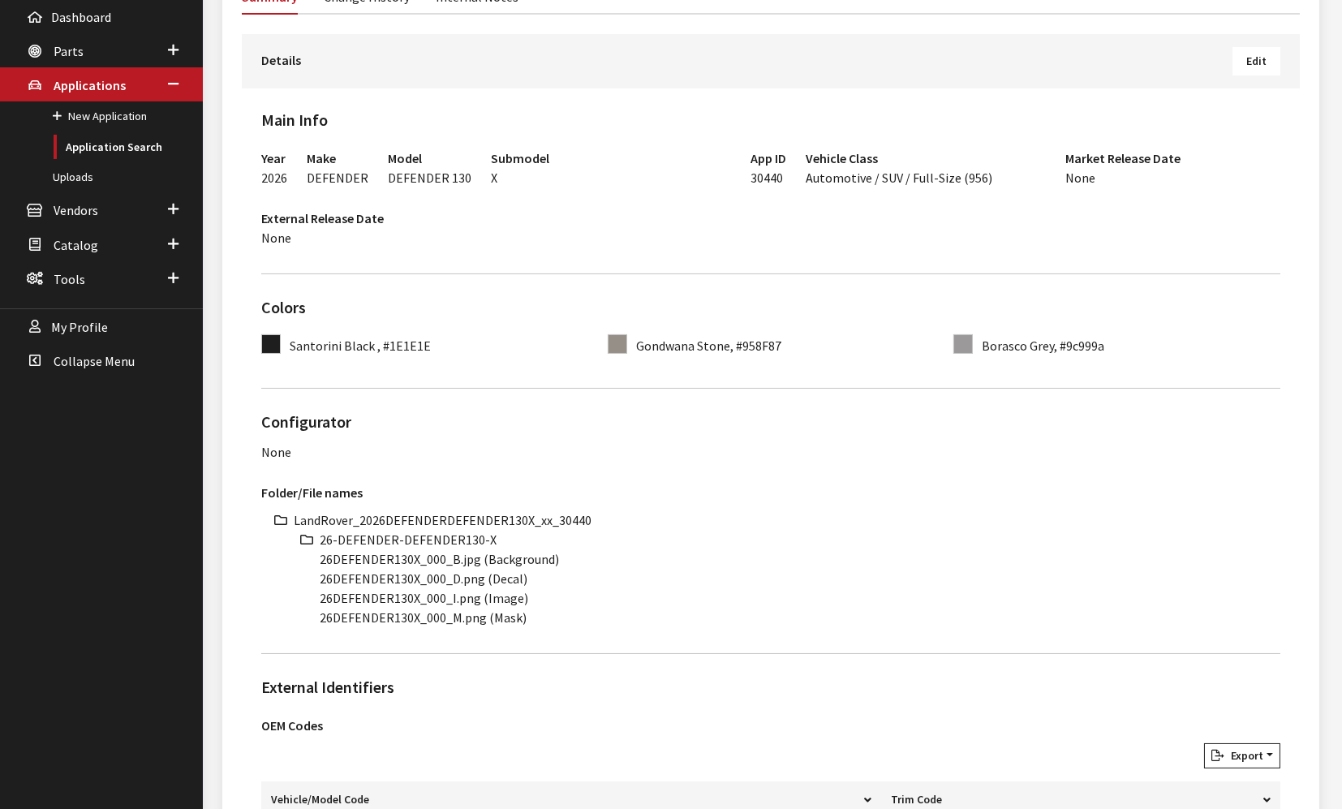
click at [479, 518] on li "LandRover_2026DEFENDERDEFENDER130X_xx_30440" at bounding box center [787, 519] width 986 height 19
copy li "LandRover_2026DEFENDERDEFENDER130X_xx_30440"
click at [411, 535] on li "26-DEFENDER-DEFENDER130-X" at bounding box center [800, 539] width 961 height 19
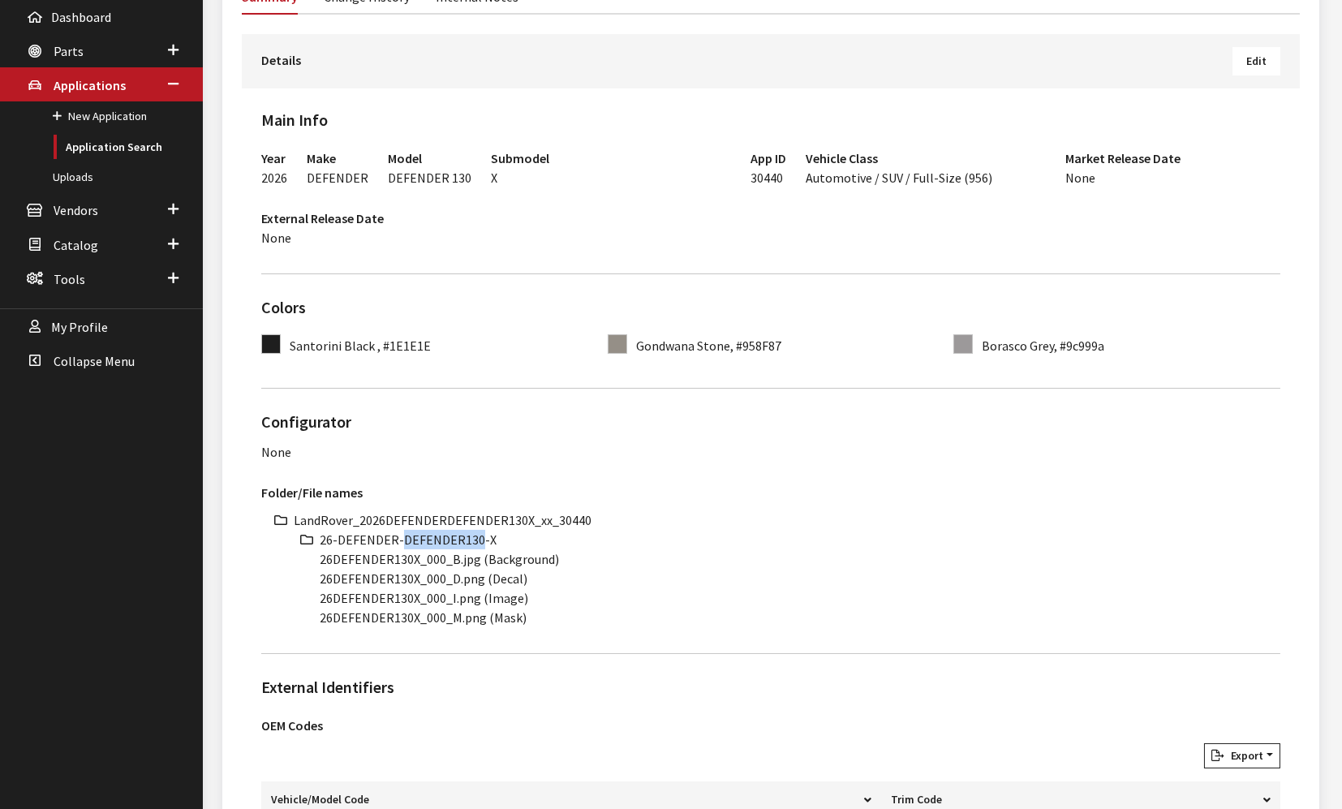
click at [399, 536] on li "26-DEFENDER-DEFENDER130-X" at bounding box center [800, 539] width 961 height 19
click at [401, 535] on li "26-DEFENDER-DEFENDER130-X" at bounding box center [800, 539] width 961 height 19
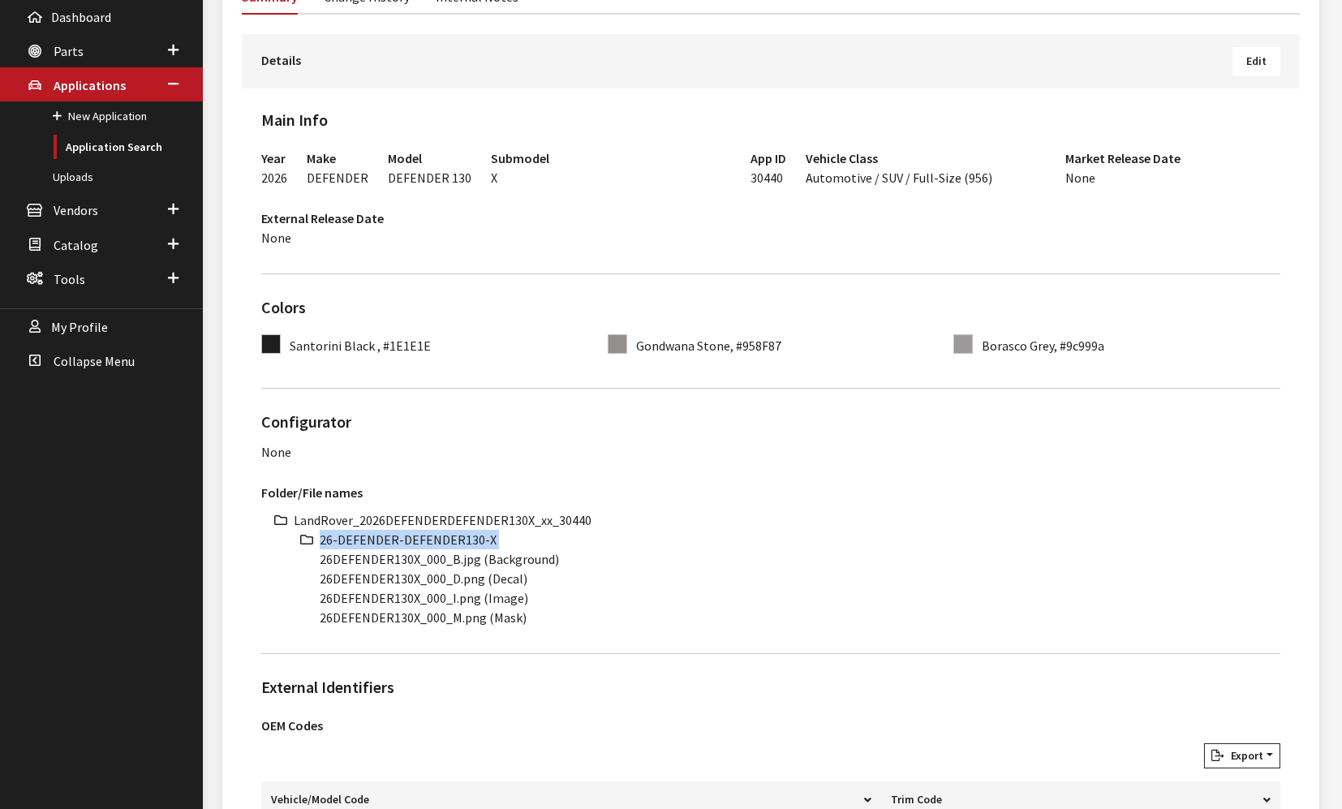
click at [401, 535] on li "26-DEFENDER-DEFENDER130-X" at bounding box center [800, 539] width 961 height 19
copy ul "26-DEFENDER-DEFENDER130-X"
drag, startPoint x: 416, startPoint y: 557, endPoint x: 293, endPoint y: 561, distance: 123.4
click at [294, 561] on ul "LandRover_2026DEFENDERDEFENDER130X_xx_30440 26-DEFENDER-DEFENDER130-X 26DEFENDE…" at bounding box center [787, 568] width 986 height 117
copy li "26DEFENDER130X"
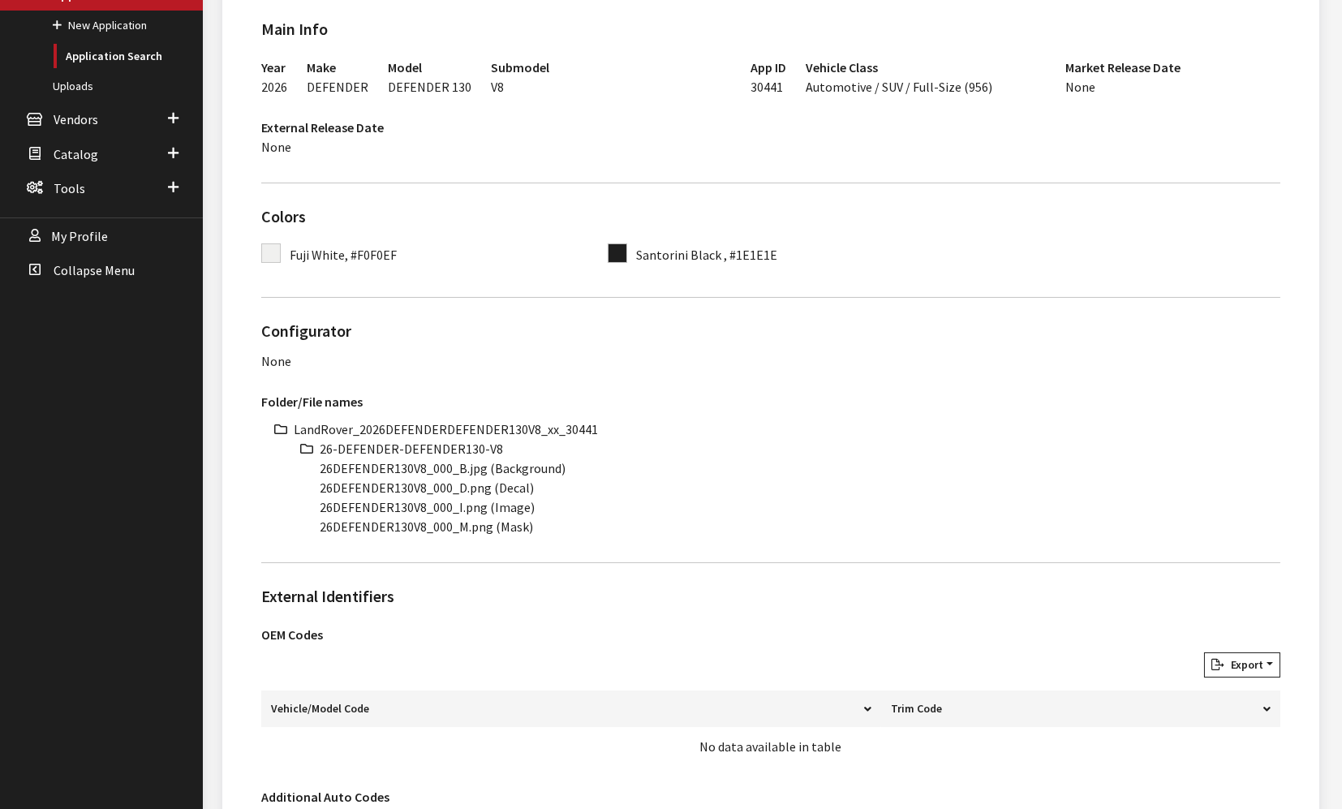
scroll to position [450, 0]
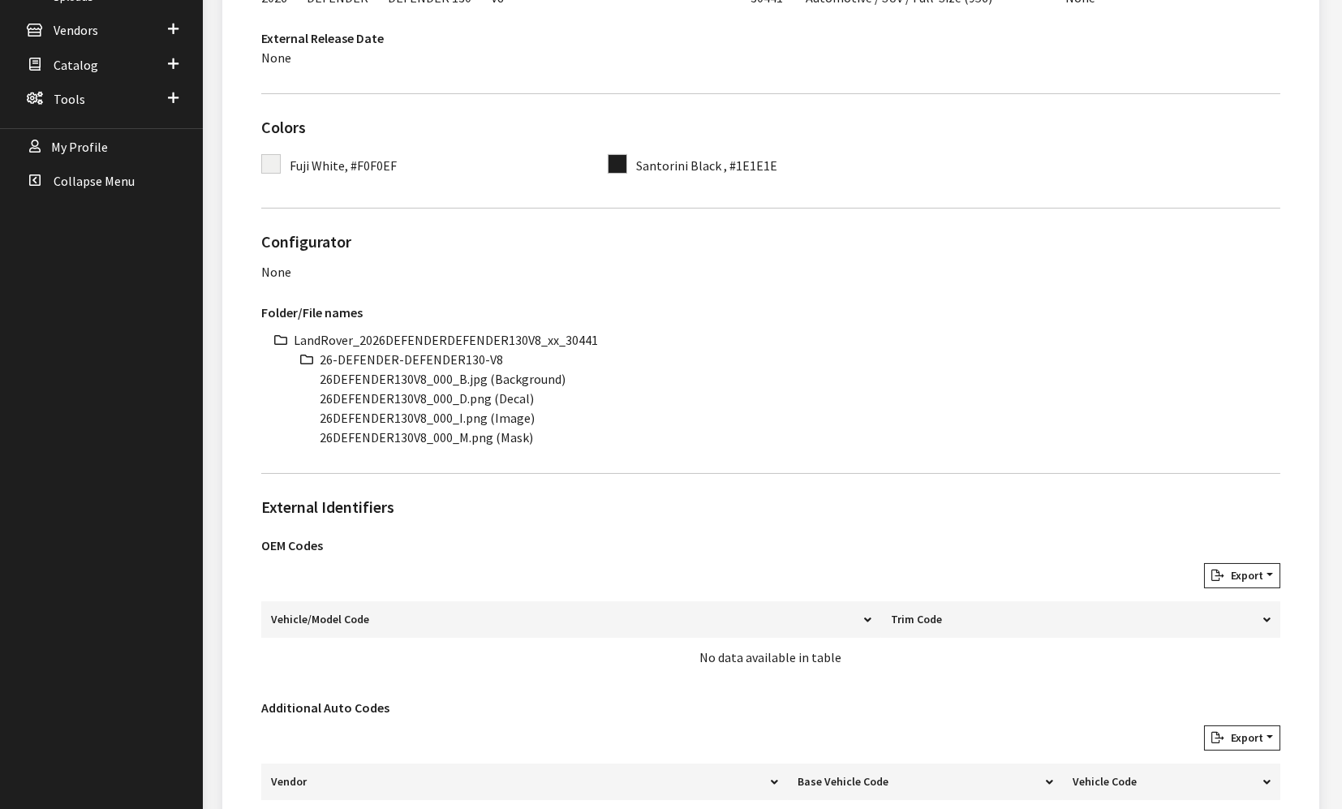
click at [454, 334] on li "LandRover_2026DEFENDERDEFENDER130V8_xx_30441" at bounding box center [787, 339] width 986 height 19
click at [454, 333] on li "LandRover_2026DEFENDERDEFENDER130V8_xx_30441" at bounding box center [787, 339] width 986 height 19
click at [450, 334] on li "LandRover_2026DEFENDERDEFENDER130V8_xx_30441" at bounding box center [787, 339] width 986 height 19
click at [446, 333] on li "LandRover_2026DEFENDERDEFENDER130V8_xx_30441" at bounding box center [787, 339] width 986 height 19
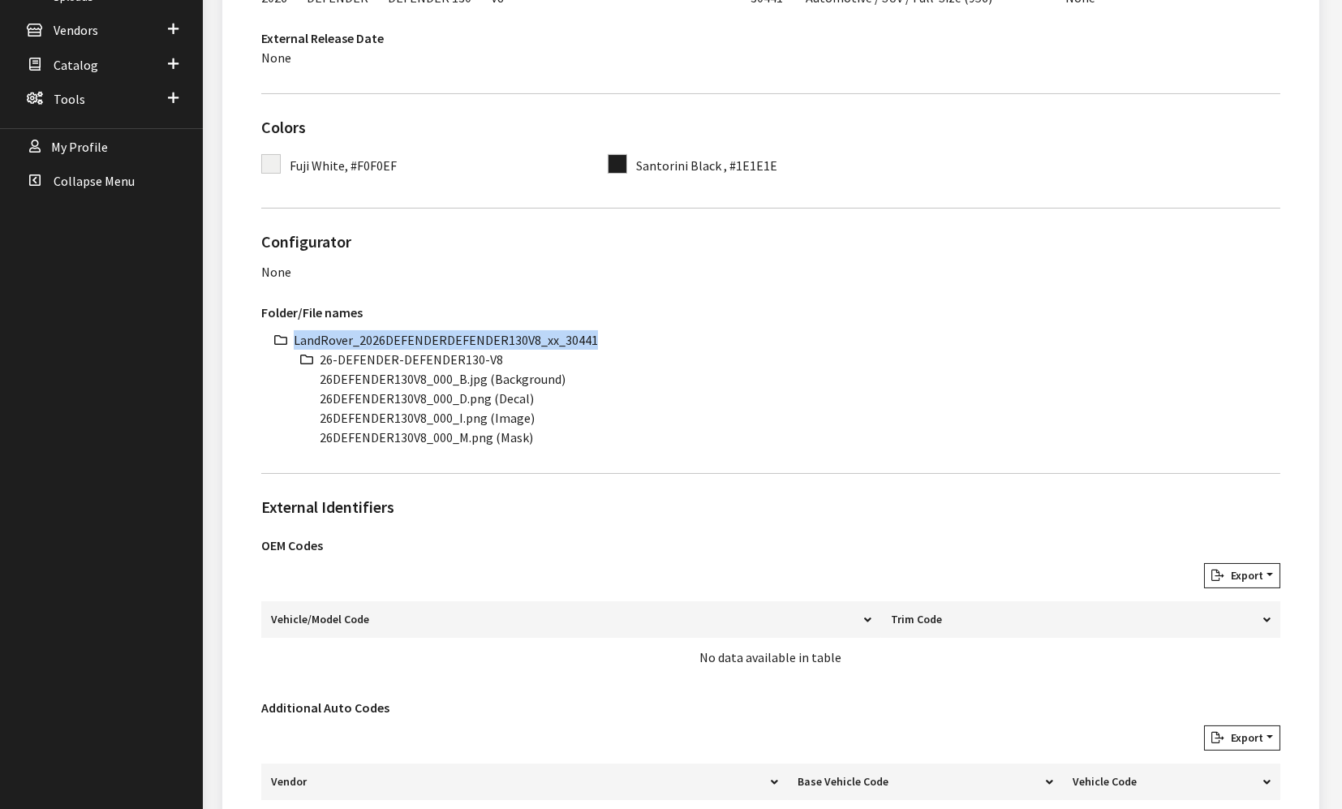
click at [446, 333] on li "LandRover_2026DEFENDERDEFENDER130V8_xx_30441" at bounding box center [787, 339] width 986 height 19
copy li "LandRover_2026DEFENDERDEFENDER130V8_xx_30441"
click at [417, 358] on li "26-DEFENDER-DEFENDER130-V8" at bounding box center [800, 359] width 961 height 19
click at [419, 355] on li "26-DEFENDER-DEFENDER130-V8" at bounding box center [800, 359] width 961 height 19
click at [422, 354] on li "26-DEFENDER-DEFENDER130-V8" at bounding box center [800, 359] width 961 height 19
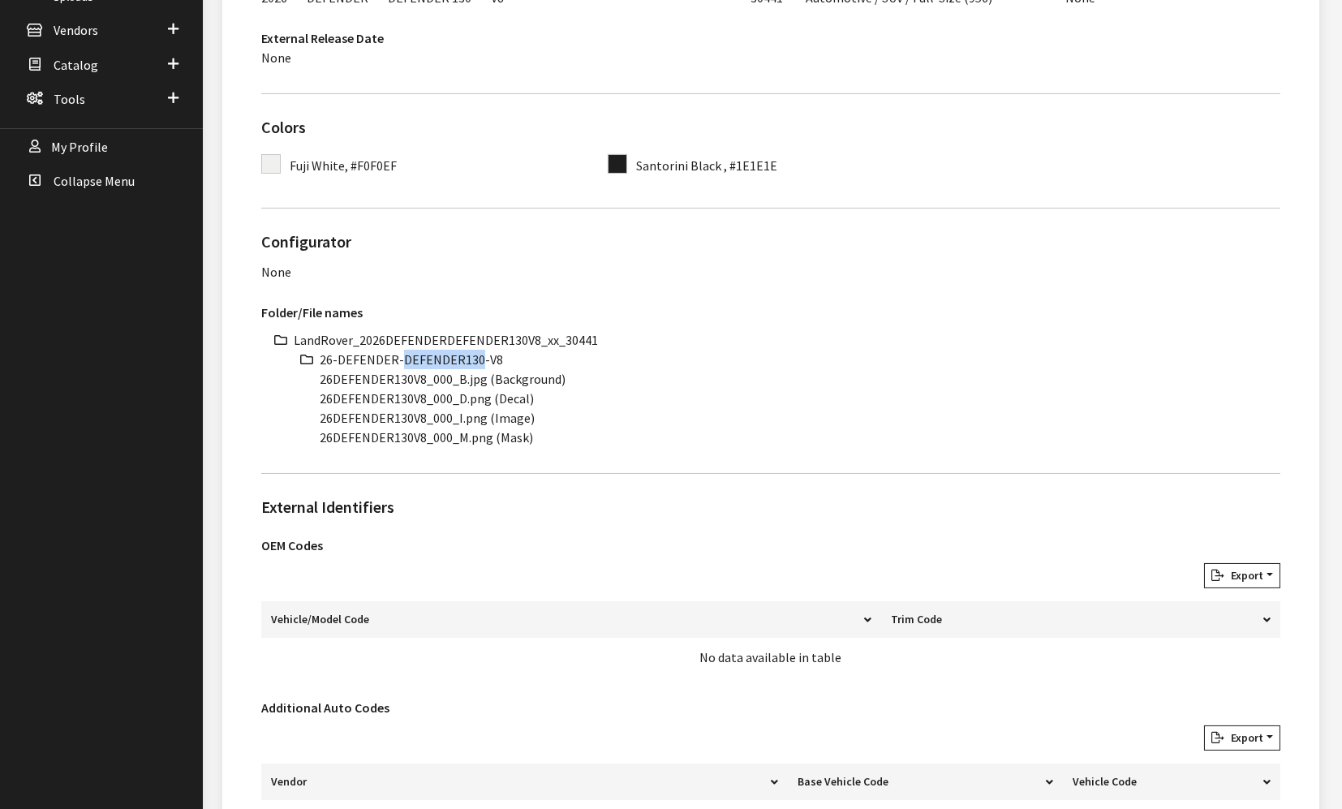
click at [422, 354] on li "26-DEFENDER-DEFENDER130-V8" at bounding box center [800, 359] width 961 height 19
drag, startPoint x: 422, startPoint y: 378, endPoint x: 293, endPoint y: 378, distance: 129.0
click at [294, 378] on ul "LandRover_2026DEFENDERDEFENDER130V8_xx_30441 26-DEFENDER-DEFENDER130-V8 26DEFEN…" at bounding box center [787, 388] width 986 height 117
copy li "26DEFENDER130V8"
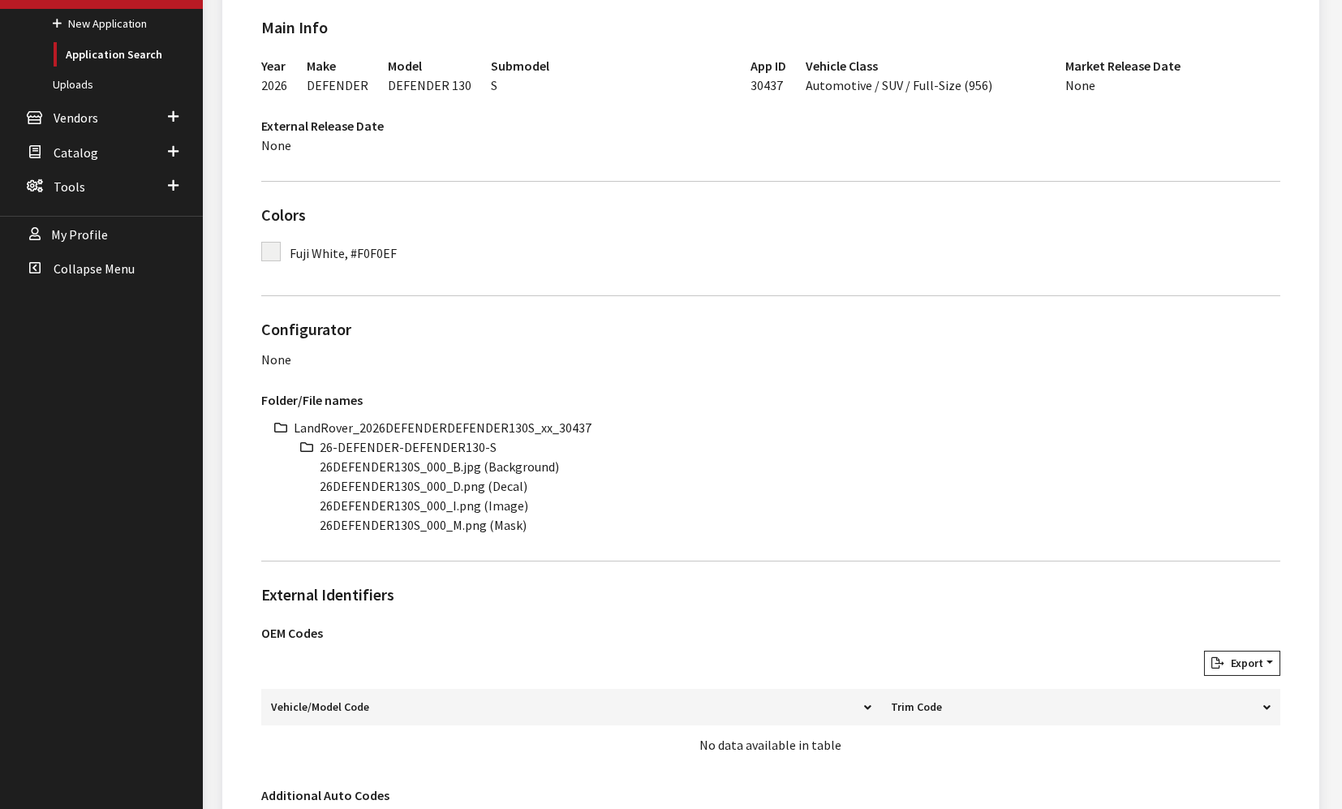
scroll to position [450, 0]
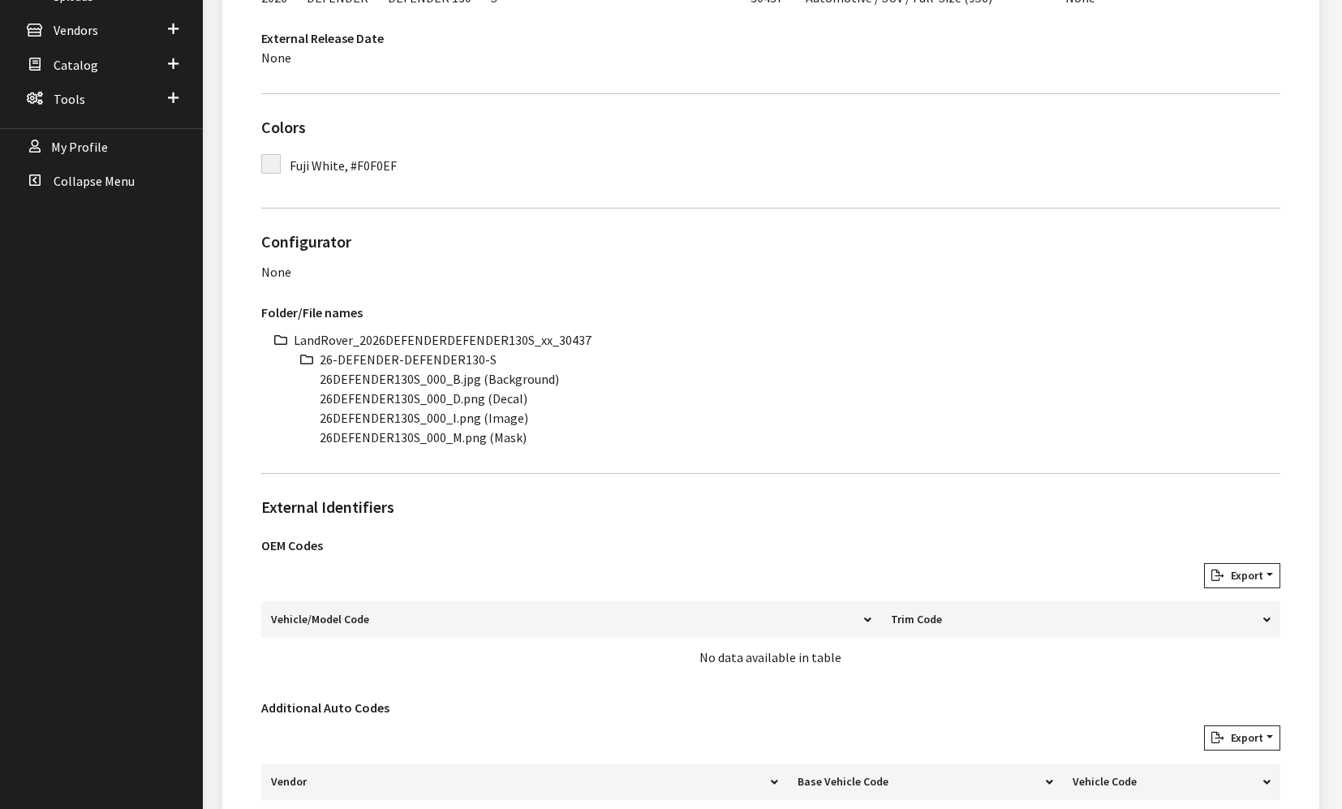
click at [472, 336] on li "LandRover_2026DEFENDERDEFENDER130S_xx_30437" at bounding box center [787, 339] width 986 height 19
click at [473, 336] on li "LandRover_2026DEFENDERDEFENDER130S_xx_30437" at bounding box center [787, 339] width 986 height 19
copy ul "LandRover_2026DEFENDERDEFENDER130S_xx_30437"
click at [423, 355] on li "26-DEFENDER-DEFENDER130-S" at bounding box center [800, 359] width 961 height 19
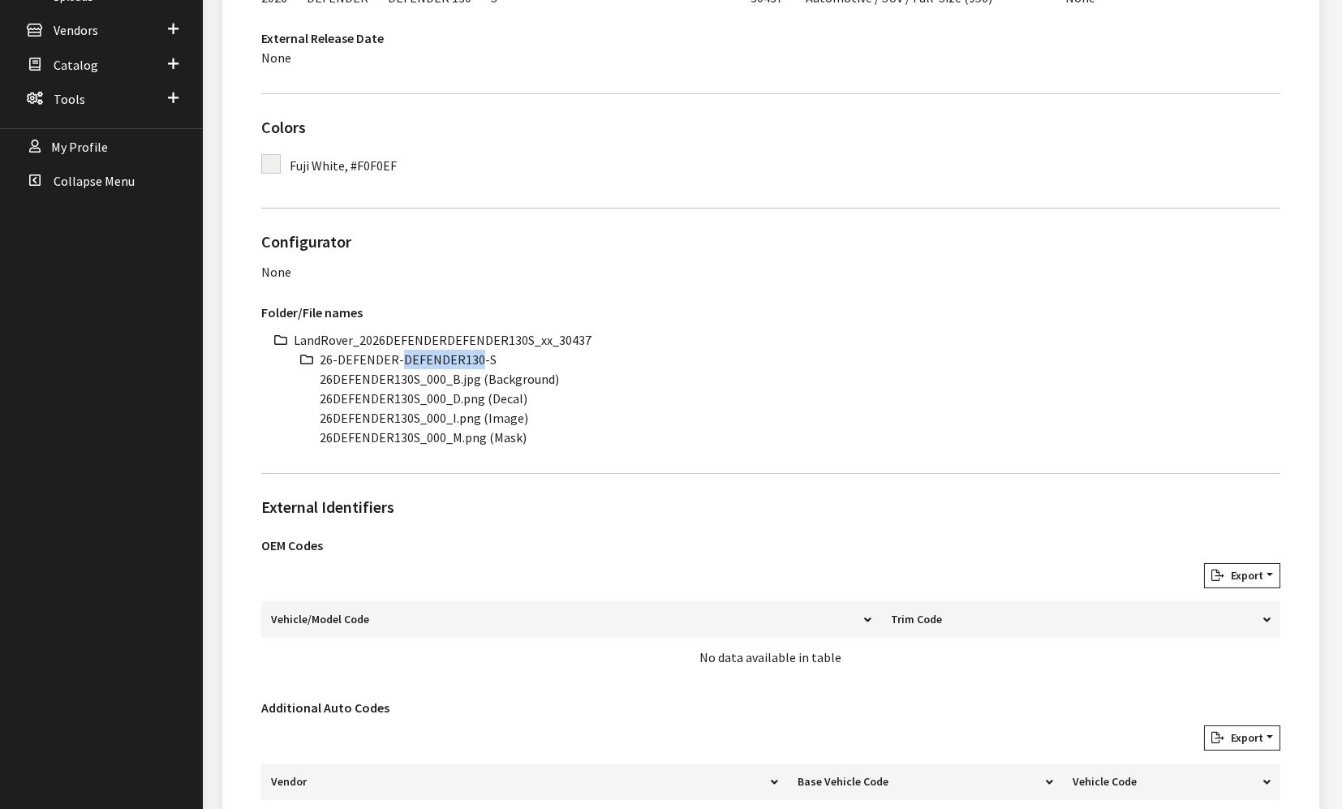
click at [423, 355] on li "26-DEFENDER-DEFENDER130-S" at bounding box center [800, 359] width 961 height 19
copy ul "26-DEFENDER-DEFENDER130-S"
drag, startPoint x: 416, startPoint y: 379, endPoint x: 305, endPoint y: 379, distance: 111.1
click at [305, 379] on ul "LandRover_2026DEFENDERDEFENDER130S_xx_30437 26-DEFENDER-DEFENDER130-S 26DEFENDE…" at bounding box center [787, 388] width 986 height 117
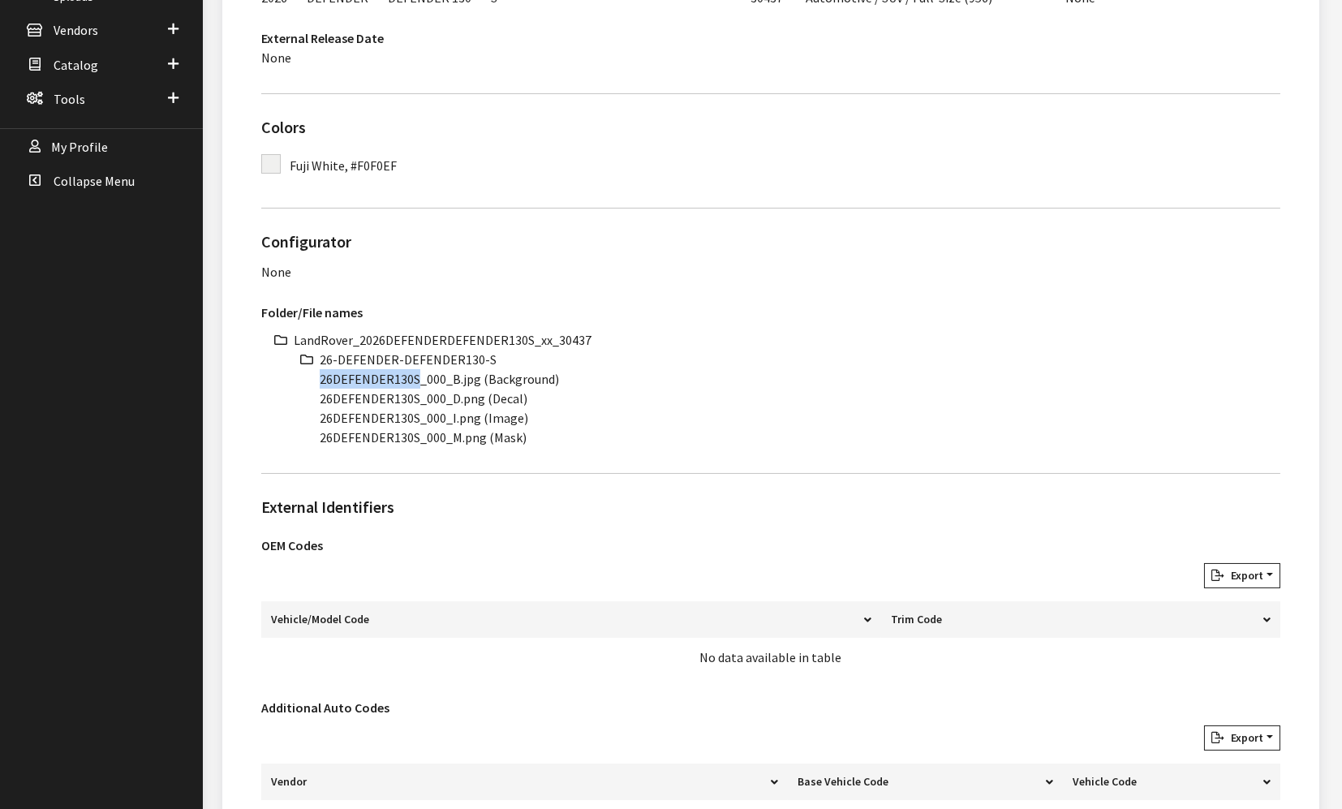
copy li "26DEFENDER130S"
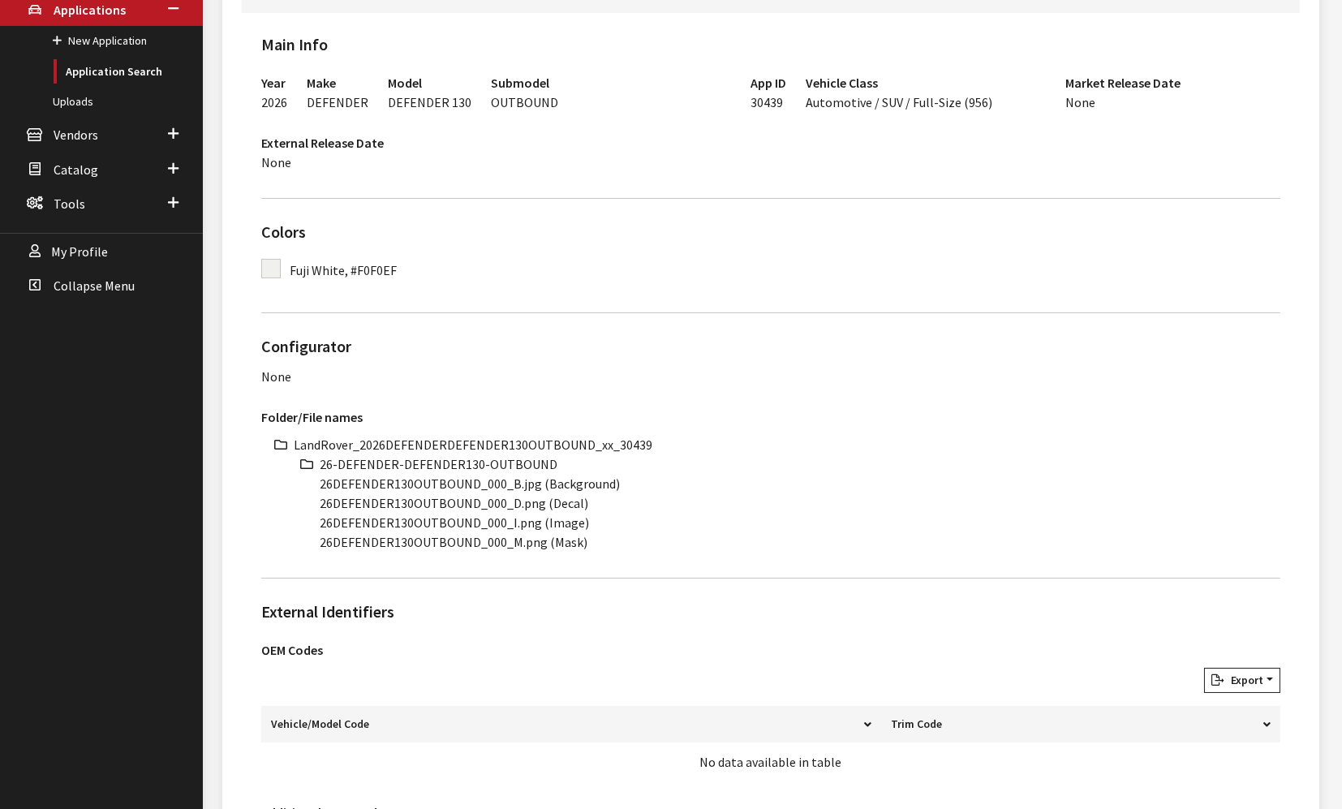
scroll to position [360, 0]
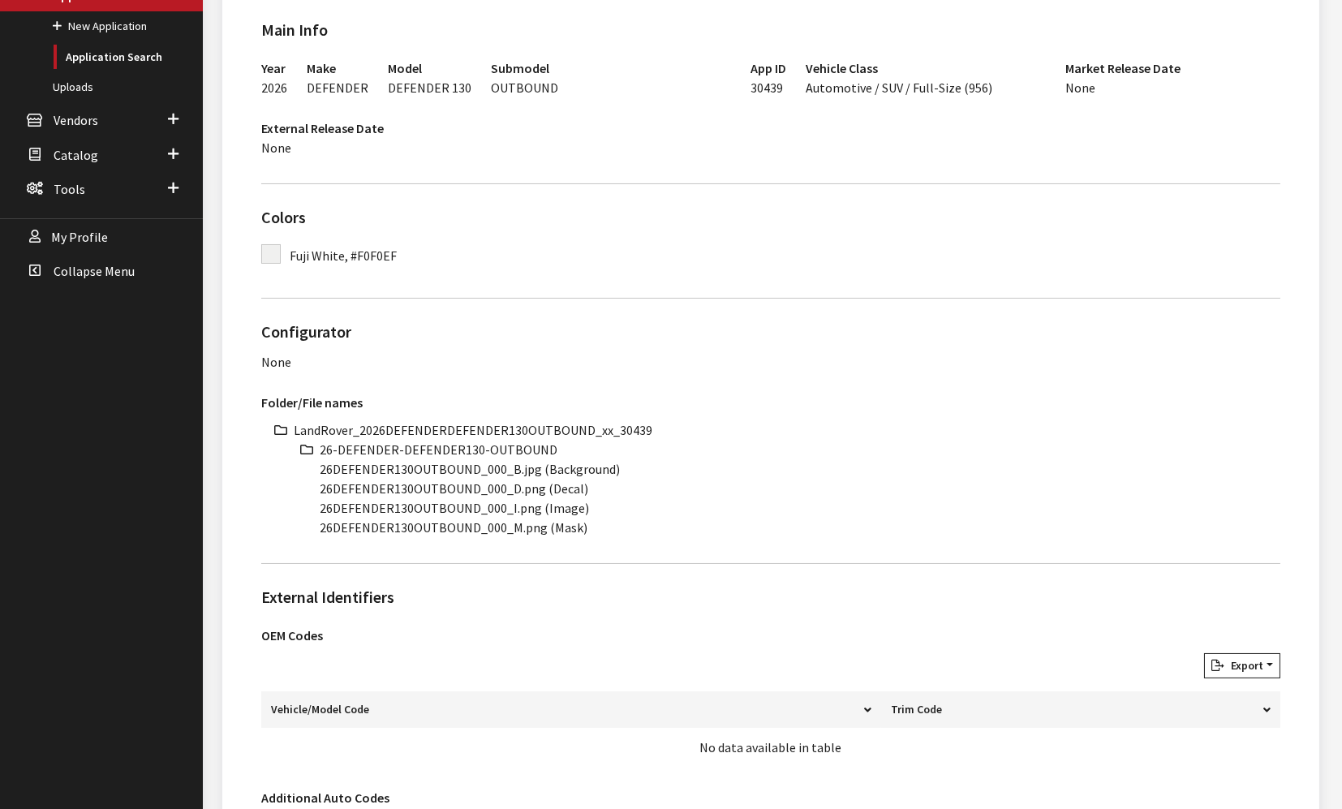
click at [514, 428] on li "LandRover_2026DEFENDERDEFENDER130OUTBOUND_xx_30439" at bounding box center [787, 429] width 986 height 19
copy li "LandRover_2026DEFENDERDEFENDER130OUTBOUND_xx_30439"
click at [431, 445] on li "26-DEFENDER-DEFENDER130-OUTBOUND" at bounding box center [800, 449] width 961 height 19
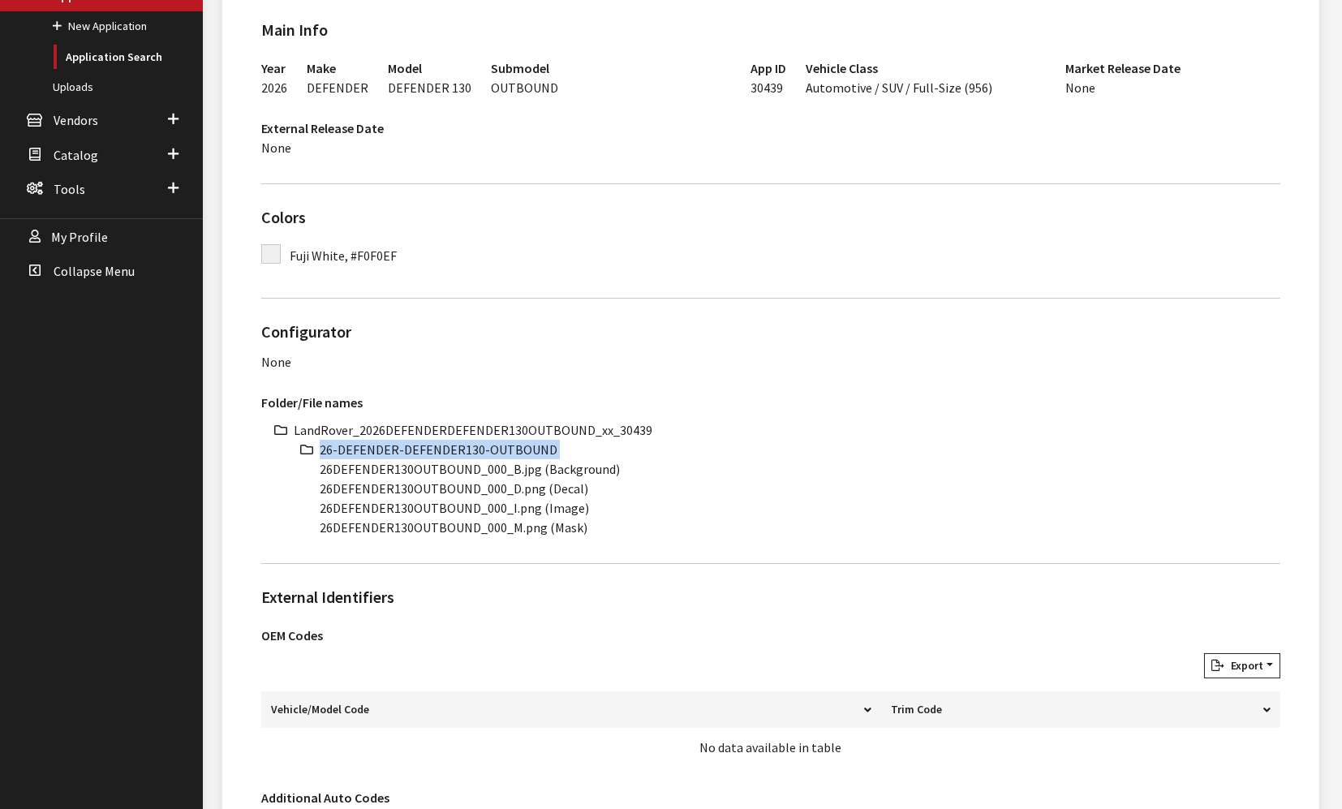
click at [431, 445] on li "26-DEFENDER-DEFENDER130-OUTBOUND" at bounding box center [800, 449] width 961 height 19
copy ul "26-DEFENDER-DEFENDER130-OUTBOUND"
drag, startPoint x: 475, startPoint y: 470, endPoint x: 307, endPoint y: 470, distance: 167.9
click at [307, 470] on ul "LandRover_2026DEFENDERDEFENDER130OUTBOUND_xx_30439 26-DEFENDER-DEFENDER130-OUTB…" at bounding box center [787, 478] width 986 height 117
copy li "26DEFENDER130OUTBOUND"
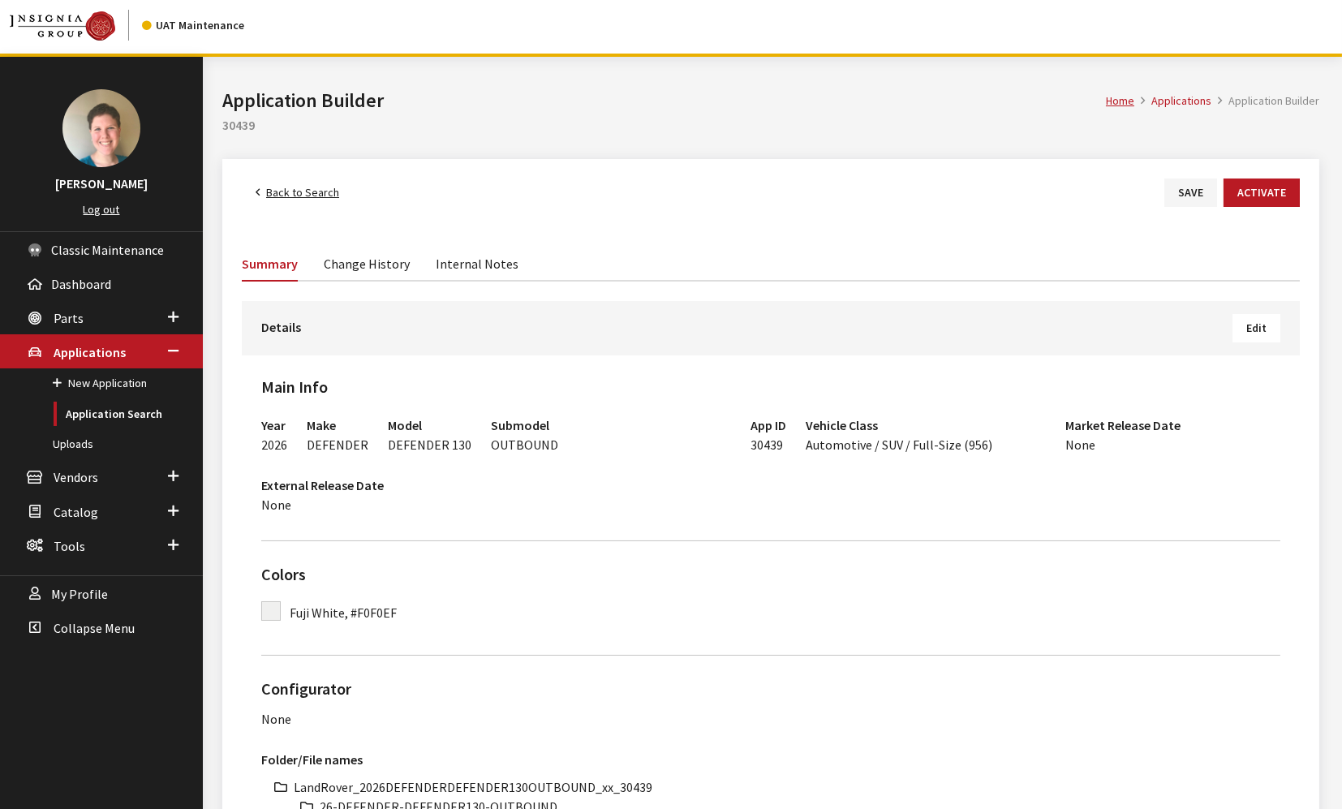
scroll to position [0, 0]
